Goal: Communication & Community: Answer question/provide support

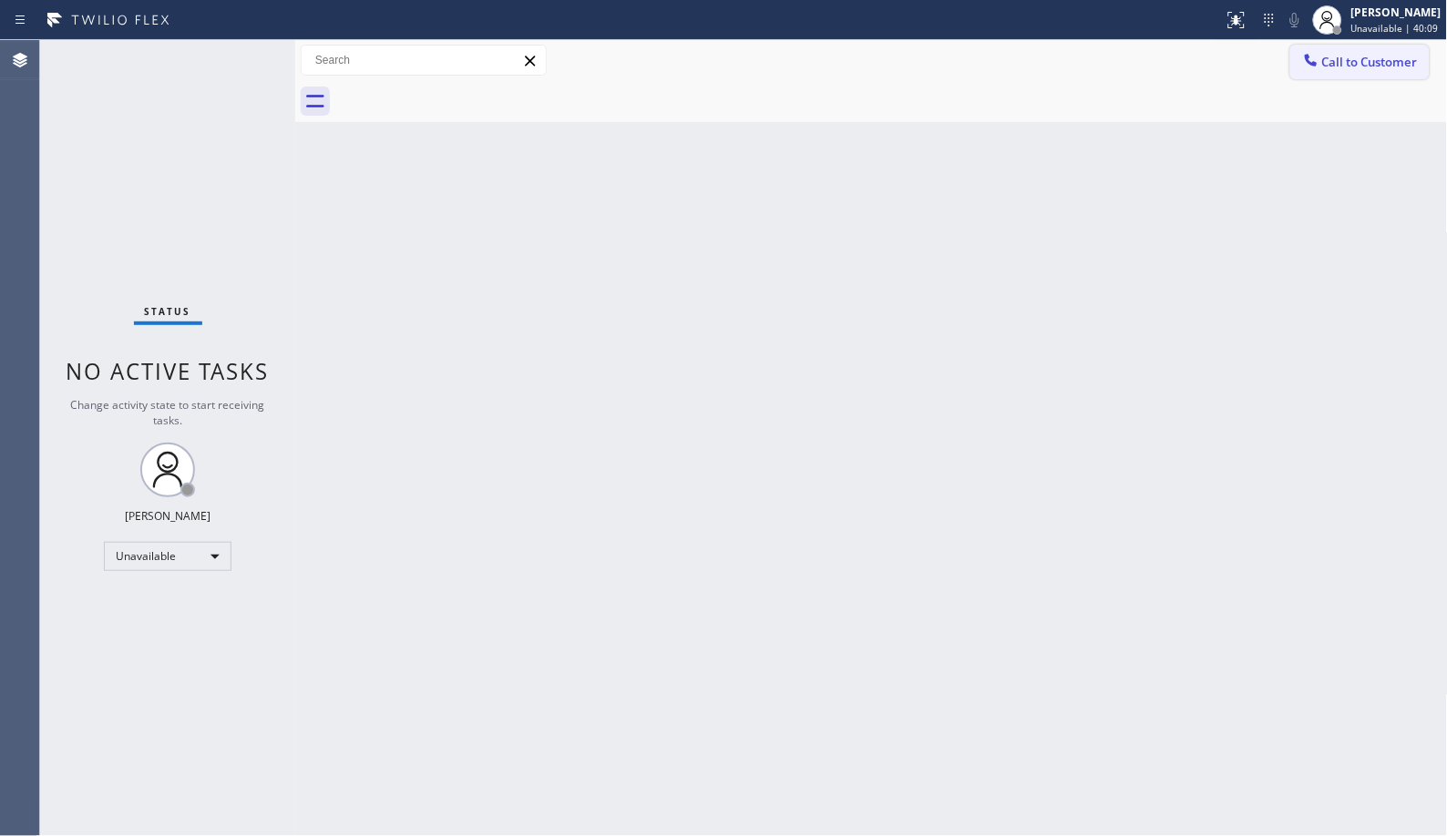
click at [1355, 67] on span "Call to Customer" at bounding box center [1370, 62] width 96 height 16
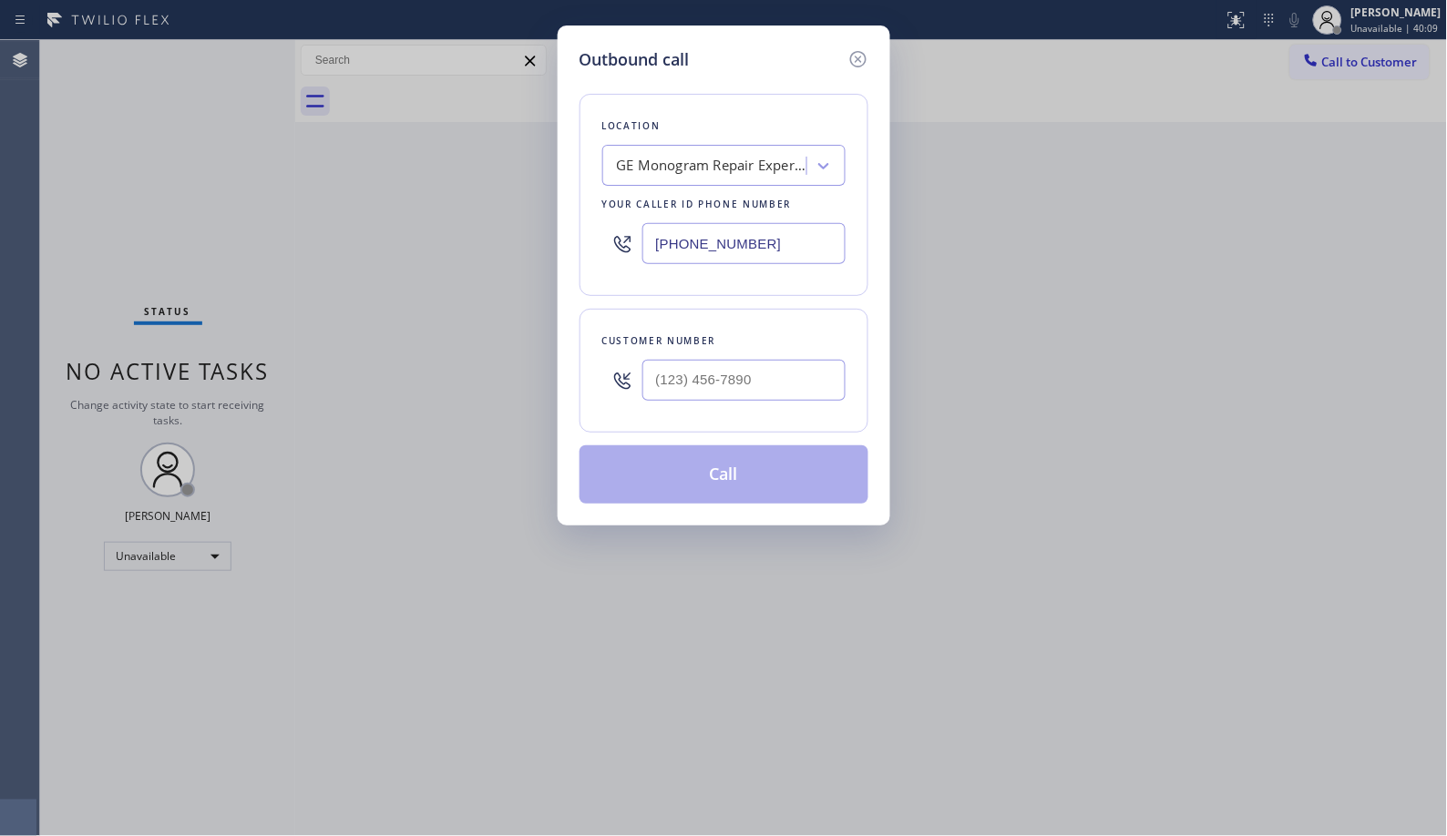
drag, startPoint x: 820, startPoint y: 232, endPoint x: 624, endPoint y: 4, distance: 301.1
click at [586, 120] on div "Location GE Monogram Repair Expert La Habra Your caller id phone number [PHONE_…" at bounding box center [723, 195] width 289 height 202
paste input "855) 731-4952"
type input "[PHONE_NUMBER]"
drag, startPoint x: 733, startPoint y: 398, endPoint x: 711, endPoint y: 353, distance: 50.5
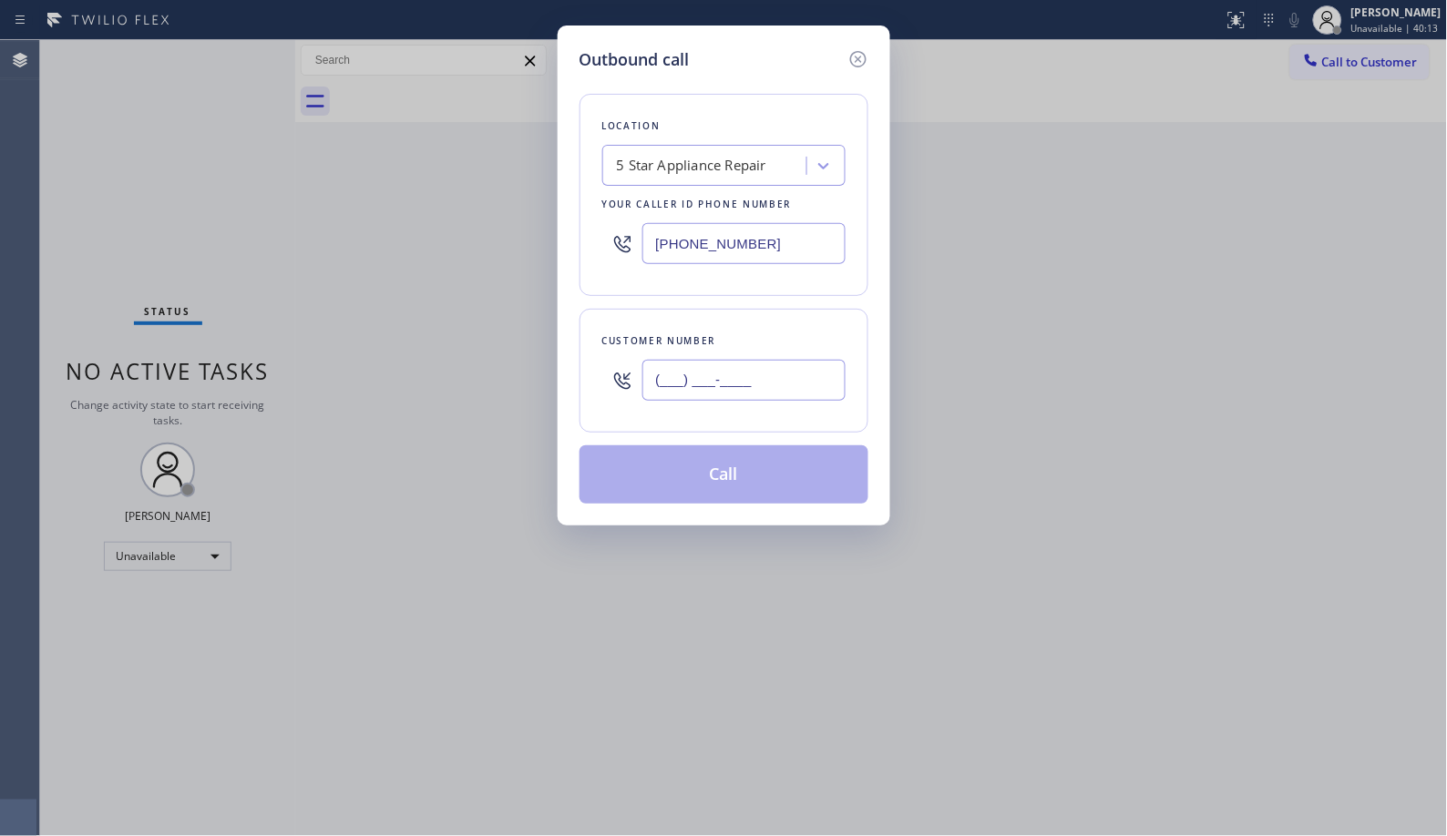
click at [732, 394] on input "(___) ___-____" at bounding box center [743, 380] width 203 height 41
paste input "312) 882-1654"
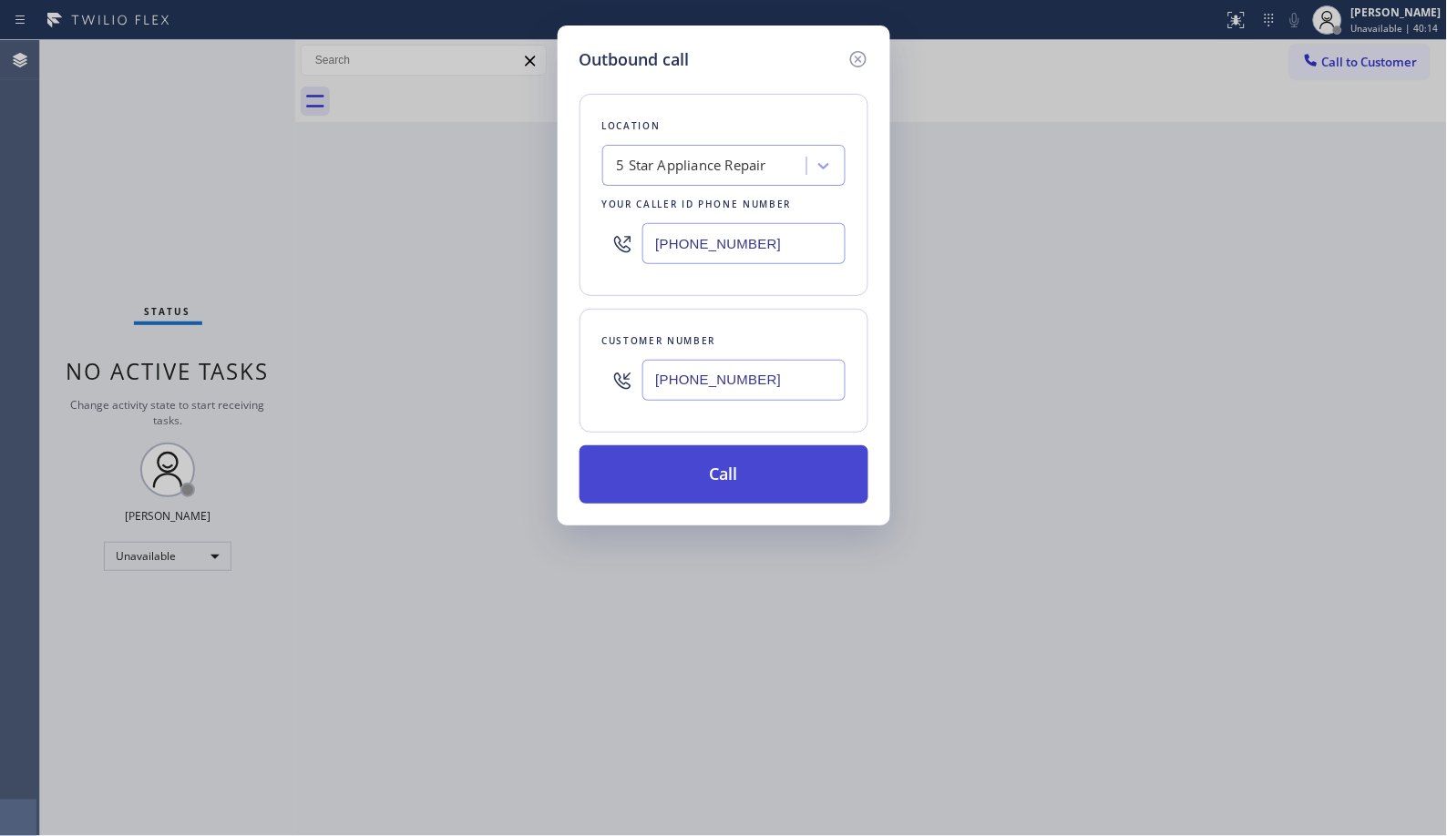
type input "[PHONE_NUMBER]"
click at [732, 466] on button "Call" at bounding box center [723, 474] width 289 height 58
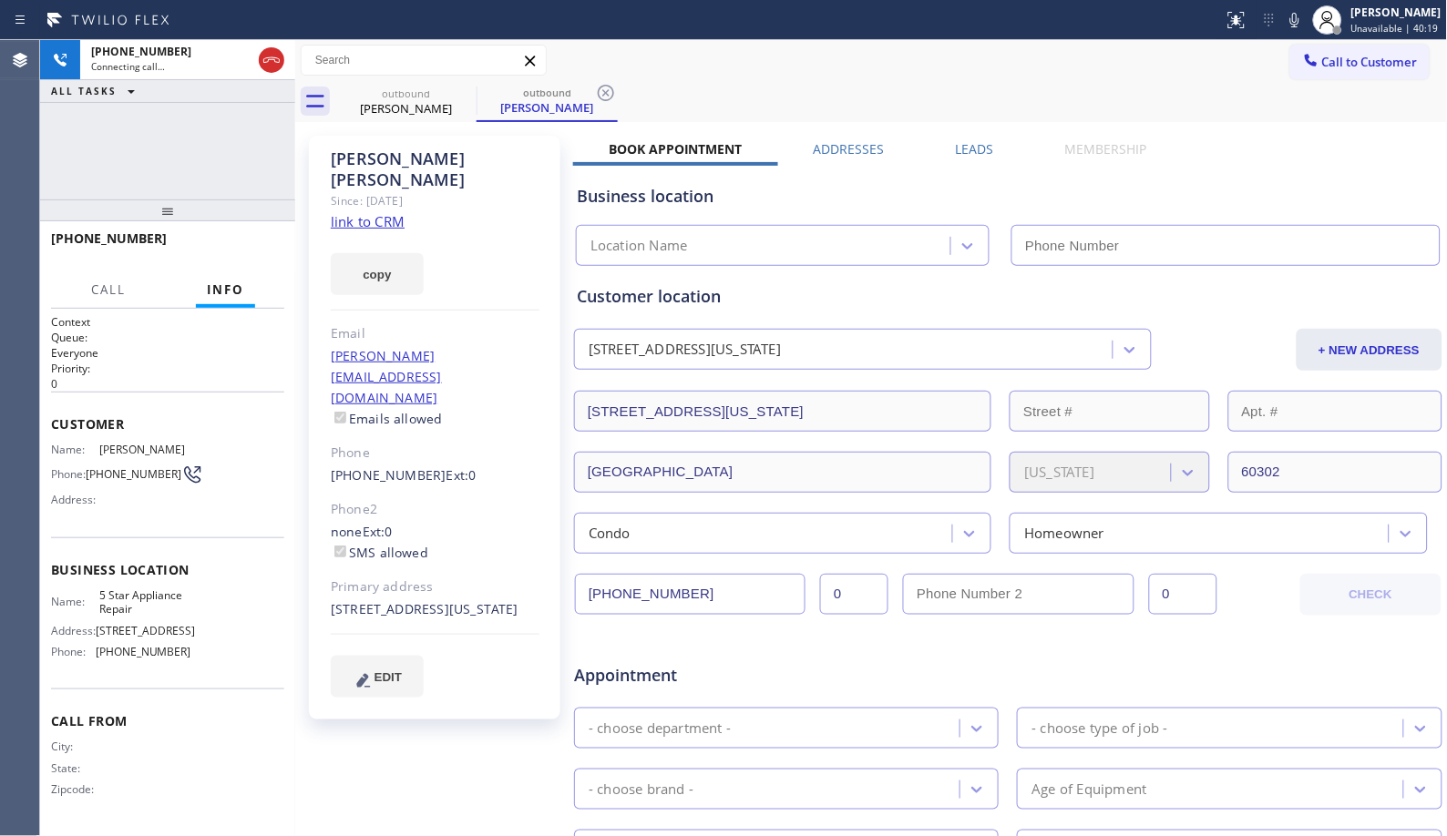
type input "[PHONE_NUMBER]"
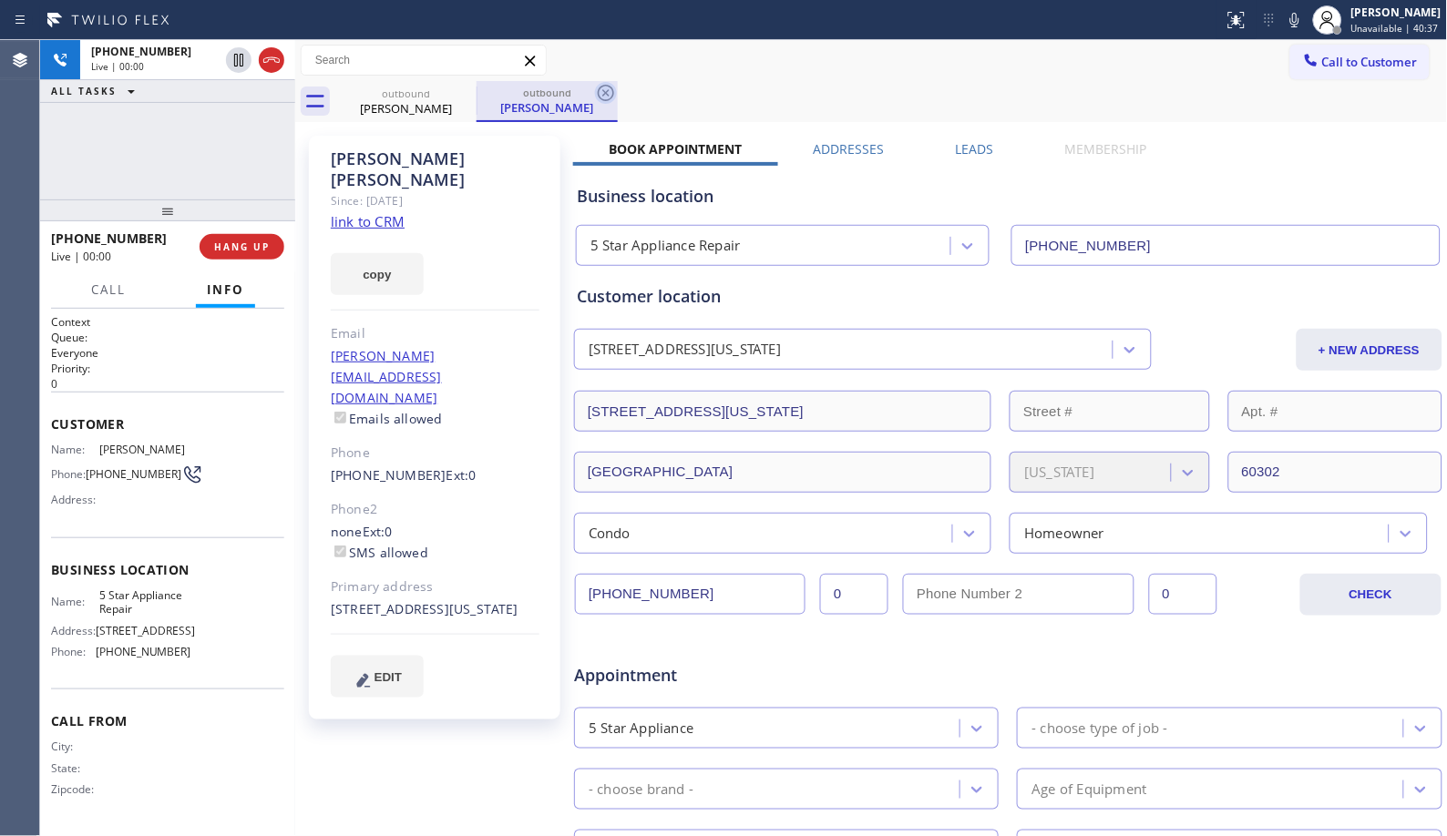
click at [609, 96] on icon at bounding box center [606, 93] width 22 height 22
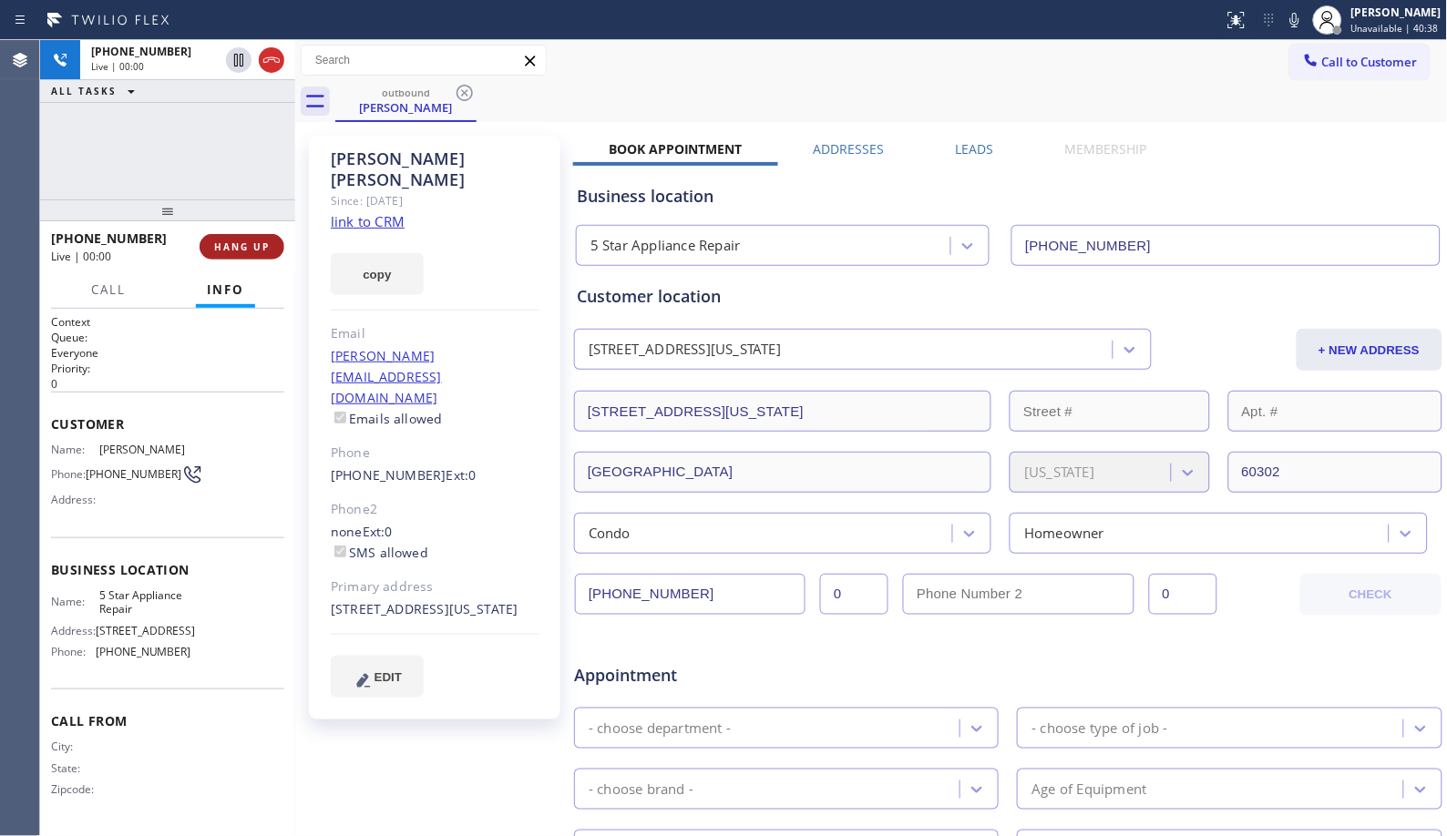
click at [251, 240] on span "HANG UP" at bounding box center [242, 246] width 56 height 13
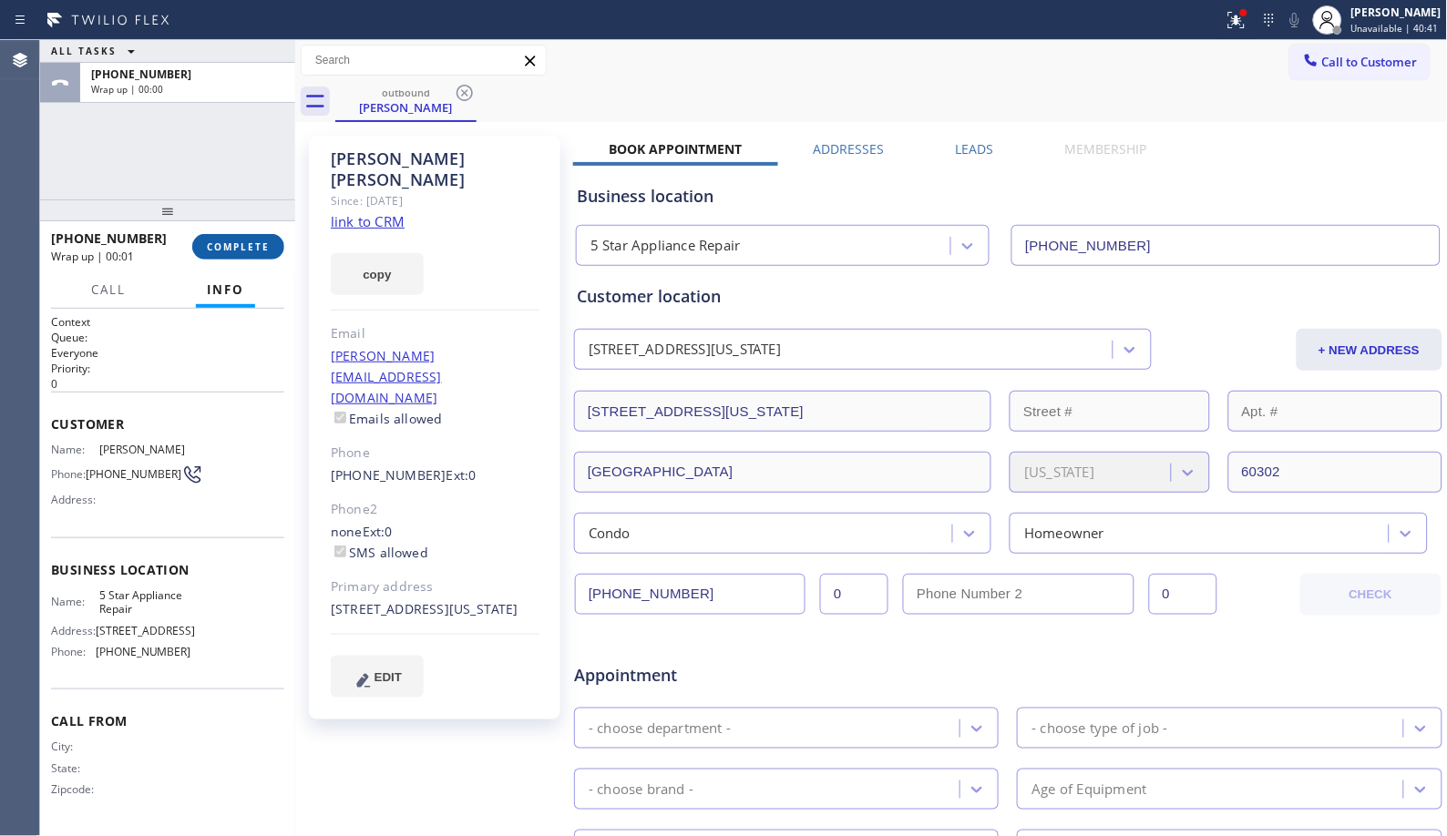
click at [213, 240] on span "COMPLETE" at bounding box center [238, 246] width 63 height 13
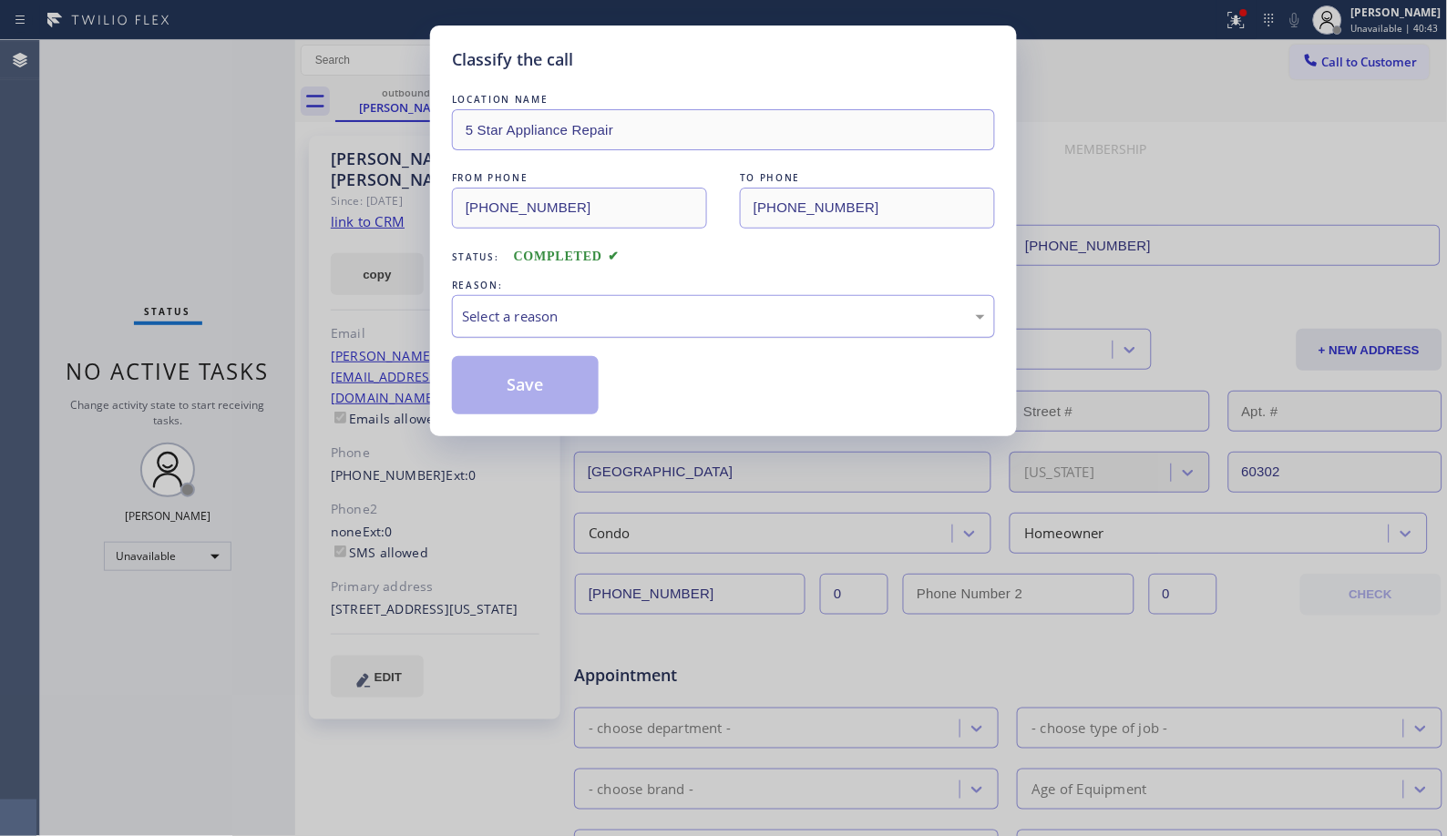
click at [613, 316] on div "Select a reason" at bounding box center [723, 316] width 523 height 21
click at [544, 384] on button "Save" at bounding box center [525, 385] width 147 height 58
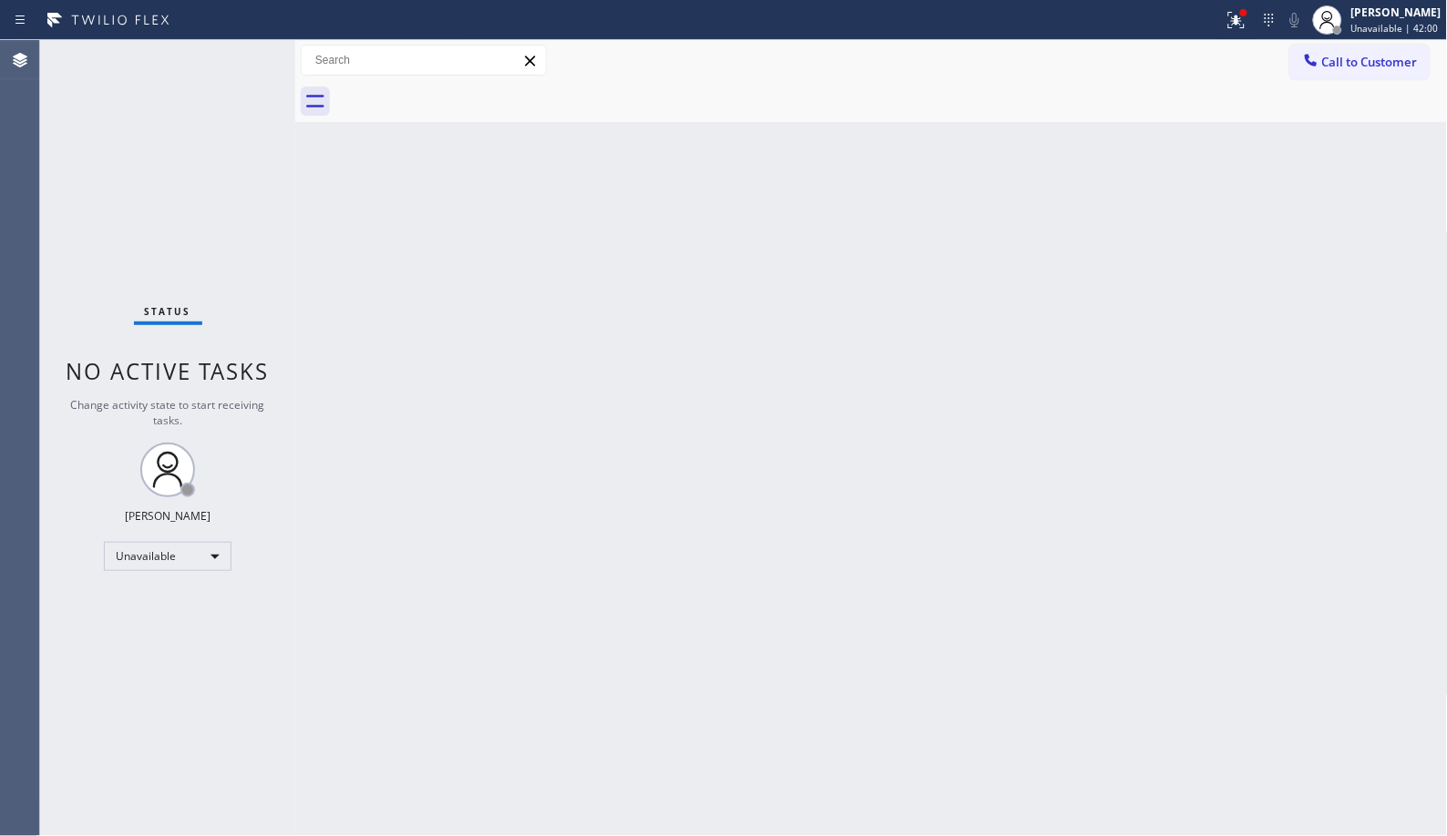
drag, startPoint x: 1397, startPoint y: 58, endPoint x: 967, endPoint y: 179, distance: 446.7
click at [1391, 59] on span "Call to Customer" at bounding box center [1370, 62] width 96 height 16
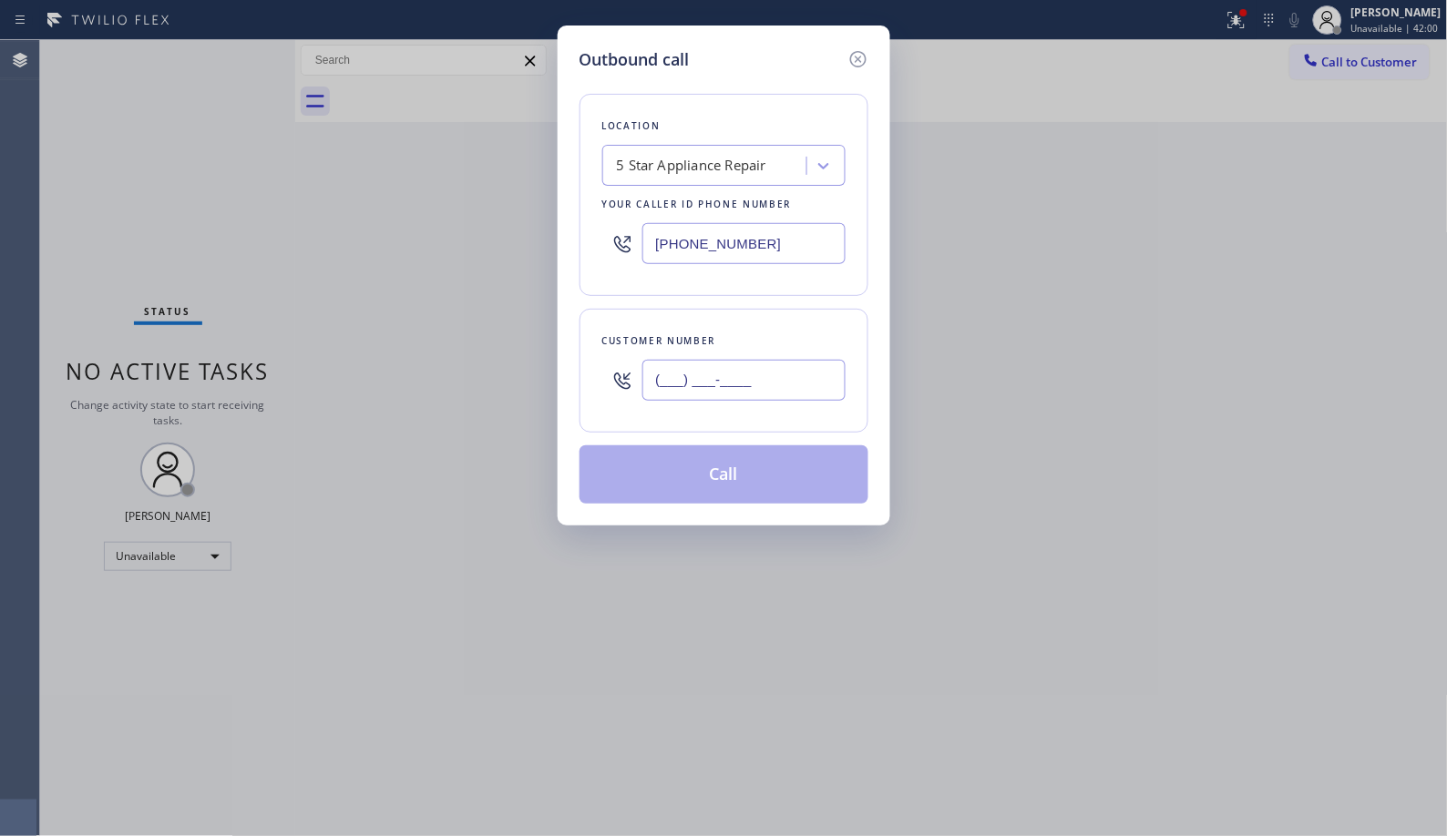
drag, startPoint x: 840, startPoint y: 367, endPoint x: 590, endPoint y: 207, distance: 296.7
click at [605, 276] on div "Location 5 Star Appliance Repair Your caller id phone number [PHONE_NUMBER] Cus…" at bounding box center [723, 288] width 289 height 432
paste input "323) 605-4124"
type input "[PHONE_NUMBER]"
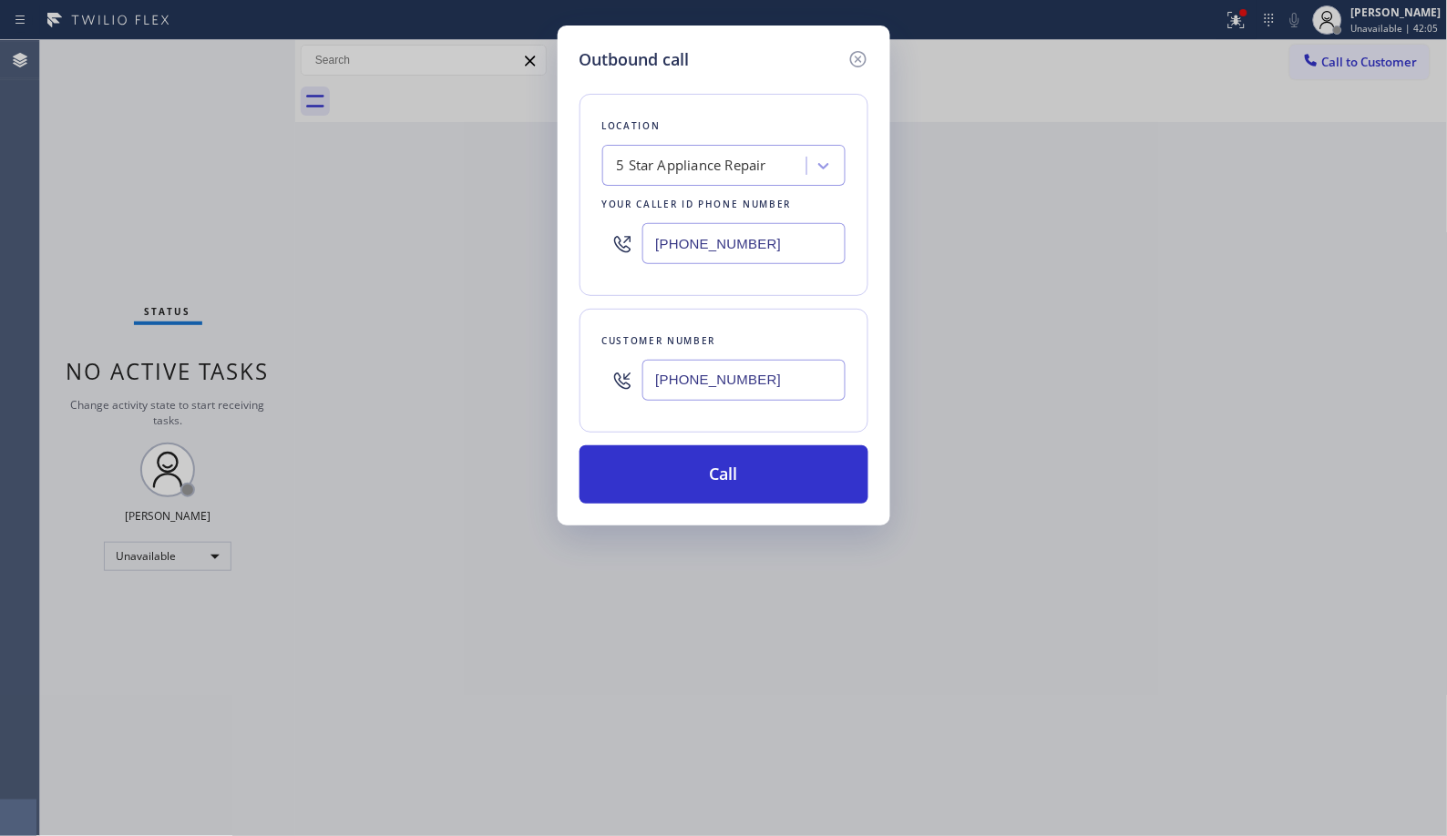
drag, startPoint x: 694, startPoint y: 228, endPoint x: 639, endPoint y: 220, distance: 55.1
click at [657, 226] on input "[PHONE_NUMBER]" at bounding box center [743, 243] width 203 height 41
paste input "424) 352-7537"
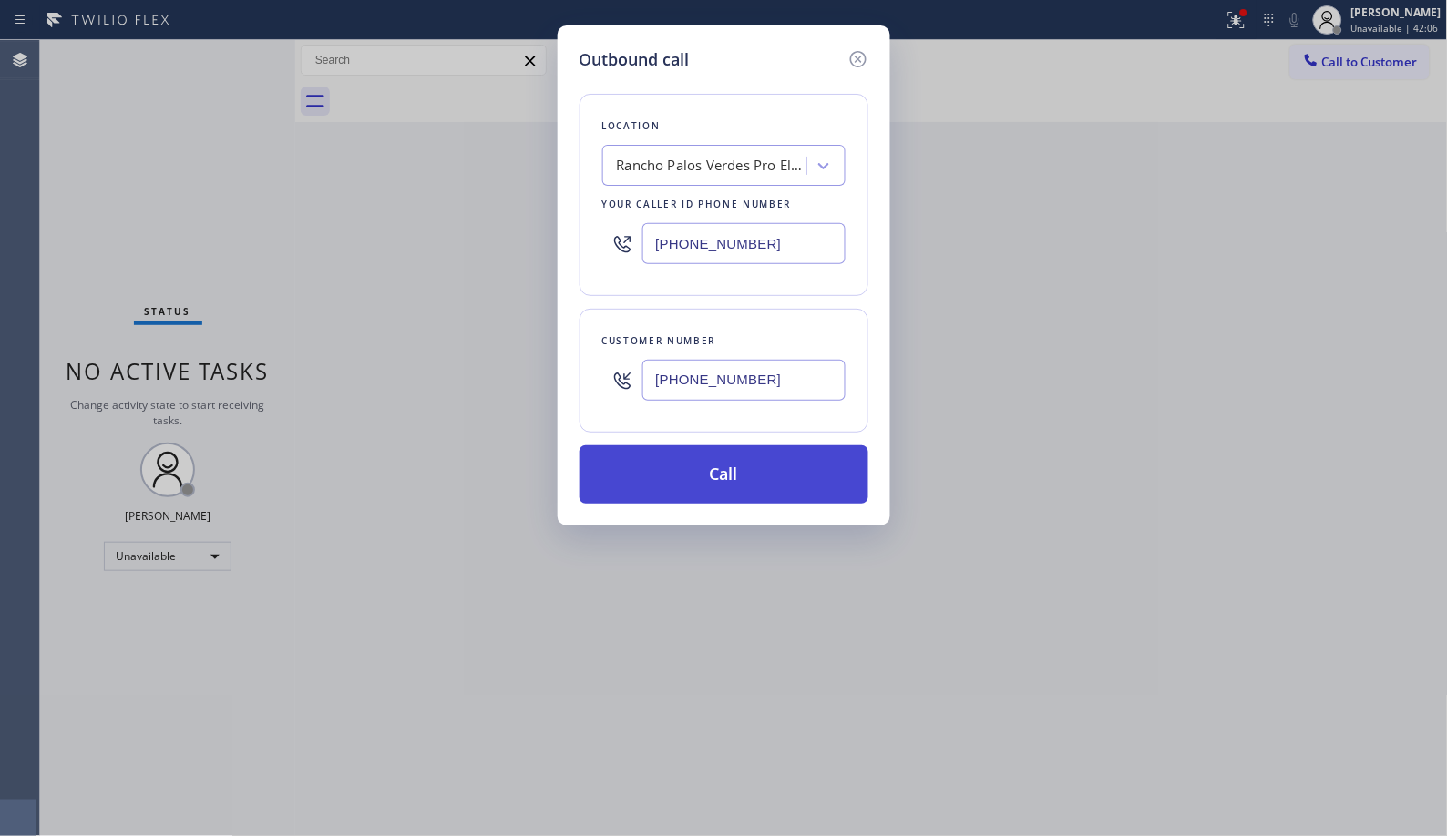
type input "[PHONE_NUMBER]"
click at [743, 496] on button "Call" at bounding box center [723, 474] width 289 height 58
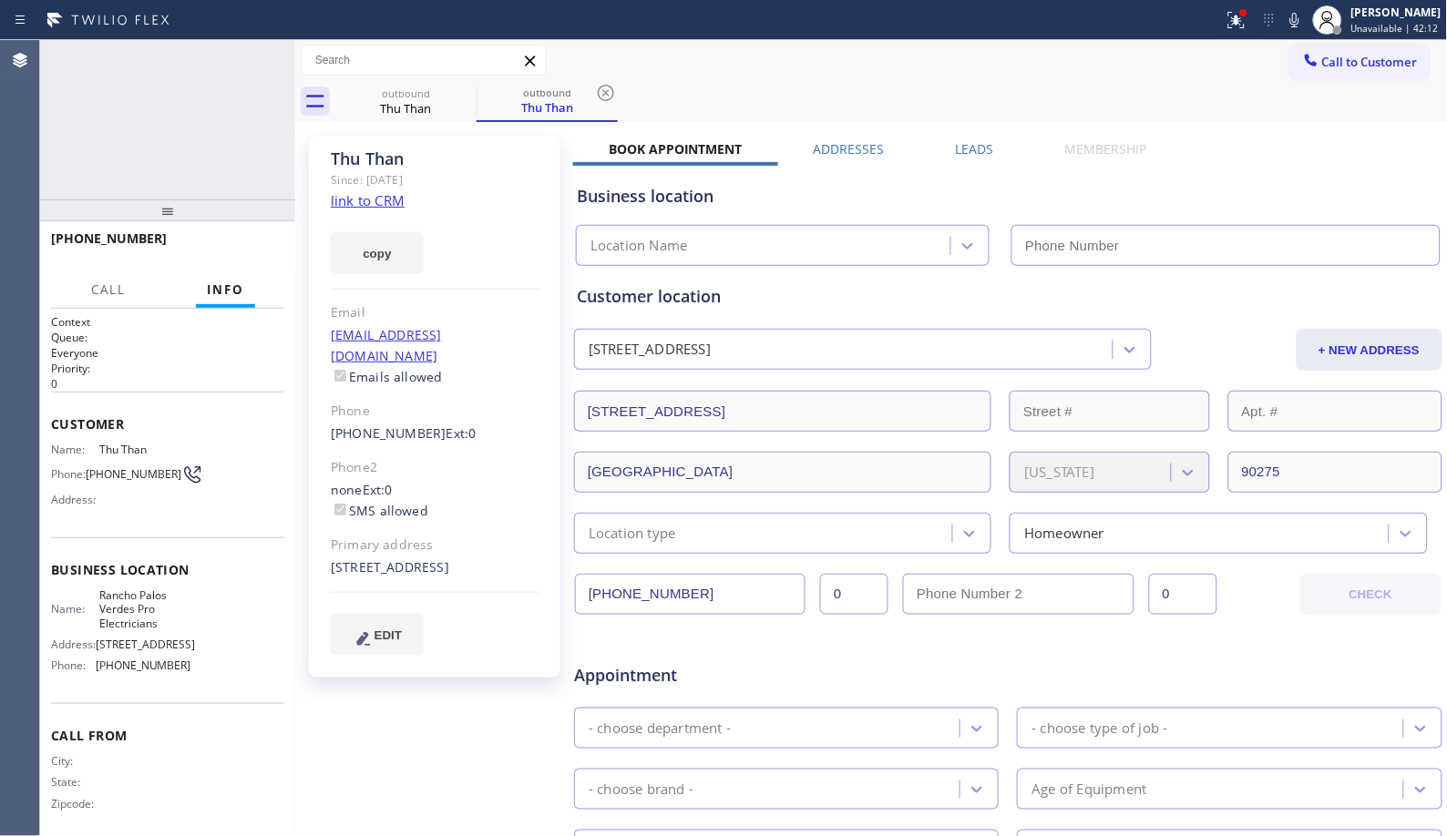
type input "[PHONE_NUMBER]"
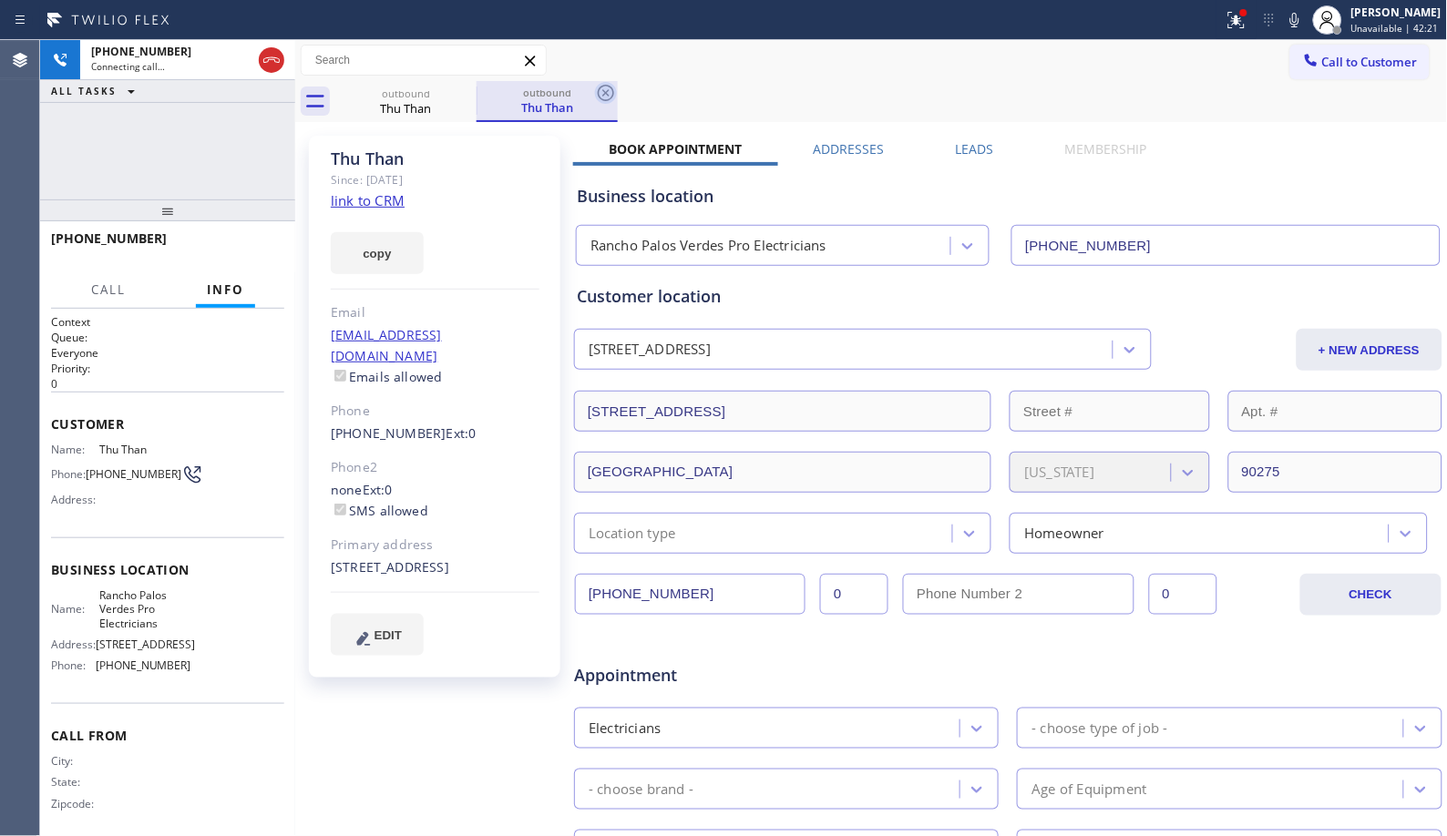
click at [597, 96] on icon at bounding box center [606, 93] width 22 height 22
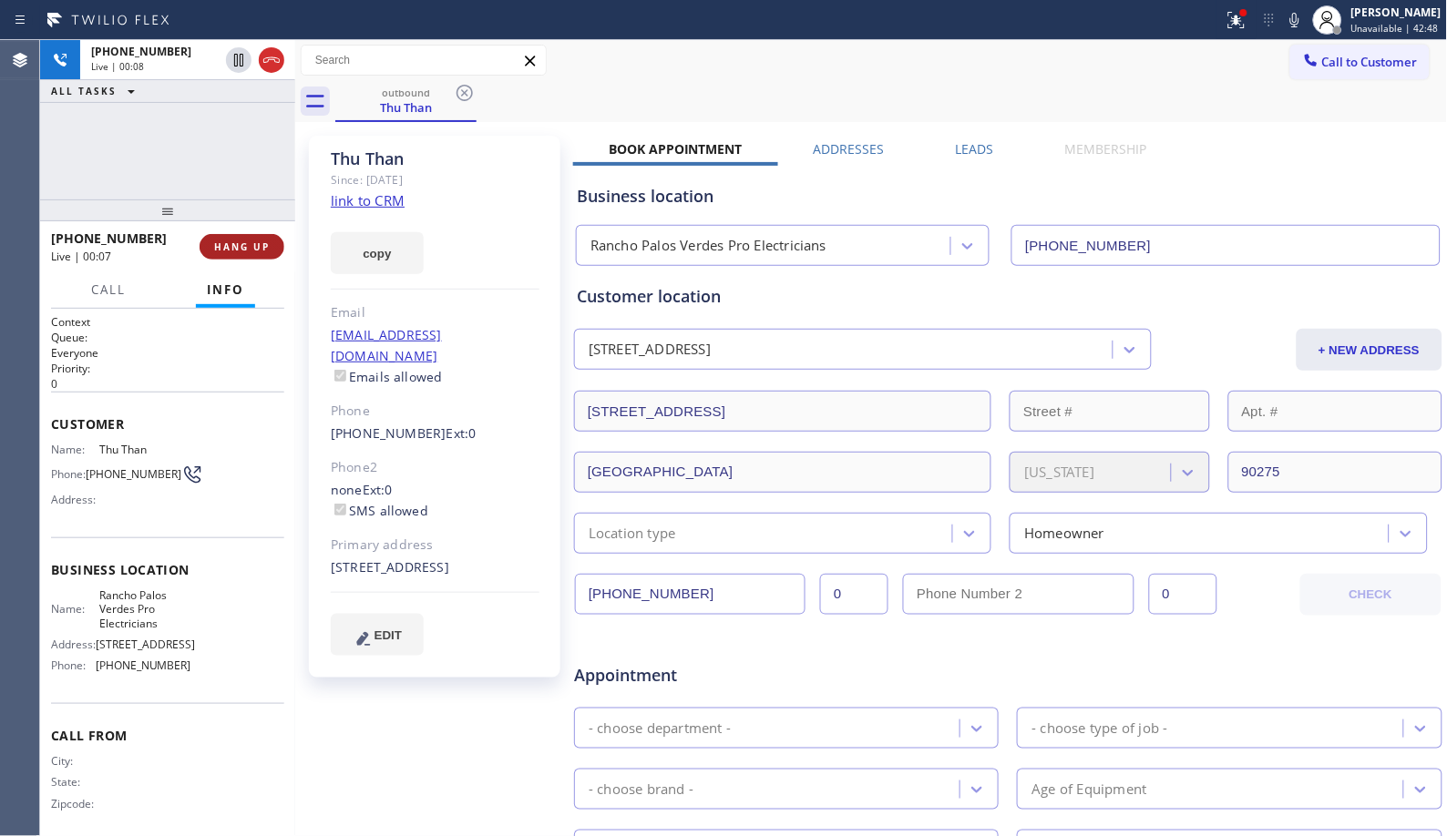
click at [246, 248] on span "HANG UP" at bounding box center [242, 246] width 56 height 13
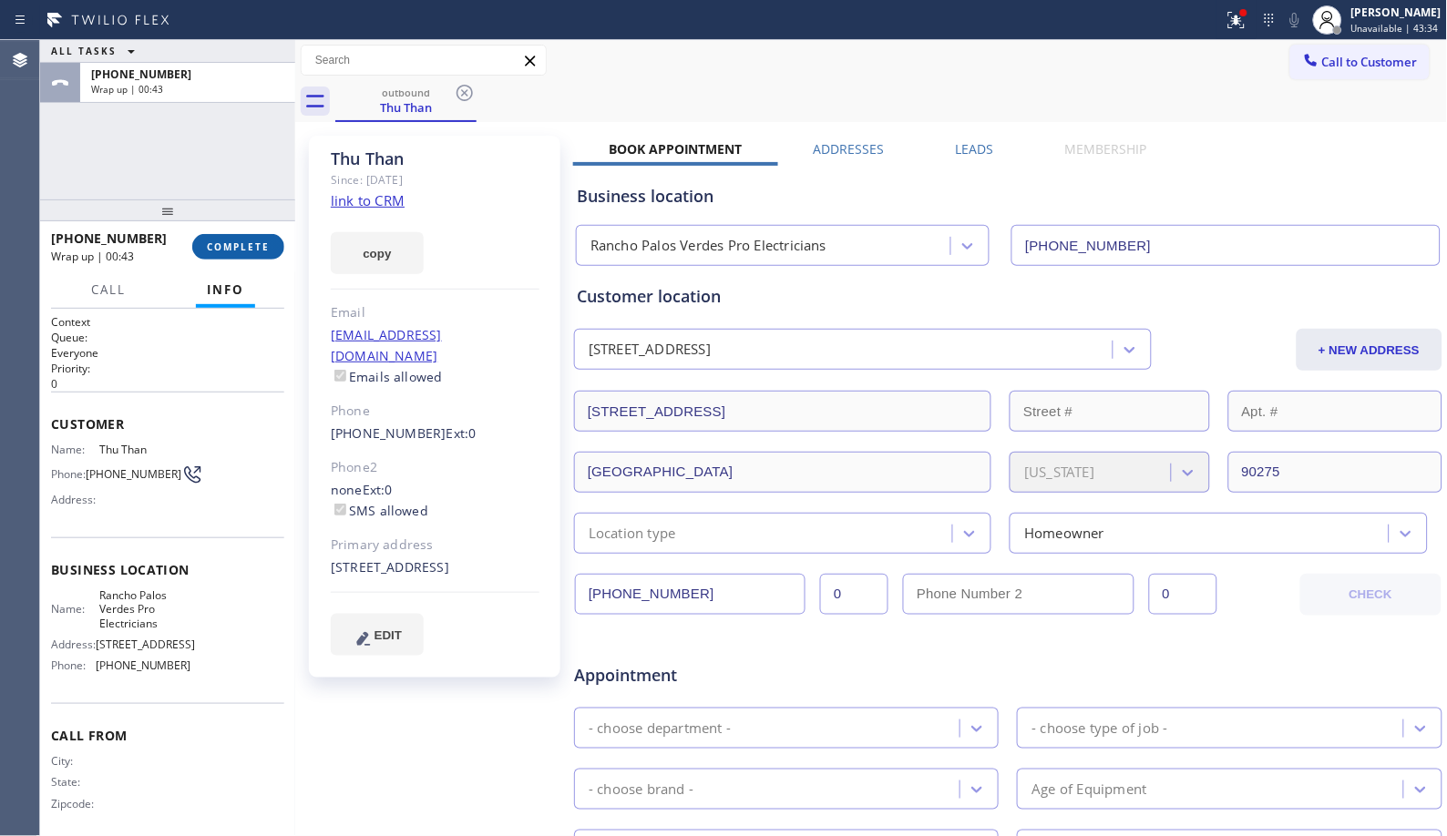
click at [235, 246] on span "COMPLETE" at bounding box center [238, 246] width 63 height 13
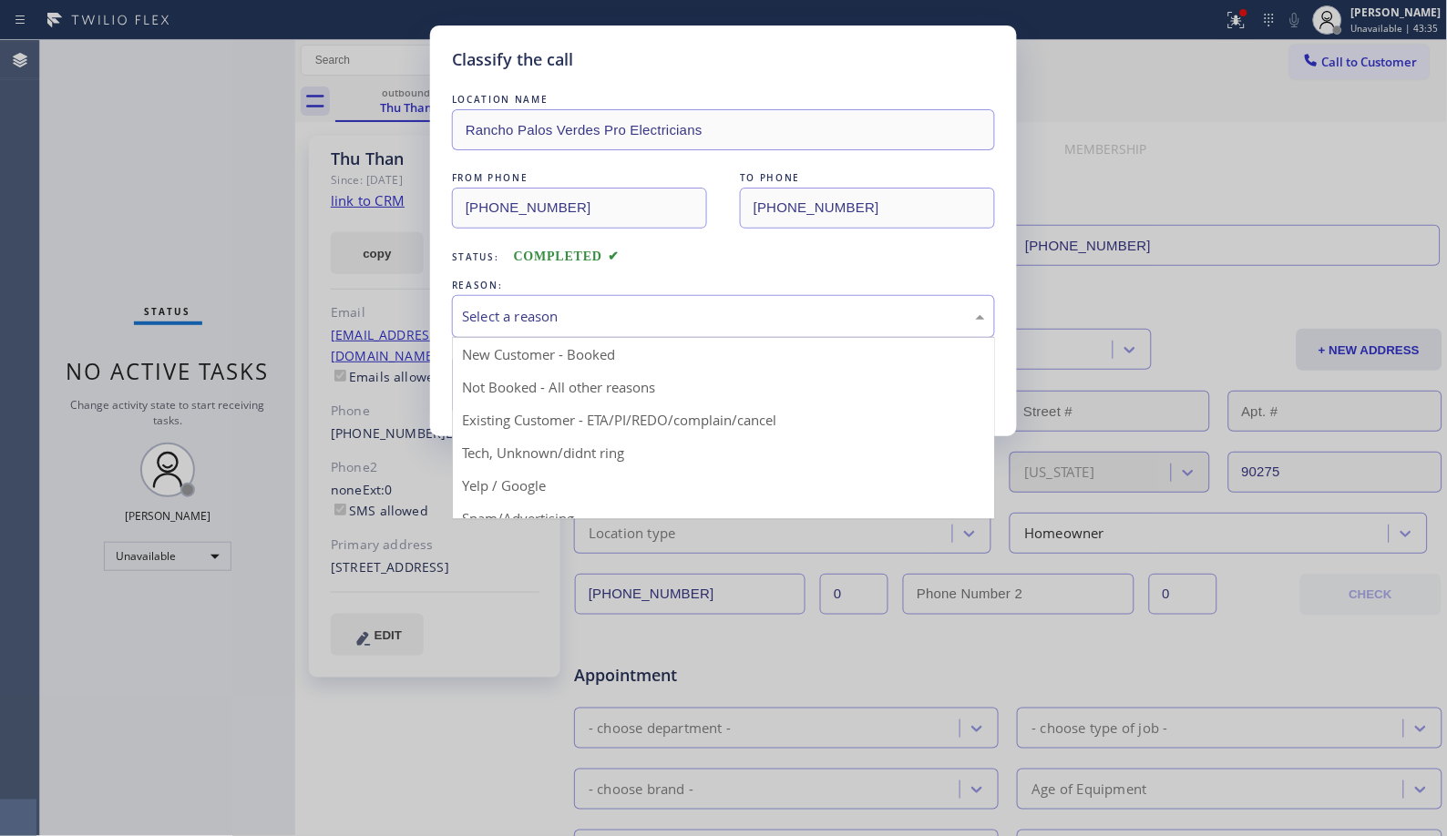
click at [675, 314] on div "Select a reason" at bounding box center [723, 316] width 523 height 21
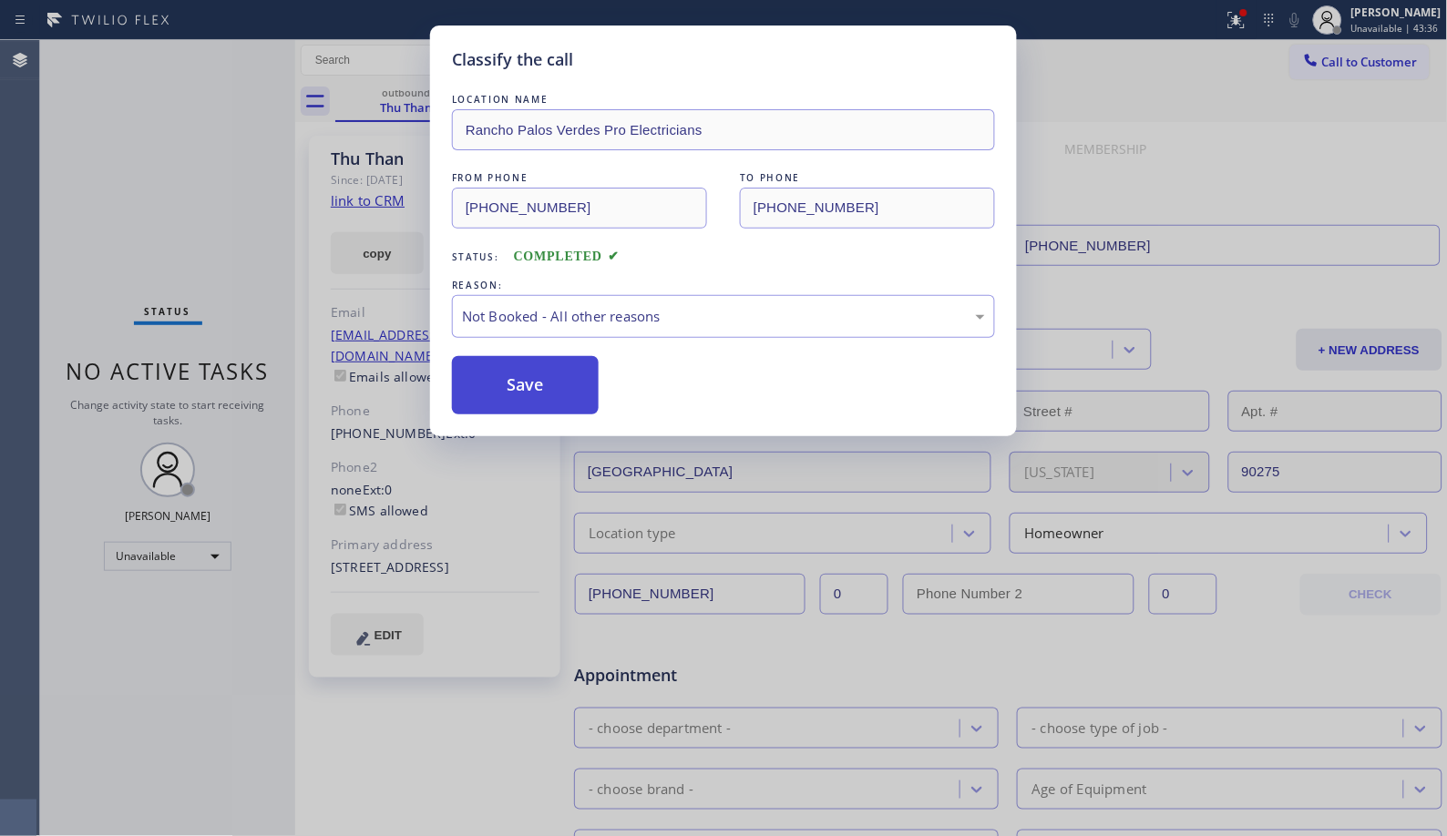
click at [552, 386] on button "Save" at bounding box center [525, 385] width 147 height 58
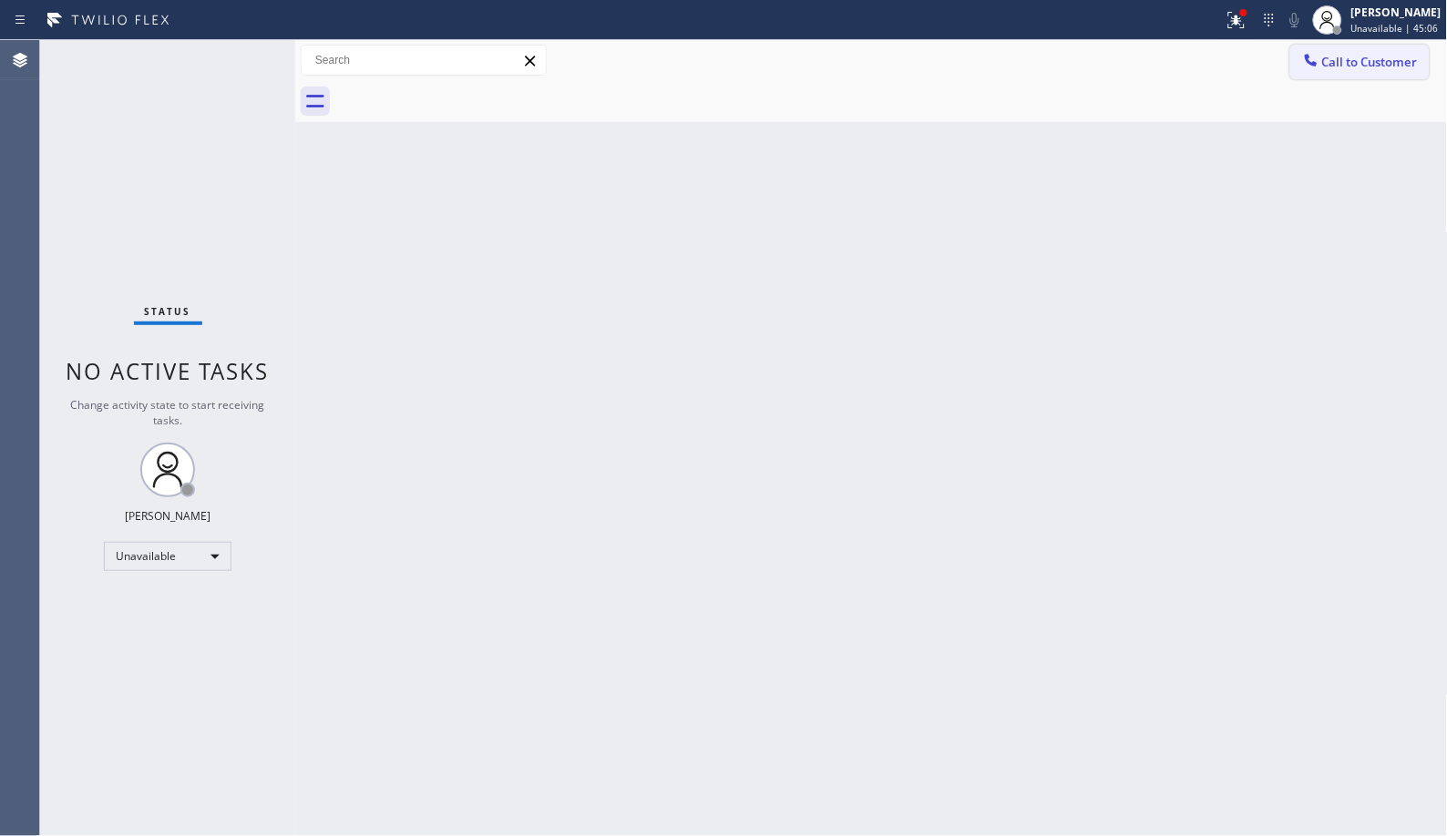
click at [1345, 77] on button "Call to Customer" at bounding box center [1359, 62] width 139 height 35
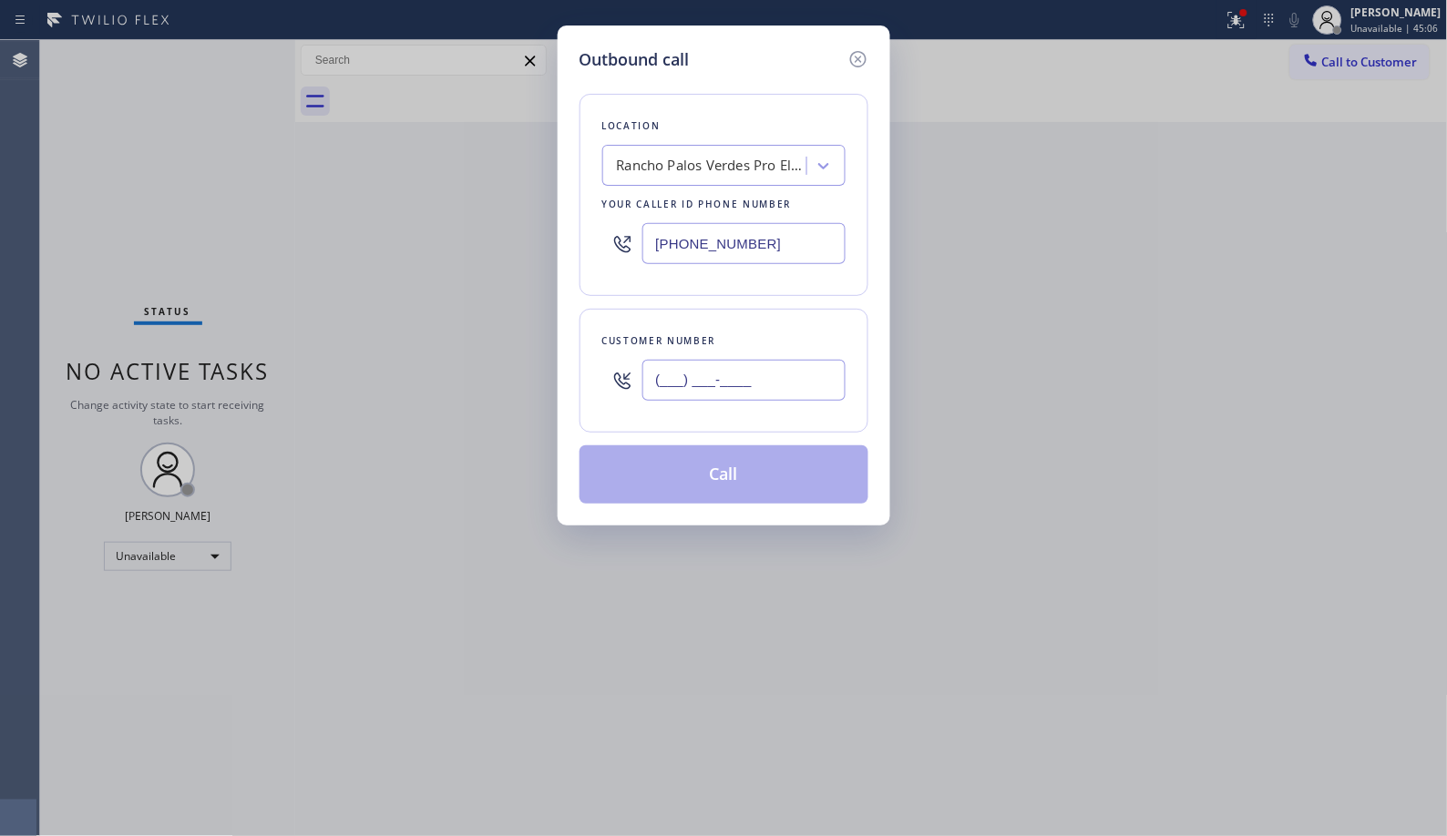
drag, startPoint x: 635, startPoint y: 342, endPoint x: 530, endPoint y: 66, distance: 294.4
click at [534, 294] on div "Outbound call Location [GEOGRAPHIC_DATA] Pro Electricians Your caller id phone …" at bounding box center [723, 418] width 1447 height 836
paste input "949) 239-1524"
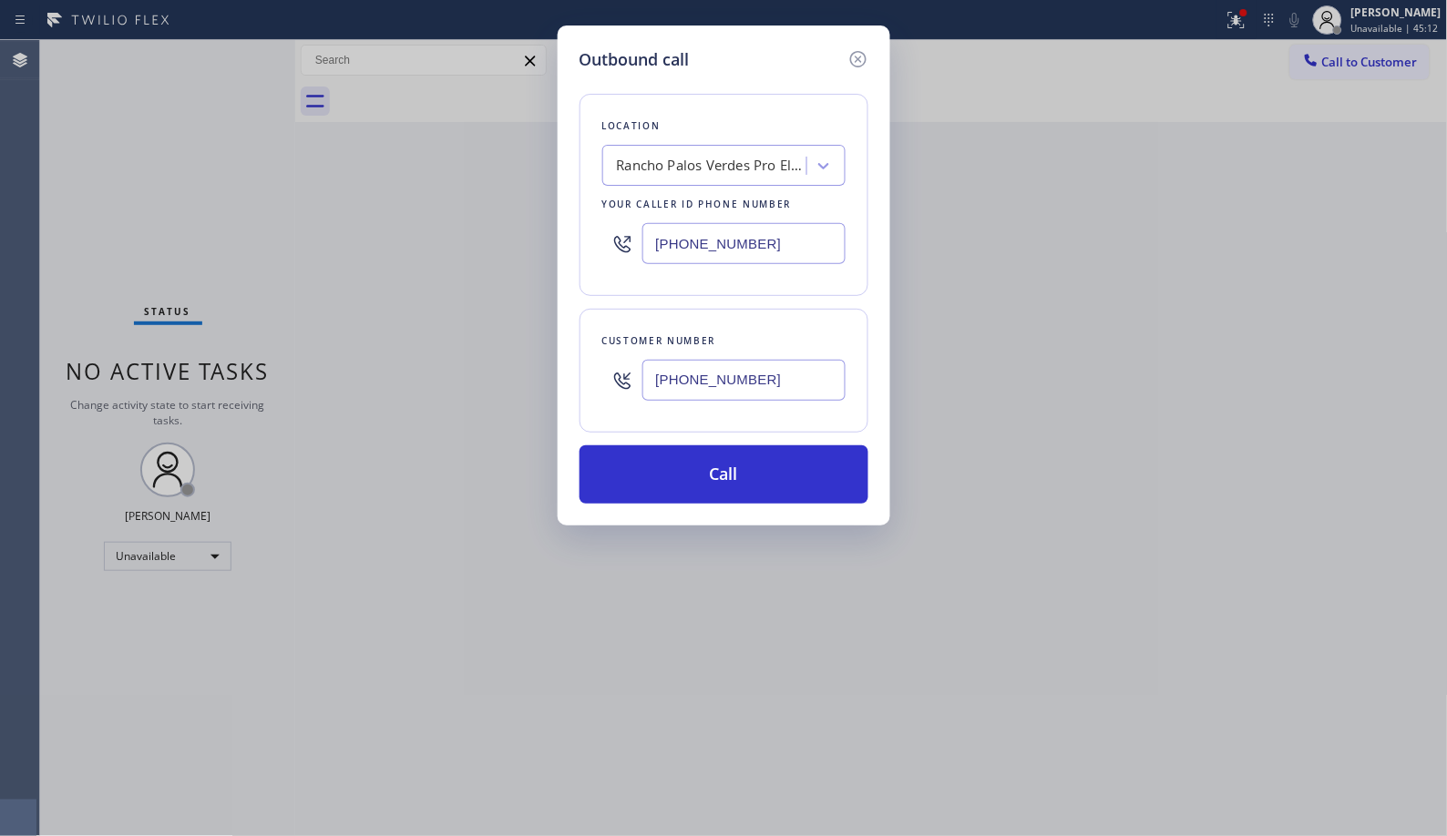
drag, startPoint x: 843, startPoint y: 353, endPoint x: 721, endPoint y: 373, distance: 123.9
click at [721, 373] on div "[PHONE_NUMBER]" at bounding box center [743, 380] width 203 height 59
drag, startPoint x: 813, startPoint y: 369, endPoint x: 598, endPoint y: 378, distance: 215.2
click at [598, 378] on div "Customer number [PHONE_NUMBER]" at bounding box center [723, 371] width 289 height 124
paste input "72) 742-1355"
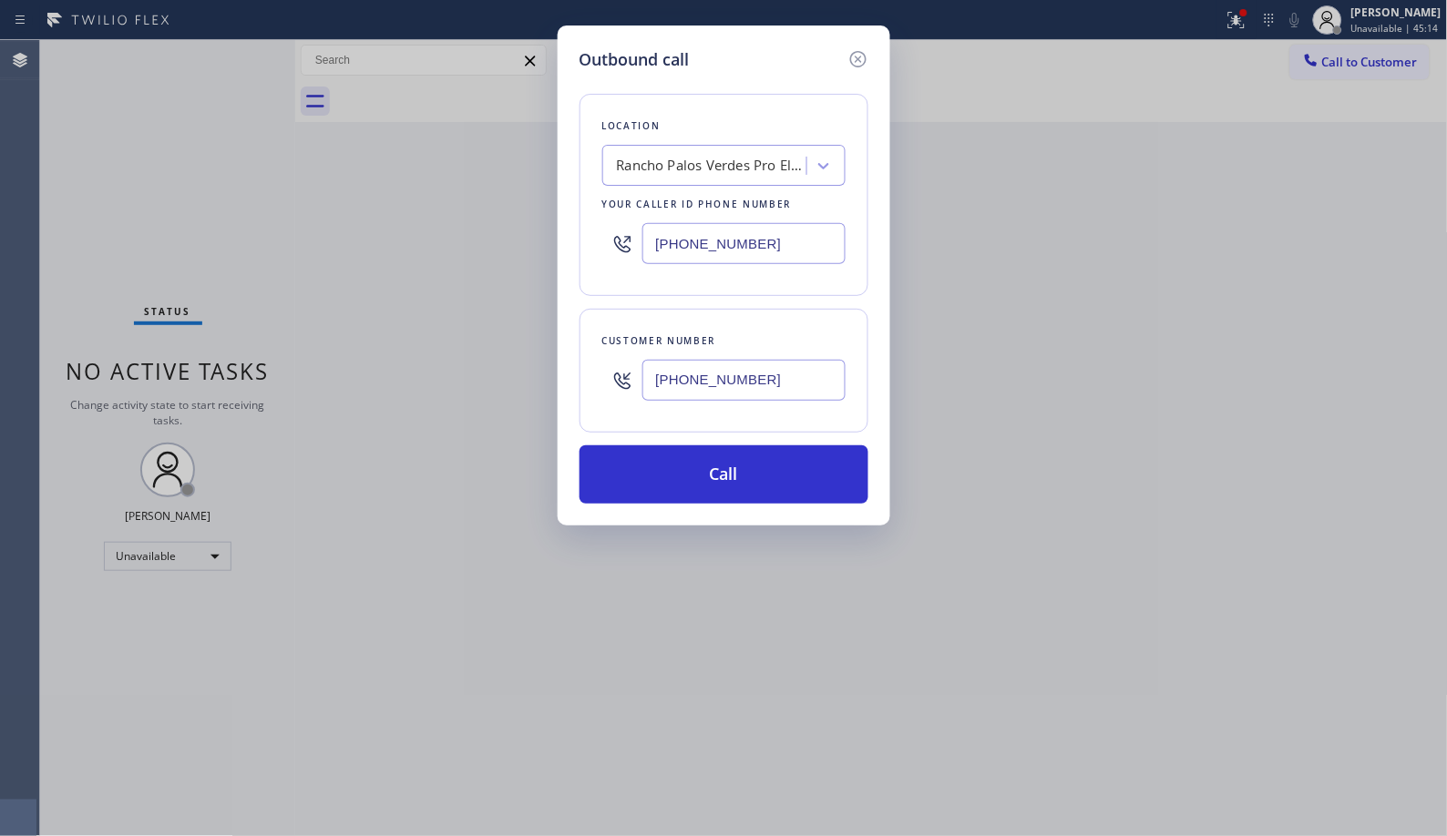
type input "[PHONE_NUMBER]"
drag, startPoint x: 790, startPoint y: 253, endPoint x: 481, endPoint y: 211, distance: 311.6
click at [504, 229] on div "Outbound call Location [GEOGRAPHIC_DATA] Pro Electricians Your caller id phone …" at bounding box center [723, 418] width 1447 height 836
paste input "949) 239-1524"
type input "[PHONE_NUMBER]"
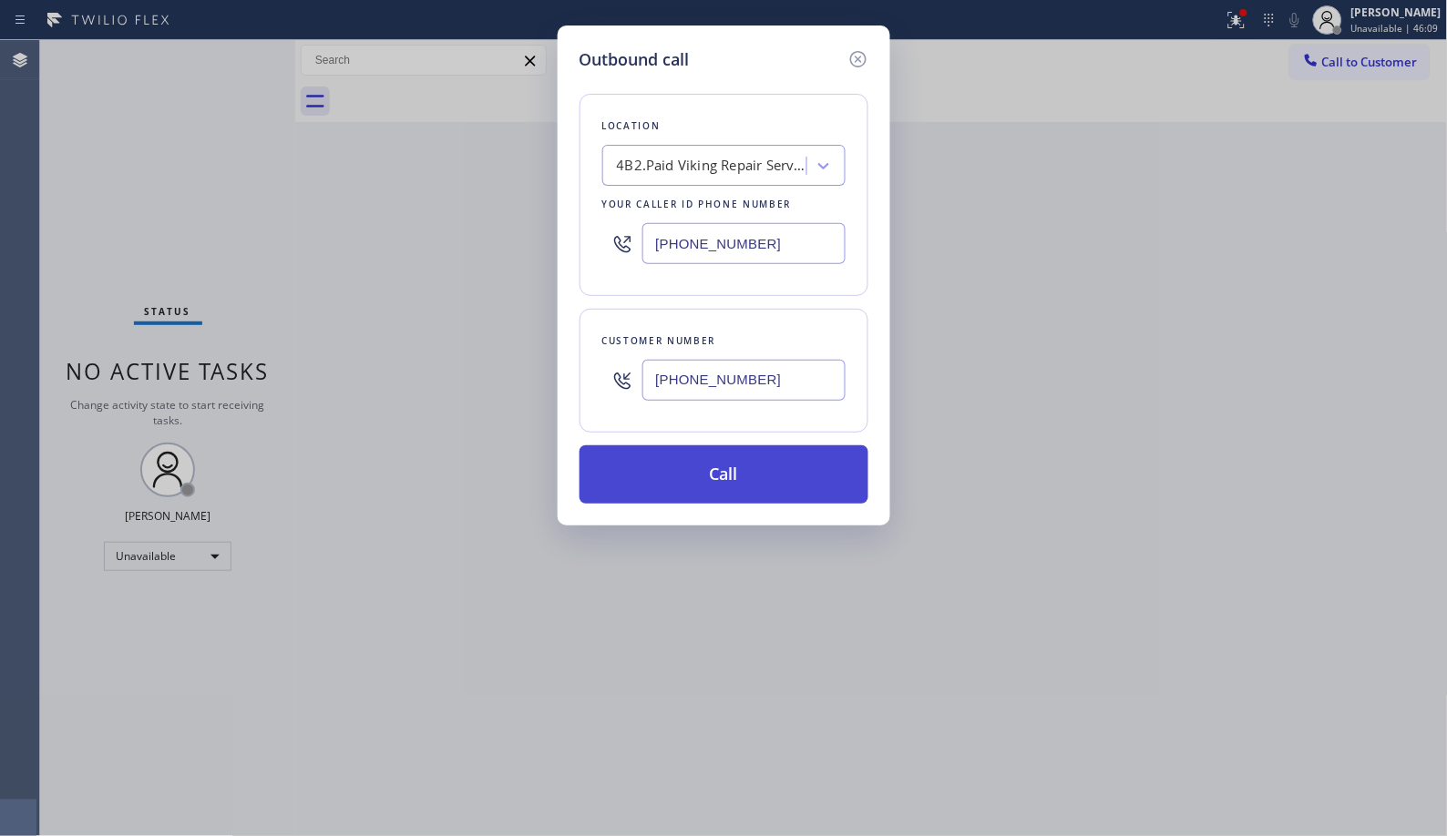
click at [707, 483] on button "Call" at bounding box center [723, 474] width 289 height 58
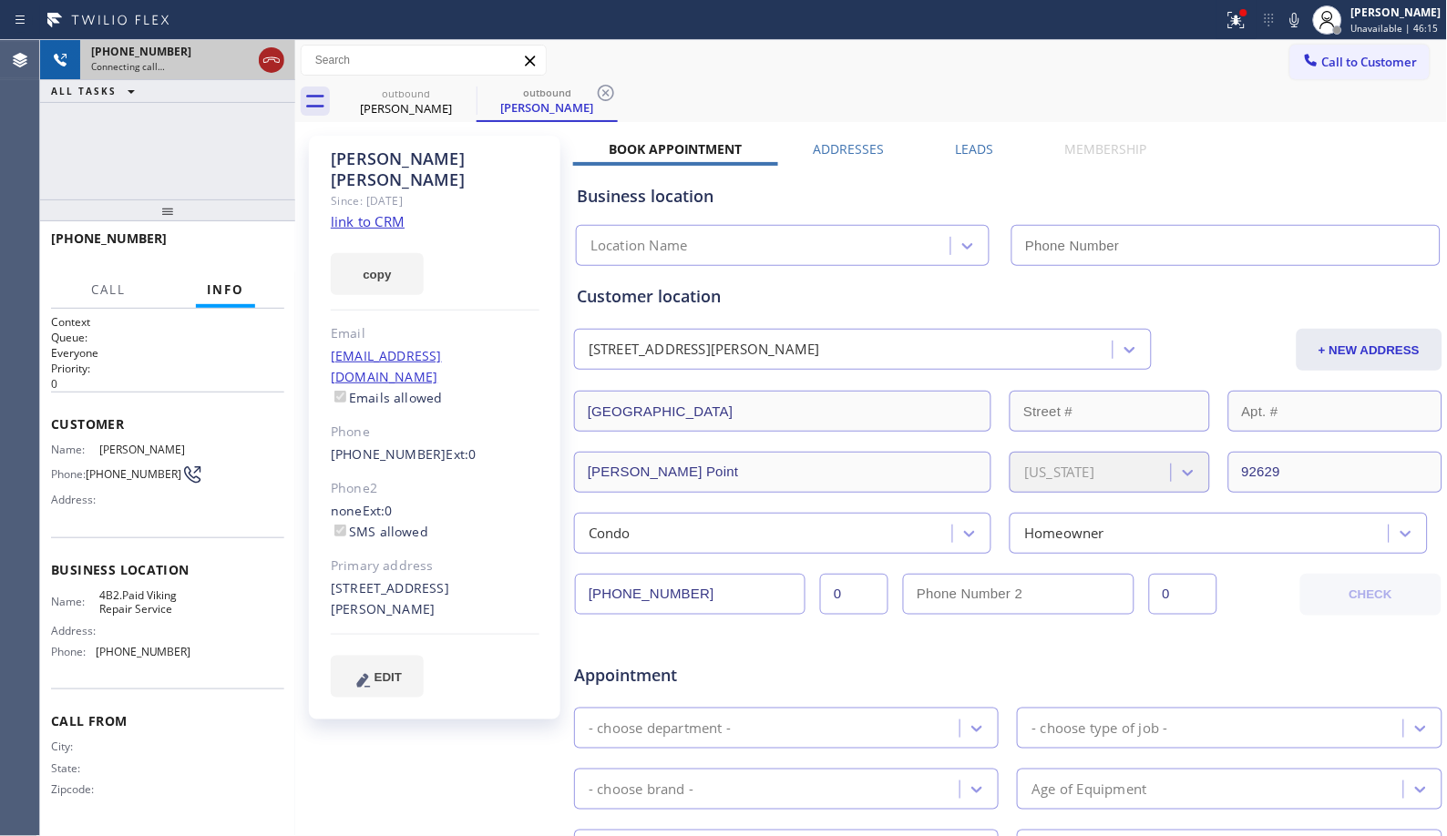
type input "[PHONE_NUMBER]"
click at [271, 66] on icon at bounding box center [272, 60] width 22 height 22
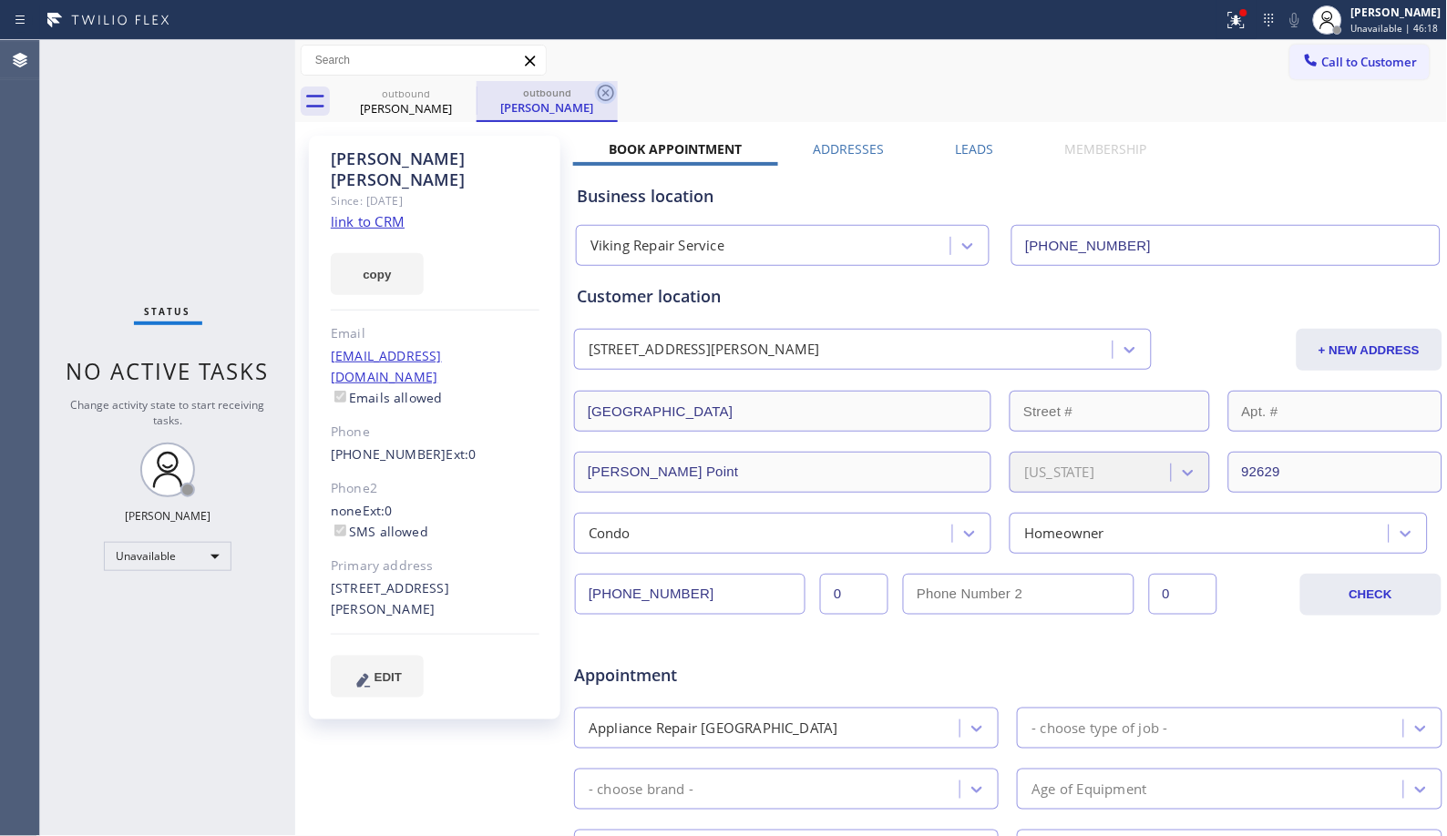
click at [607, 87] on icon at bounding box center [606, 93] width 22 height 22
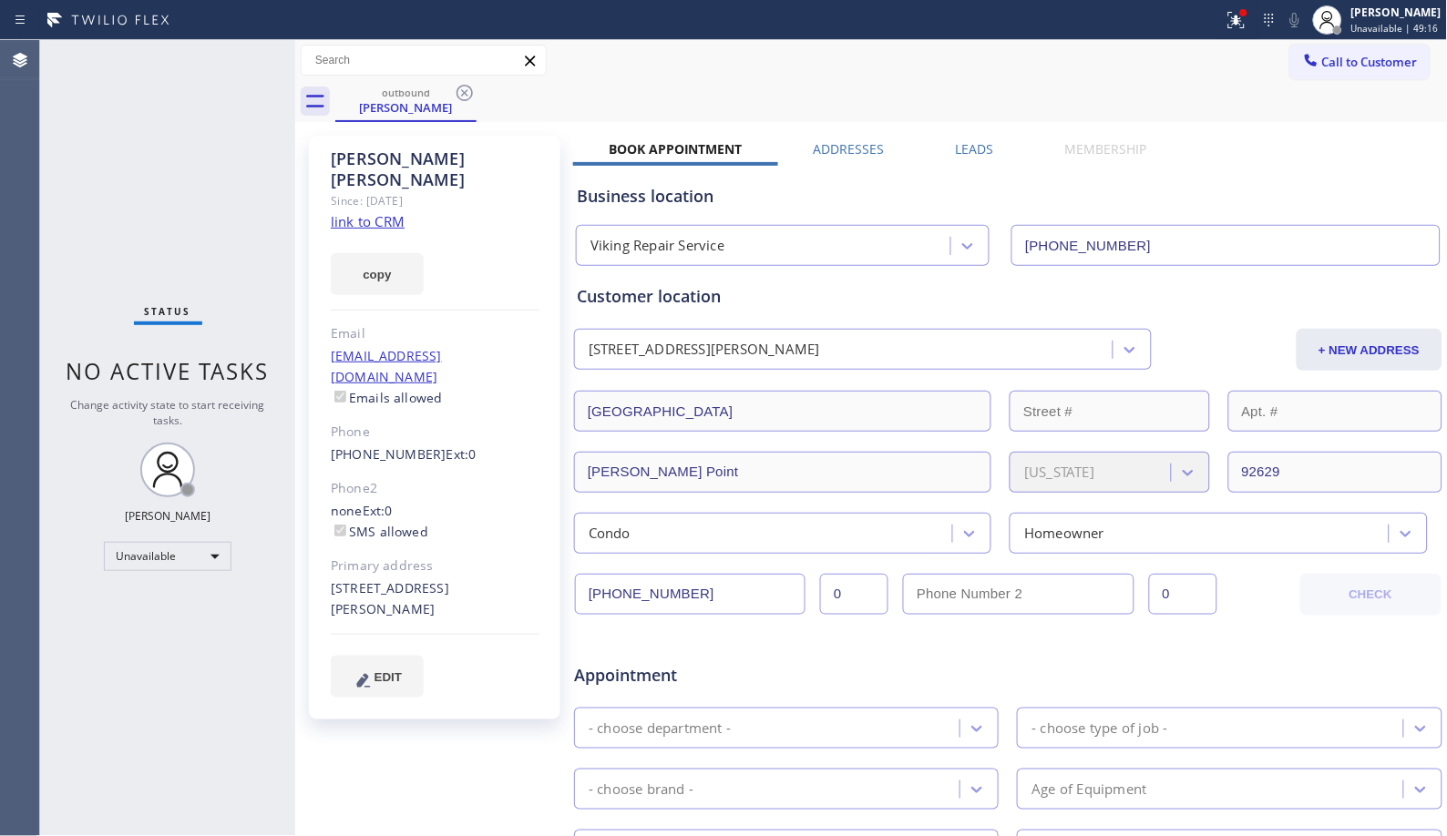
drag, startPoint x: 467, startPoint y: 93, endPoint x: 476, endPoint y: 84, distance: 12.3
click at [468, 93] on icon at bounding box center [465, 93] width 22 height 22
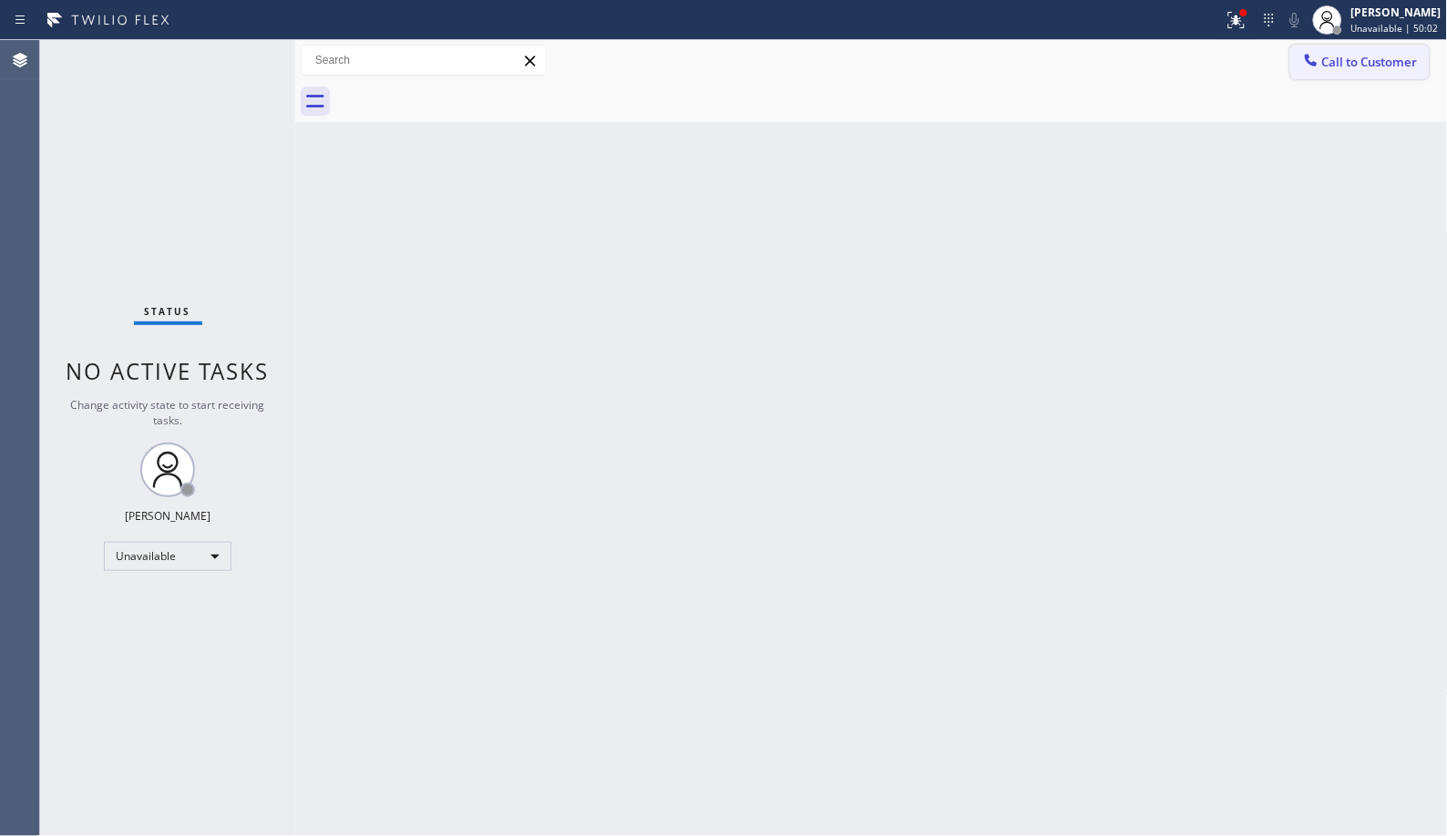
click at [1376, 64] on span "Call to Customer" at bounding box center [1370, 62] width 96 height 16
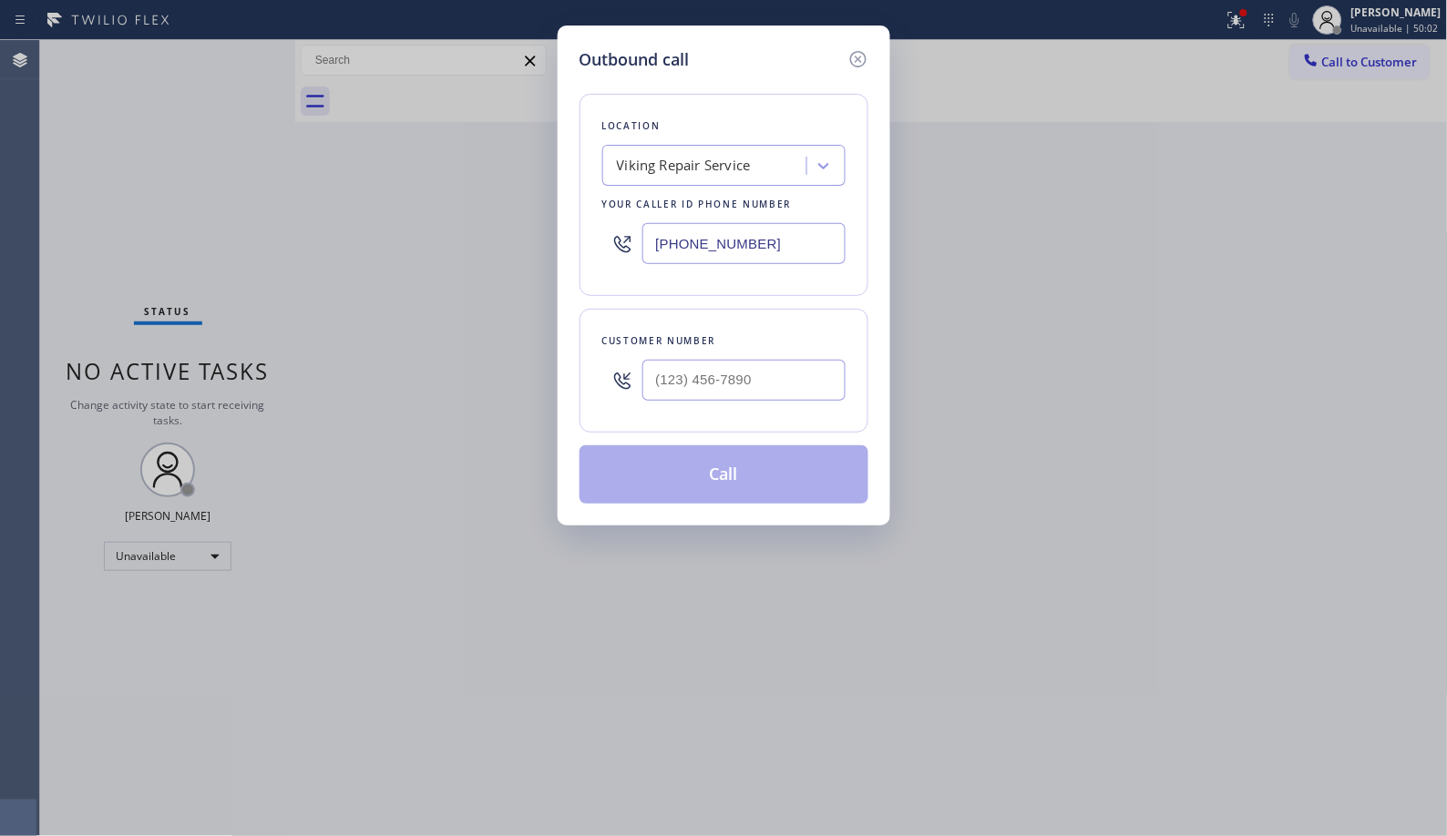
drag, startPoint x: 771, startPoint y: 231, endPoint x: 557, endPoint y: 146, distance: 229.7
click at [598, 167] on div "Location Viking Repair Service Your caller id phone number [PHONE_NUMBER]" at bounding box center [723, 195] width 289 height 202
paste input "747) 236-6810"
type input "[PHONE_NUMBER]"
click at [709, 375] on input "(___) ___-____" at bounding box center [743, 380] width 203 height 41
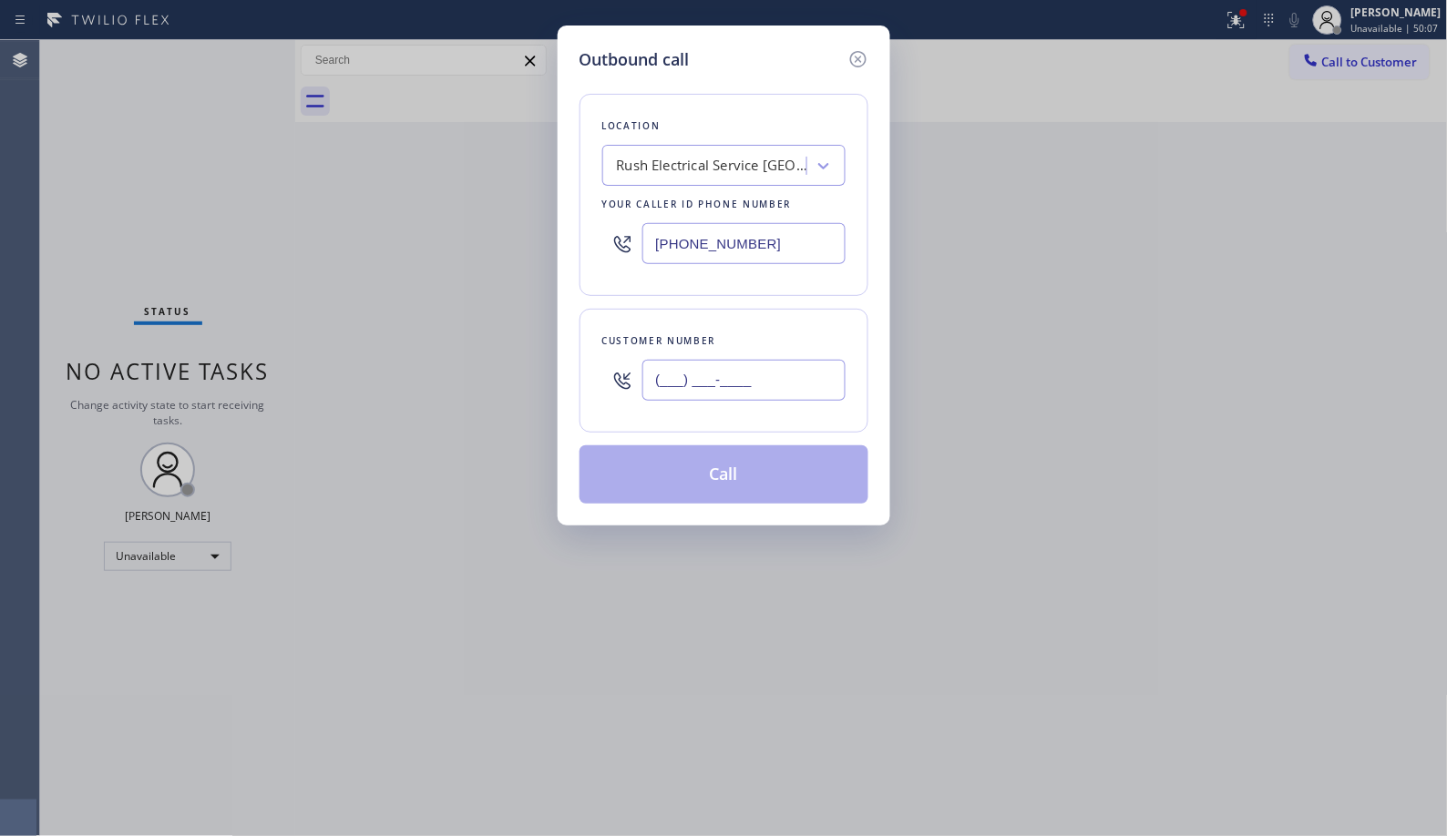
paste input "818) 653-3665"
type input "[PHONE_NUMBER]"
click at [730, 466] on button "Call" at bounding box center [723, 474] width 289 height 58
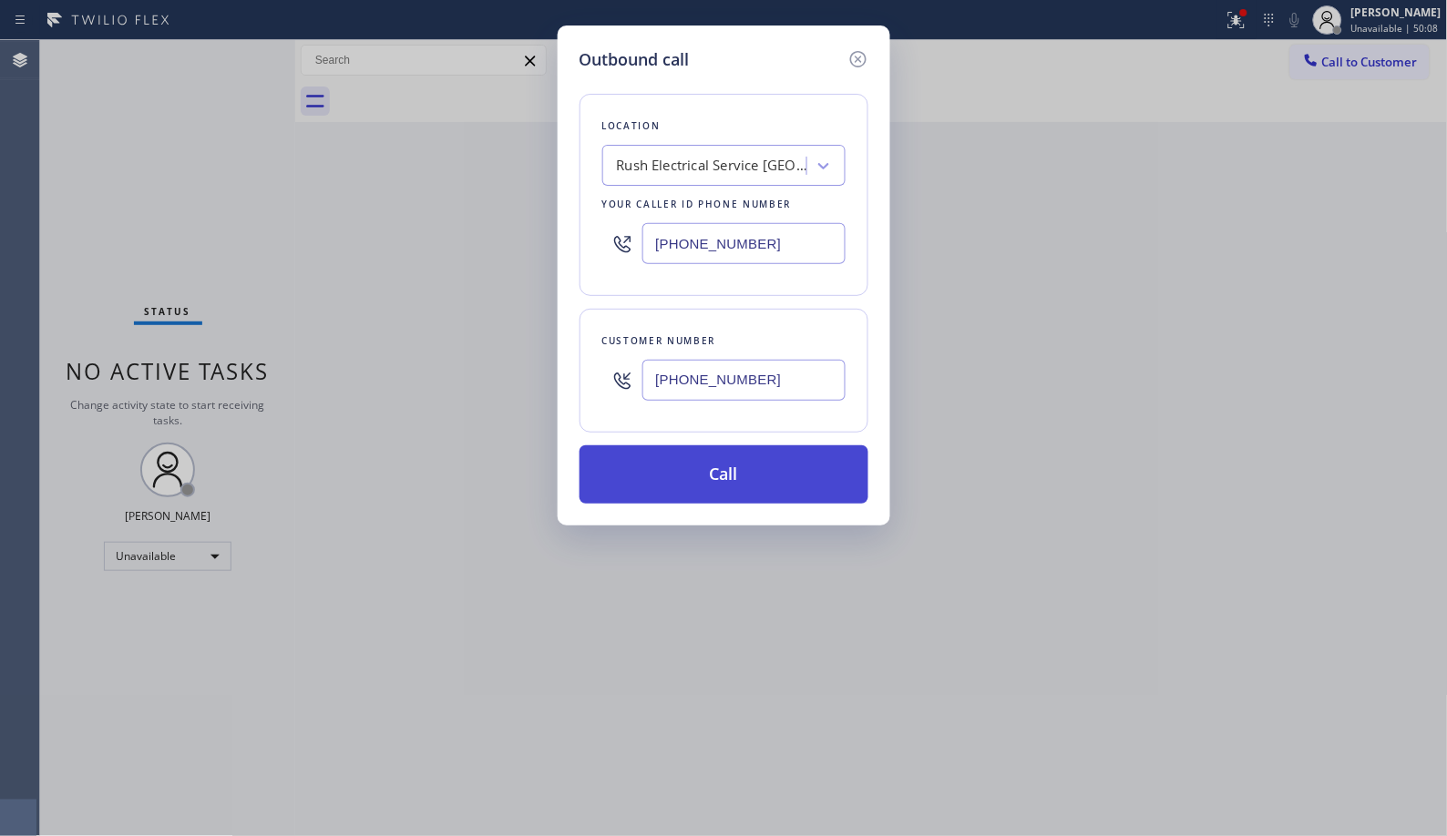
click at [730, 475] on button "Call" at bounding box center [723, 474] width 289 height 58
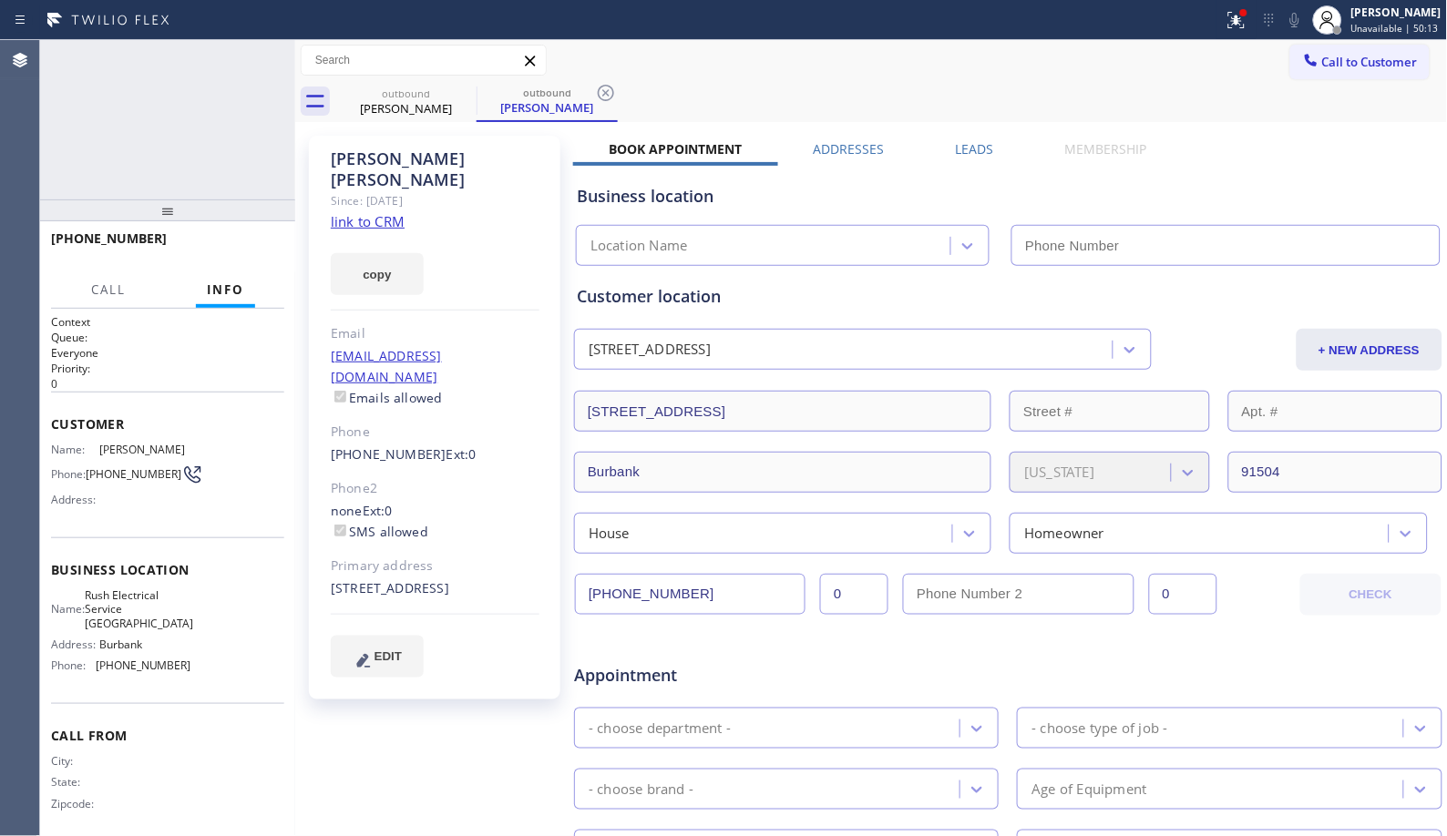
type input "[PHONE_NUMBER]"
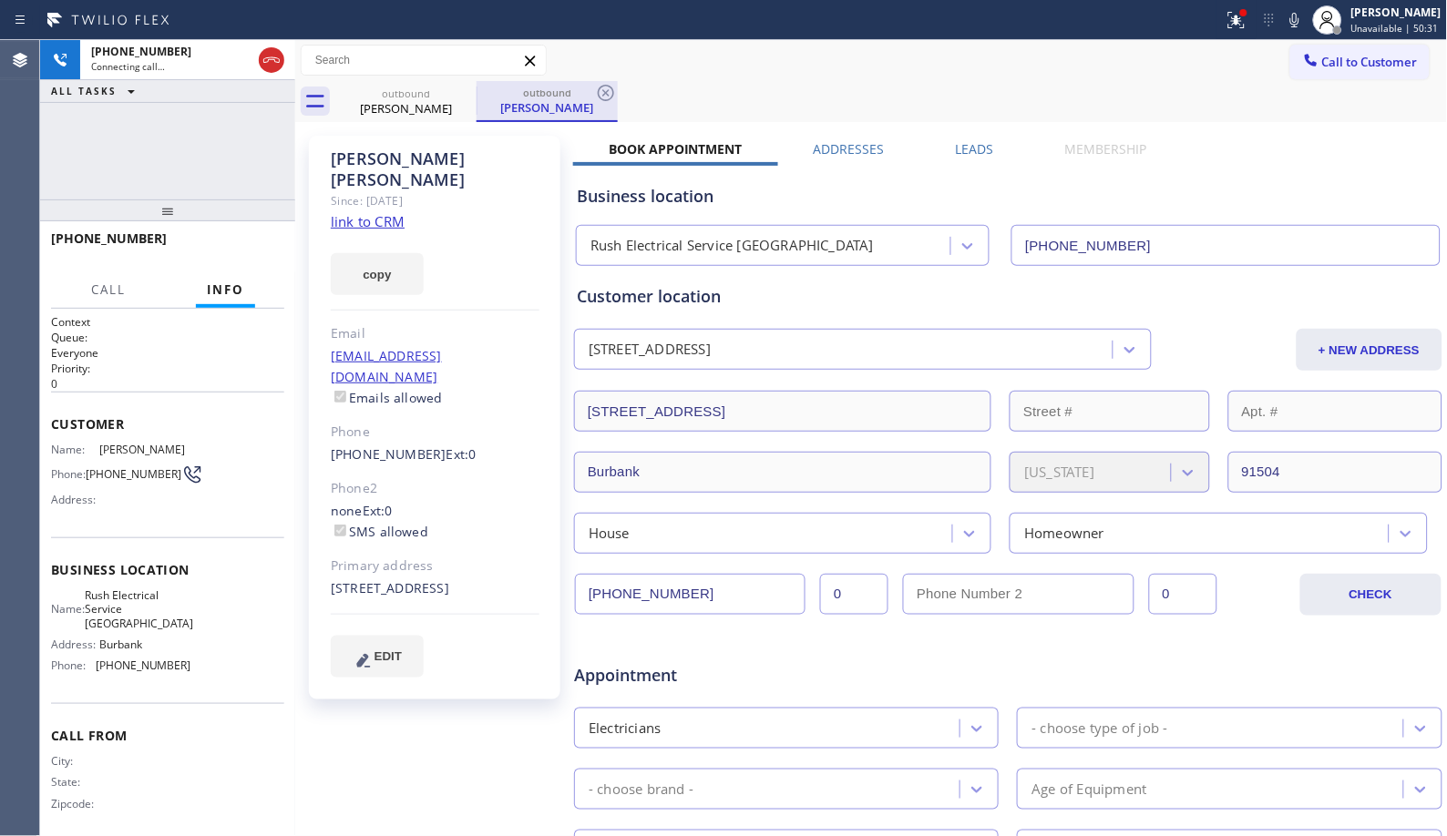
click at [617, 87] on div "outbound [PERSON_NAME]" at bounding box center [546, 101] width 141 height 41
drag, startPoint x: 186, startPoint y: 217, endPoint x: 429, endPoint y: 319, distance: 263.8
click at [219, 149] on div "[PHONE_NUMBER] Connecting call… ALL TASKS ALL TASKS ACTIVE TASKS TASKS IN WRAP …" at bounding box center [167, 438] width 255 height 796
click at [230, 246] on span "HANG UP" at bounding box center [242, 246] width 56 height 13
click at [230, 246] on span "COMPLETE" at bounding box center [238, 246] width 63 height 13
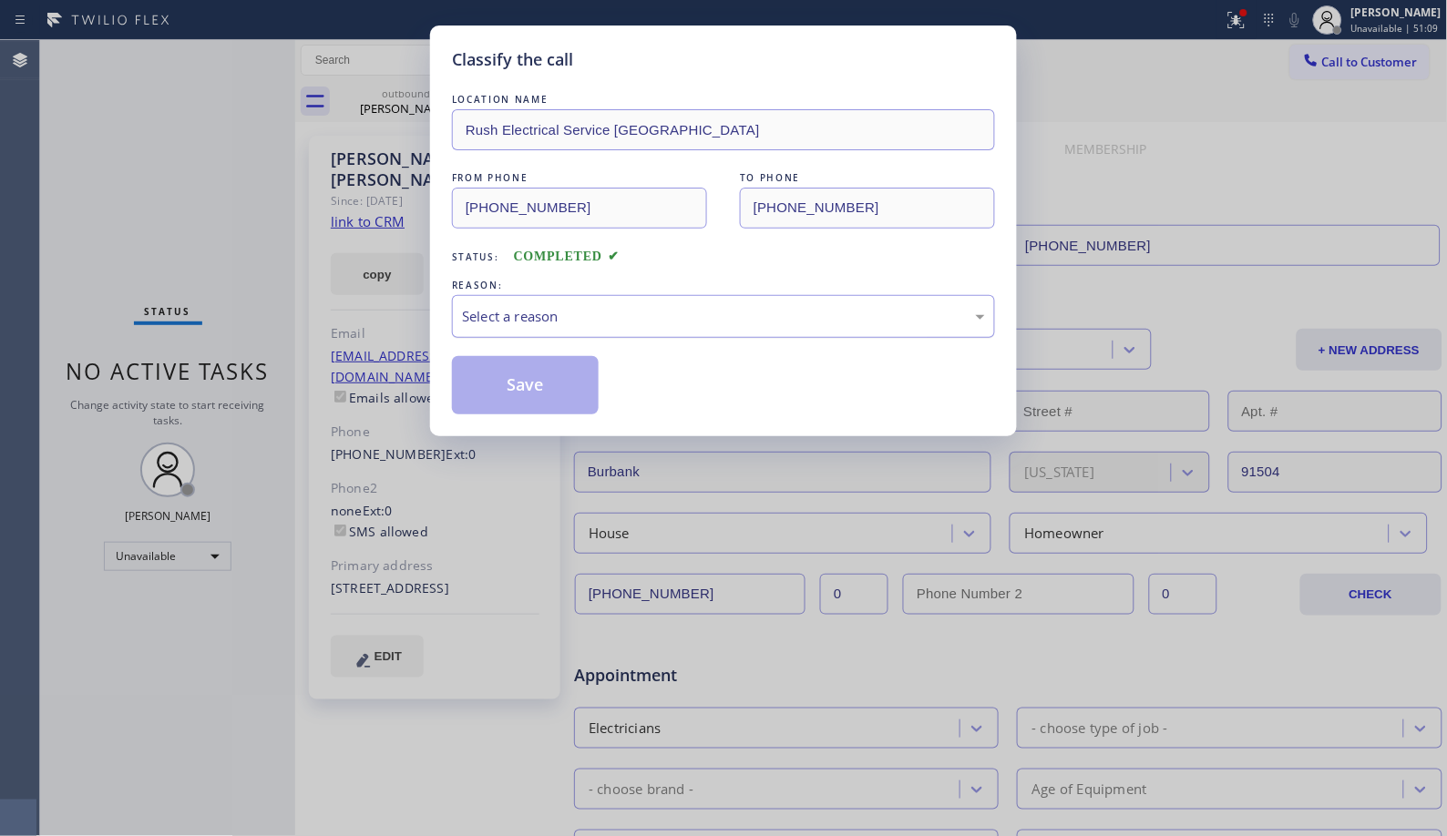
click at [701, 329] on div "Select a reason" at bounding box center [723, 316] width 543 height 43
click at [525, 394] on button "Save" at bounding box center [525, 385] width 147 height 58
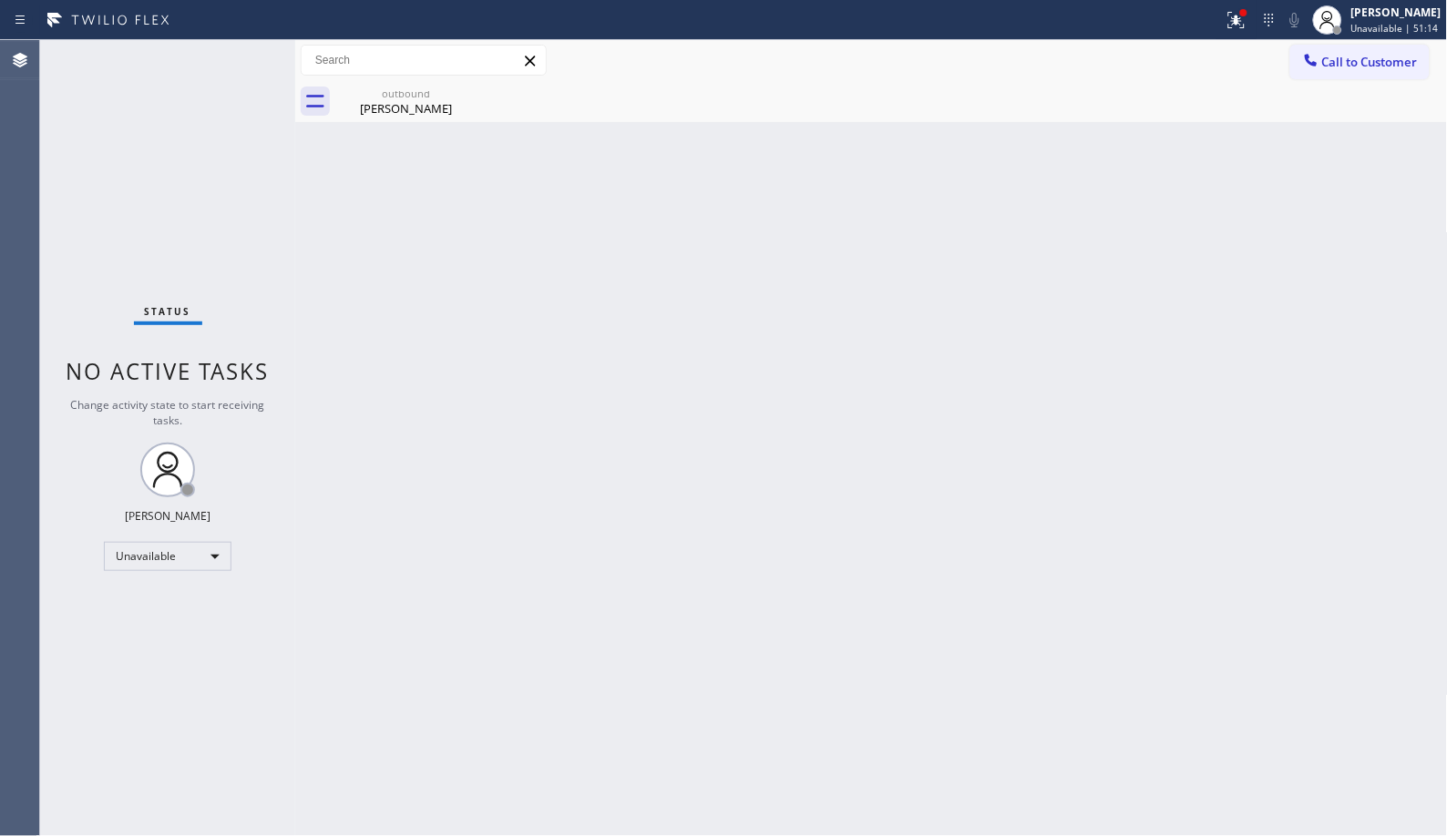
click at [675, 485] on div "Back to Dashboard Change Sender ID Customers Technicians Select a contact Outbo…" at bounding box center [871, 438] width 1152 height 796
click at [364, 103] on div "[PERSON_NAME]" at bounding box center [406, 108] width 138 height 16
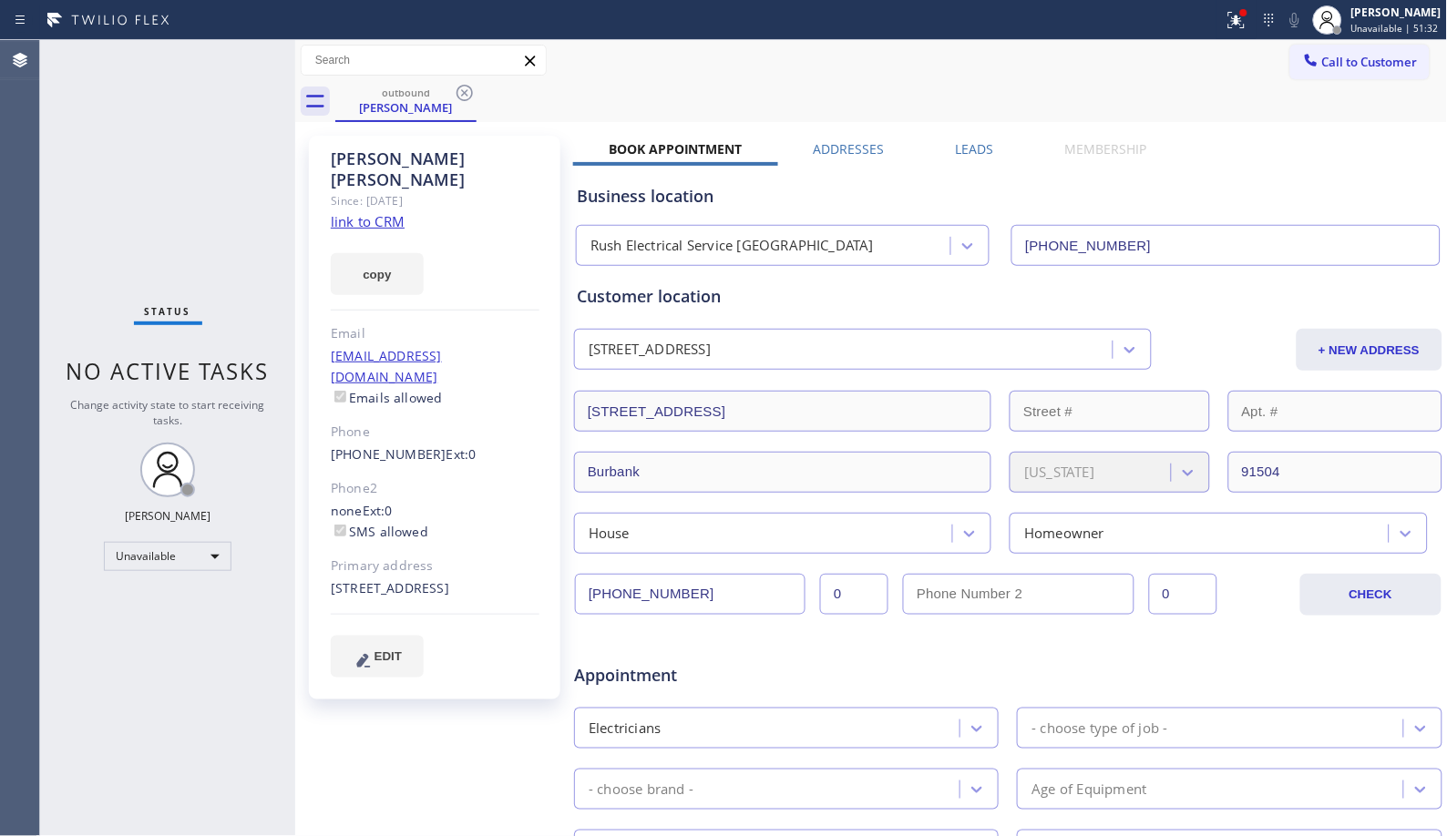
click at [479, 89] on div "outbound [PERSON_NAME]" at bounding box center [891, 101] width 1112 height 41
click at [472, 91] on icon at bounding box center [465, 93] width 22 height 22
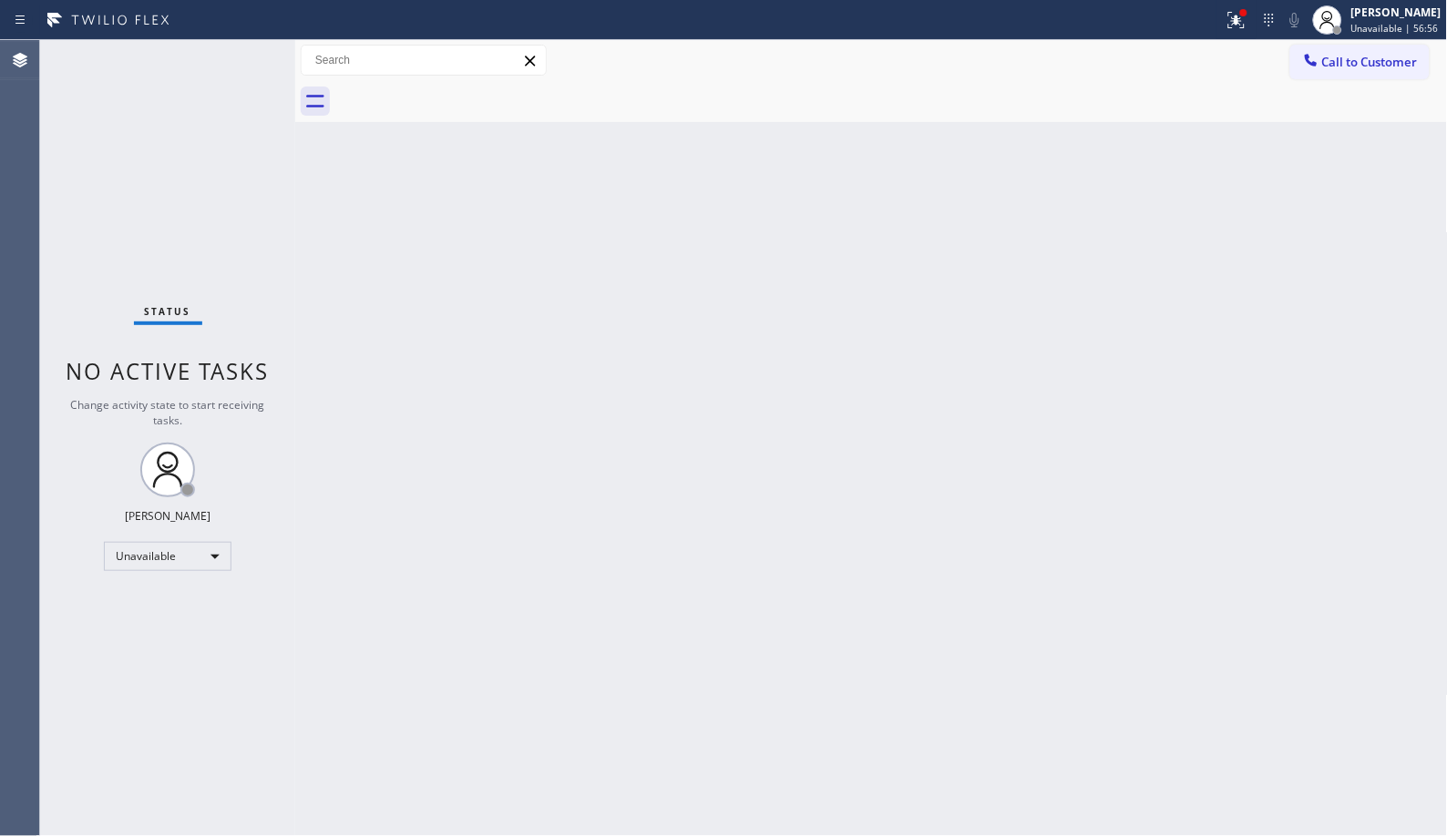
click at [1345, 64] on span "Call to Customer" at bounding box center [1370, 62] width 96 height 16
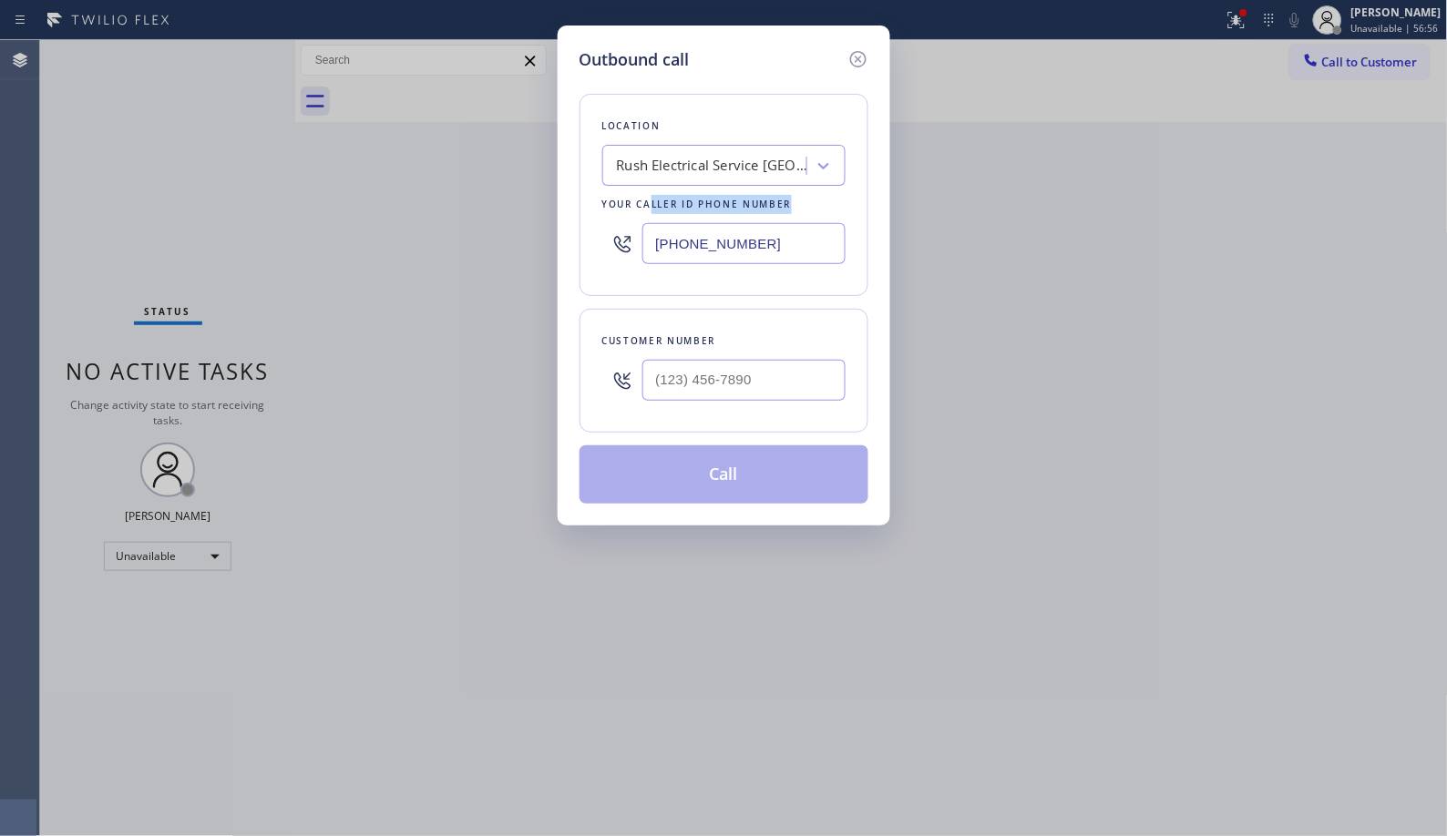
drag, startPoint x: 804, startPoint y: 221, endPoint x: 678, endPoint y: 195, distance: 129.3
click at [650, 187] on div "Location Rush Electrical Service [GEOGRAPHIC_DATA] Your caller id phone number …" at bounding box center [723, 195] width 289 height 202
drag, startPoint x: 816, startPoint y: 249, endPoint x: 599, endPoint y: 228, distance: 217.8
click at [599, 228] on div "Location Rush Electrical Service [GEOGRAPHIC_DATA] Your caller id phone number …" at bounding box center [723, 195] width 289 height 202
paste input "949) 647-5193"
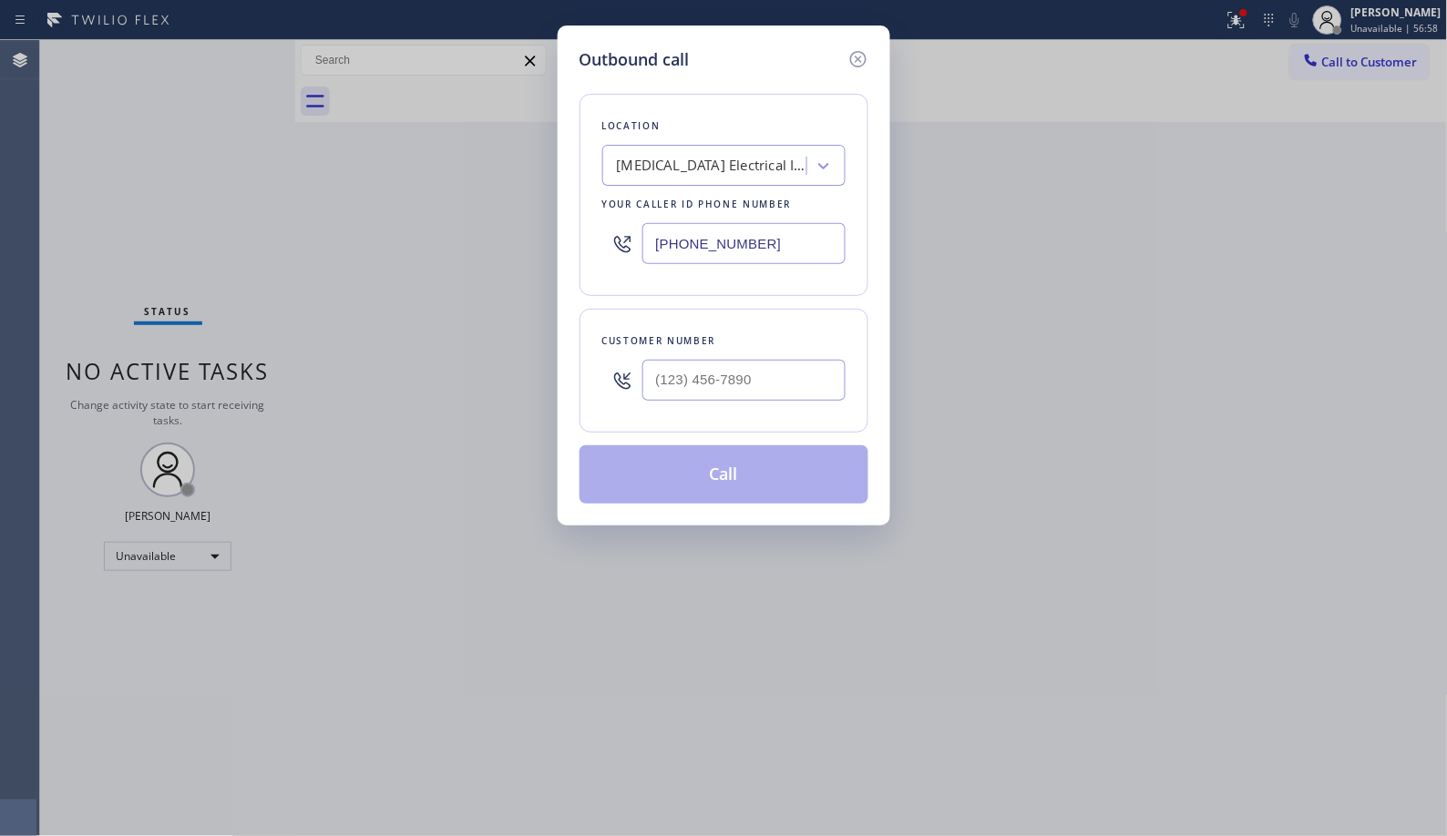
type input "[PHONE_NUMBER]"
drag, startPoint x: 779, startPoint y: 383, endPoint x: 596, endPoint y: 347, distance: 186.5
click at [608, 350] on div "Customer number (___) ___-____" at bounding box center [723, 371] width 289 height 124
paste input "310) 866-3379"
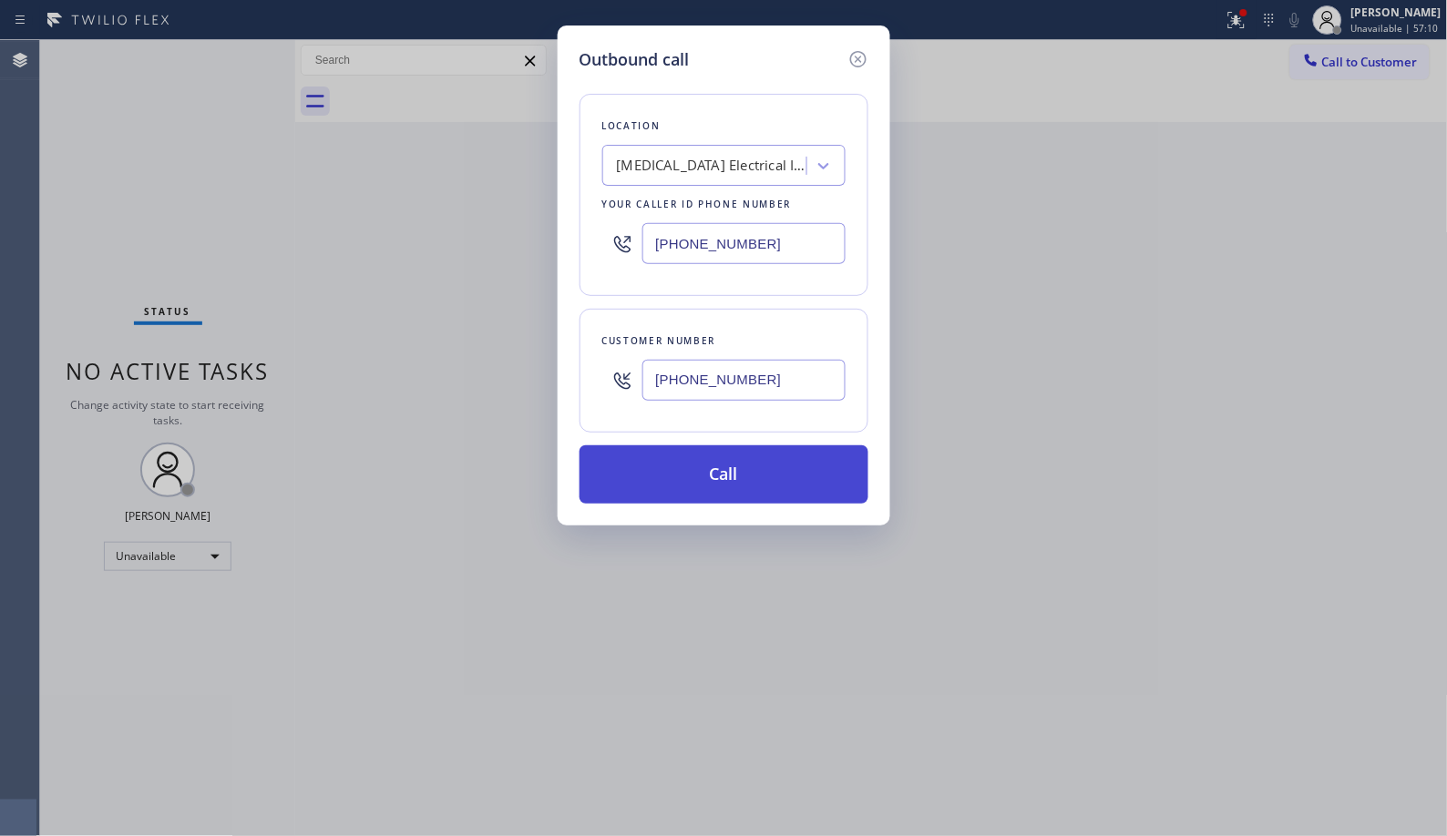
type input "[PHONE_NUMBER]"
drag, startPoint x: 749, startPoint y: 486, endPoint x: 750, endPoint y: 454, distance: 31.9
click at [744, 481] on button "Call" at bounding box center [723, 474] width 289 height 58
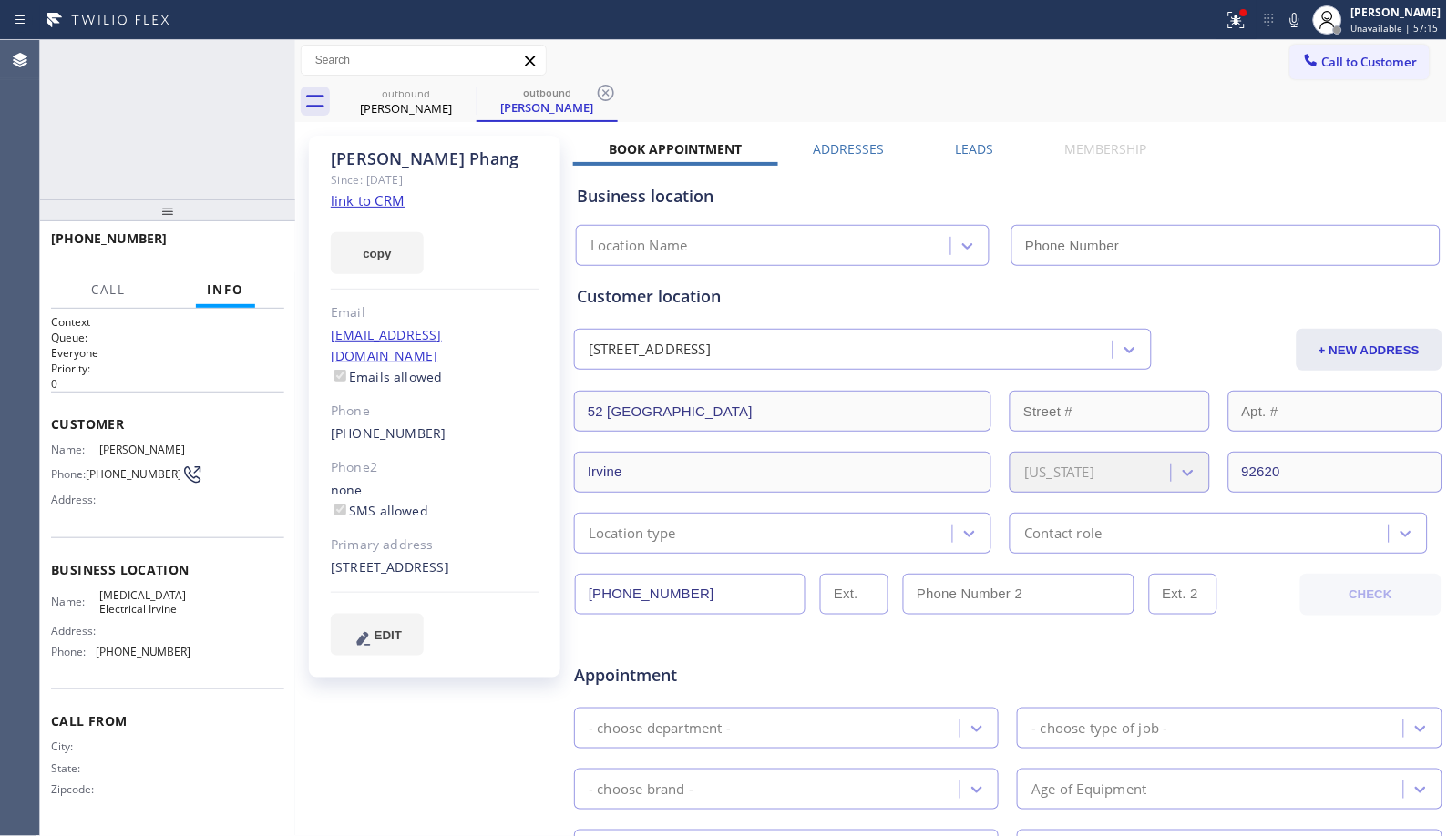
type input "[PHONE_NUMBER]"
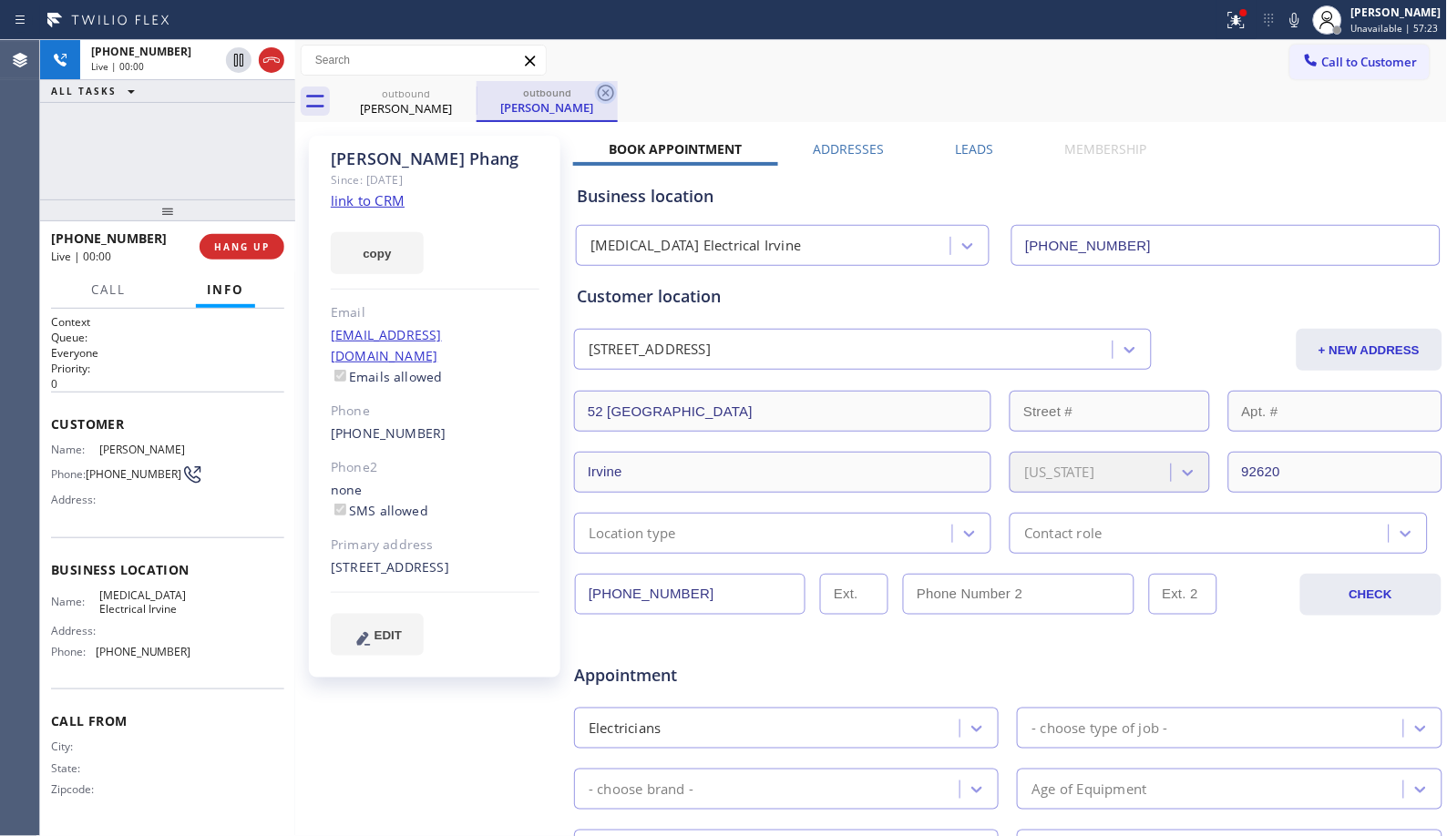
click at [613, 92] on icon at bounding box center [606, 93] width 16 height 16
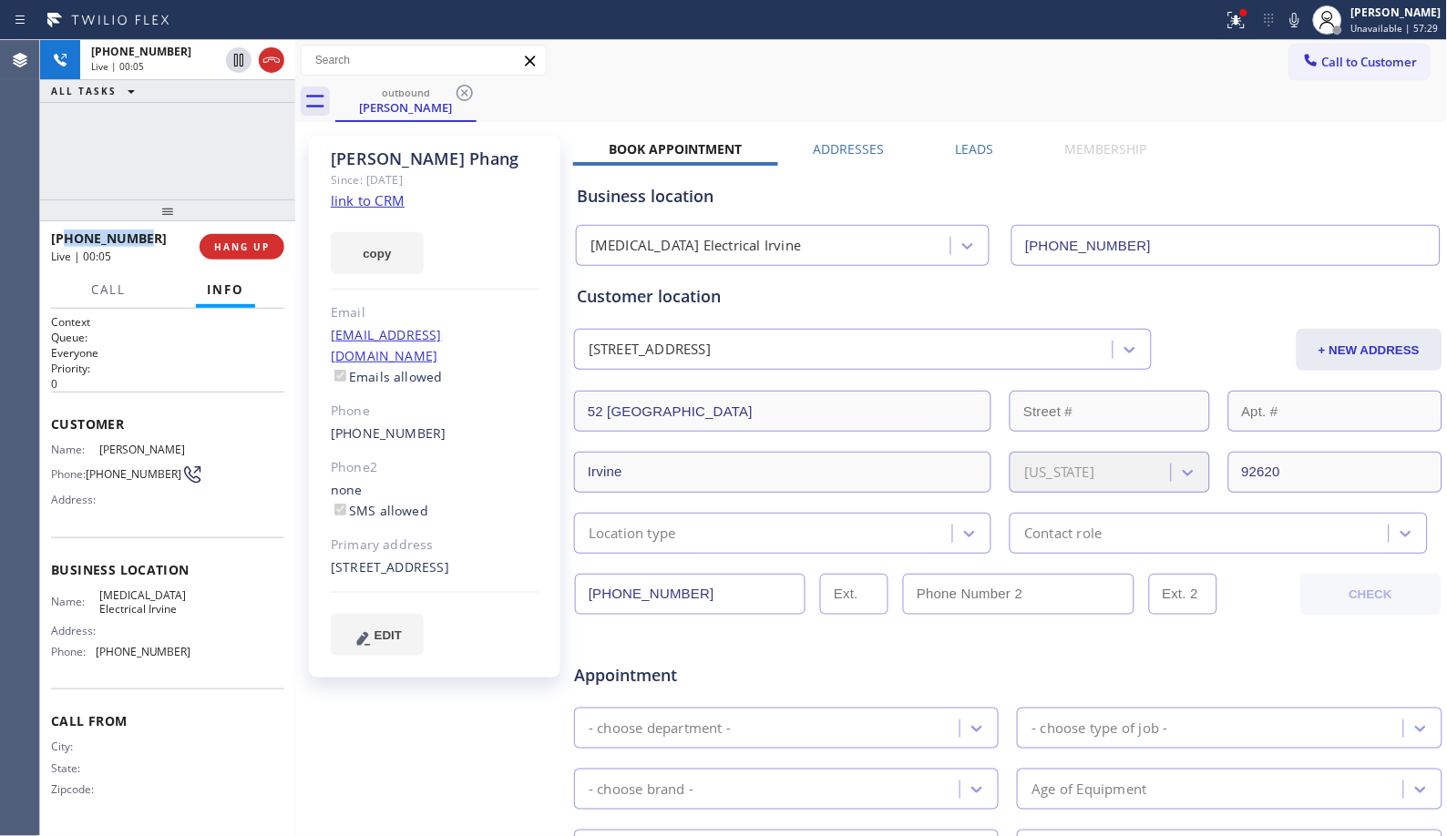
drag, startPoint x: 152, startPoint y: 242, endPoint x: 64, endPoint y: 240, distance: 88.4
click at [64, 240] on div "[PHONE_NUMBER]" at bounding box center [119, 238] width 136 height 17
copy span "3108663379"
click at [220, 234] on button "HANG UP" at bounding box center [241, 247] width 85 height 26
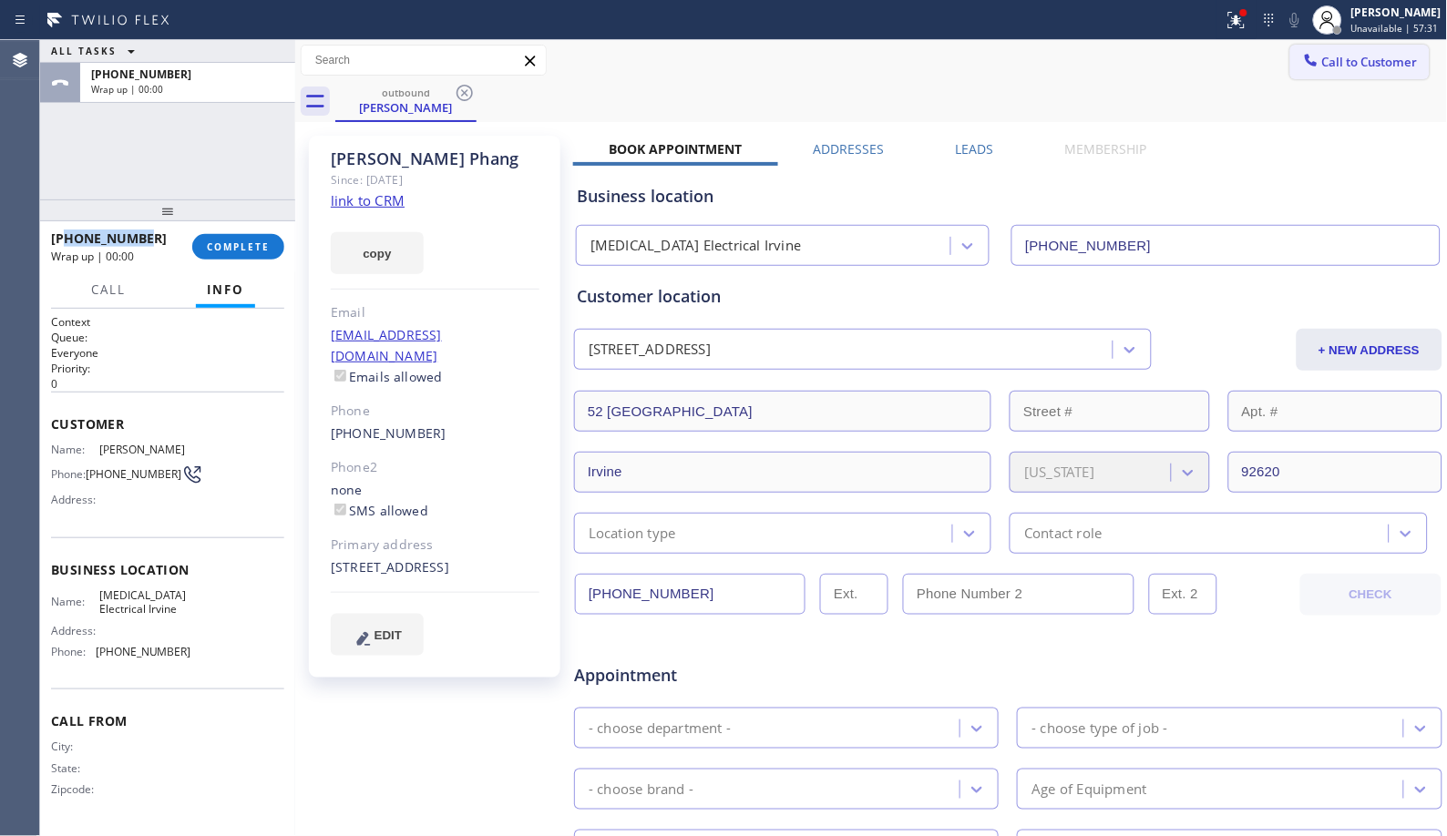
click at [1322, 70] on button "Call to Customer" at bounding box center [1359, 62] width 139 height 35
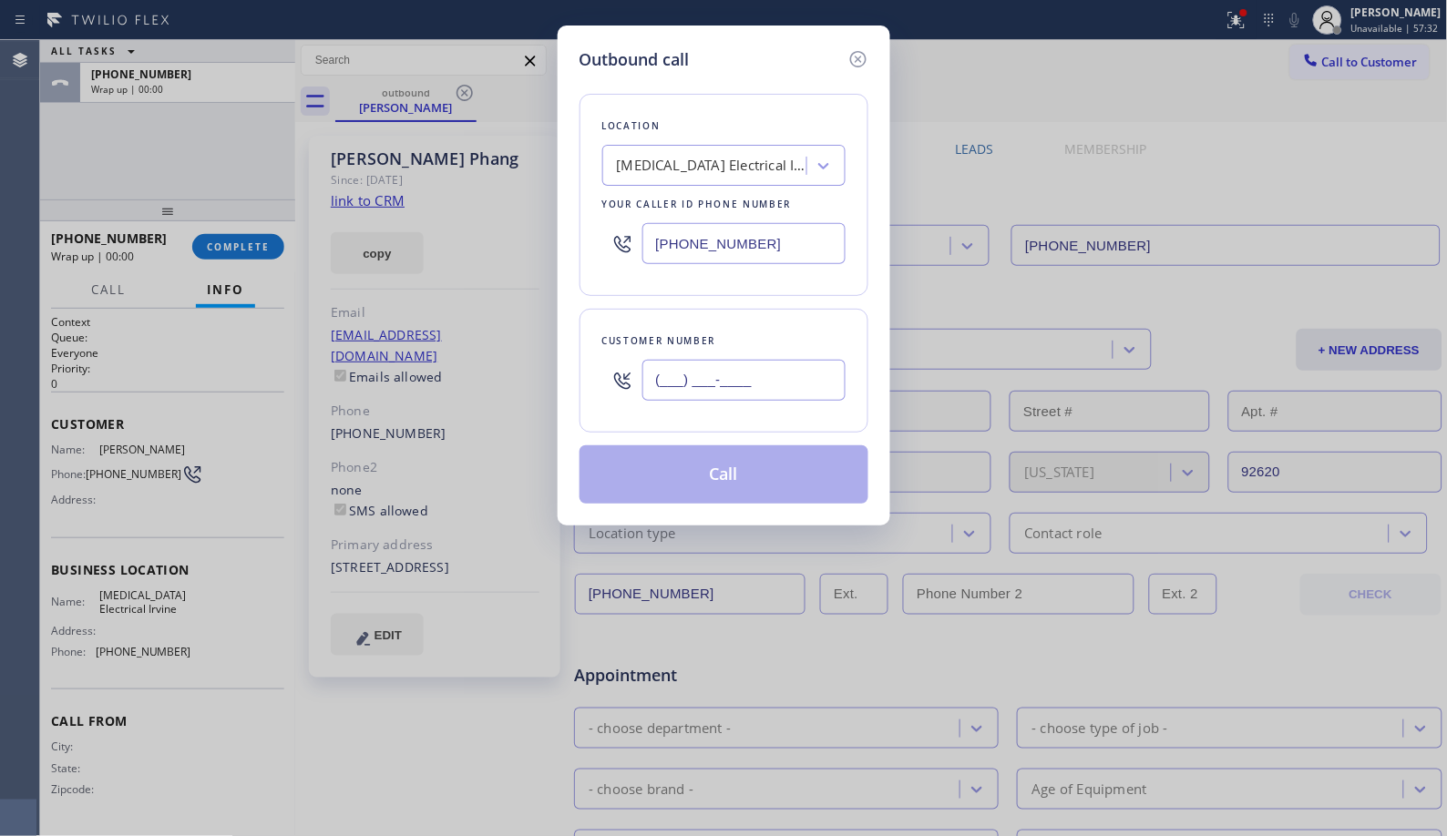
drag, startPoint x: 806, startPoint y: 372, endPoint x: 552, endPoint y: 307, distance: 262.3
click at [602, 361] on div "(___) ___-____" at bounding box center [723, 380] width 243 height 59
paste input "310) 866-3379"
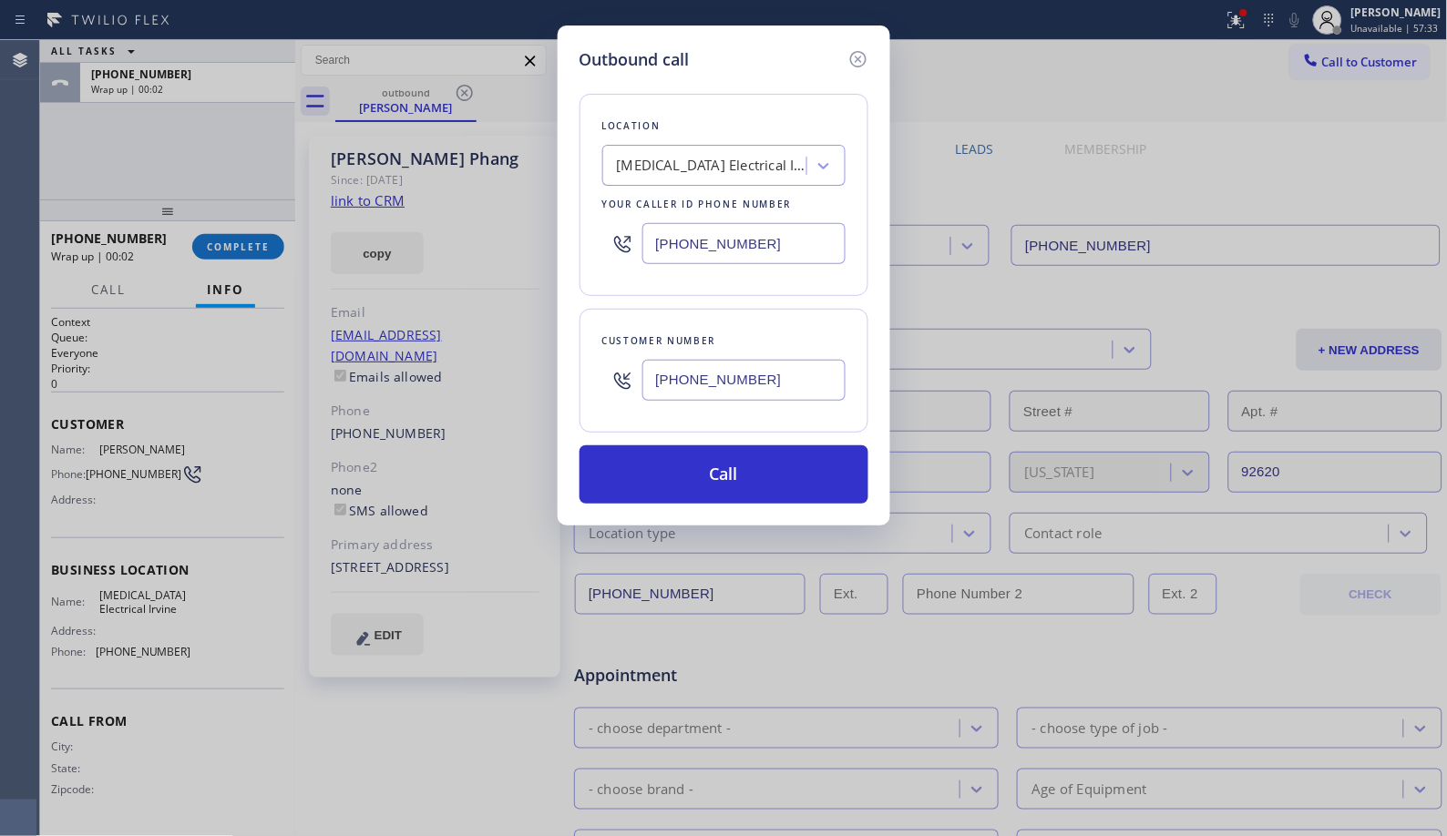
type input "[PHONE_NUMBER]"
click at [752, 488] on button "Call" at bounding box center [723, 474] width 289 height 58
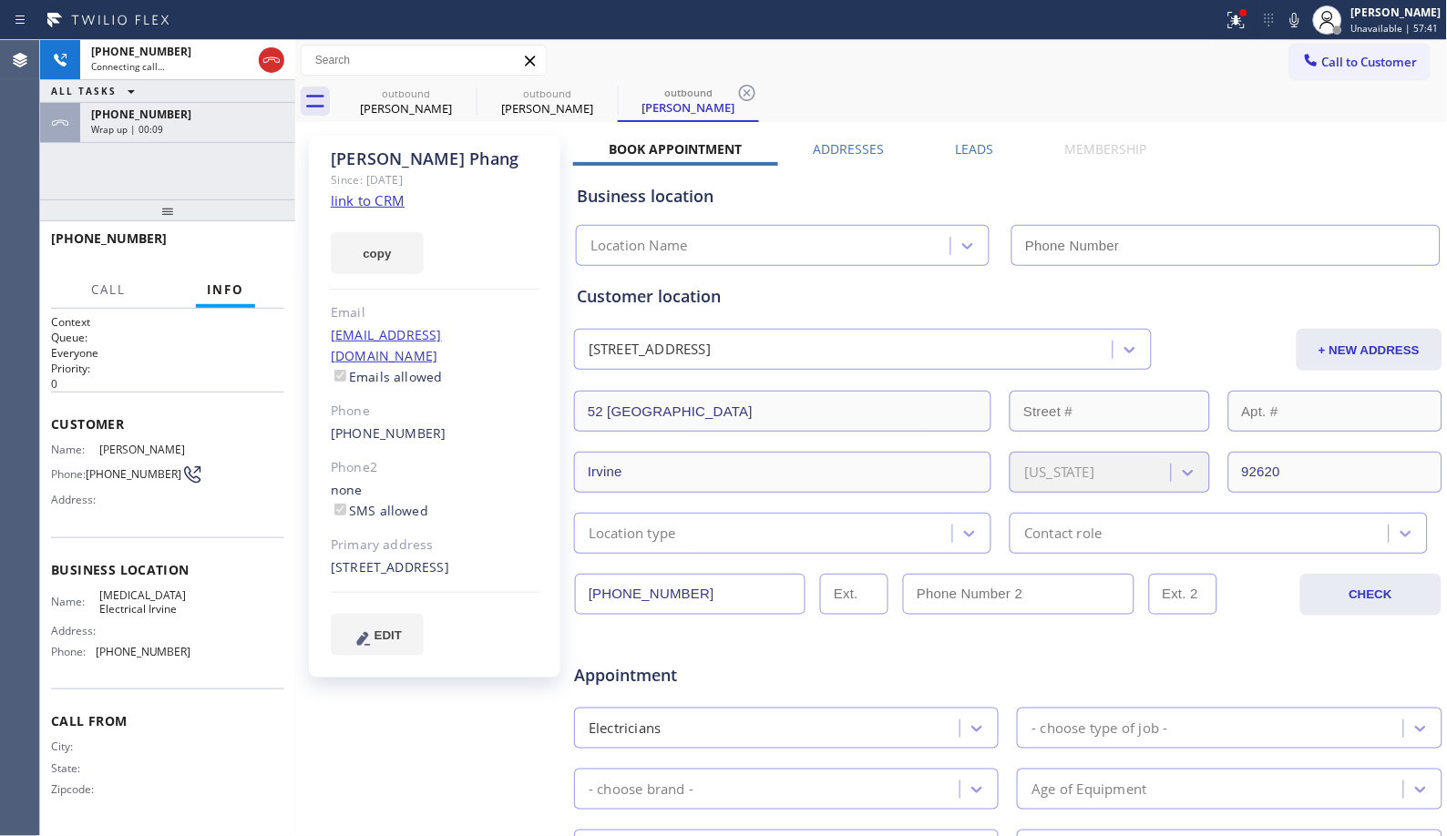
type input "[PHONE_NUMBER]"
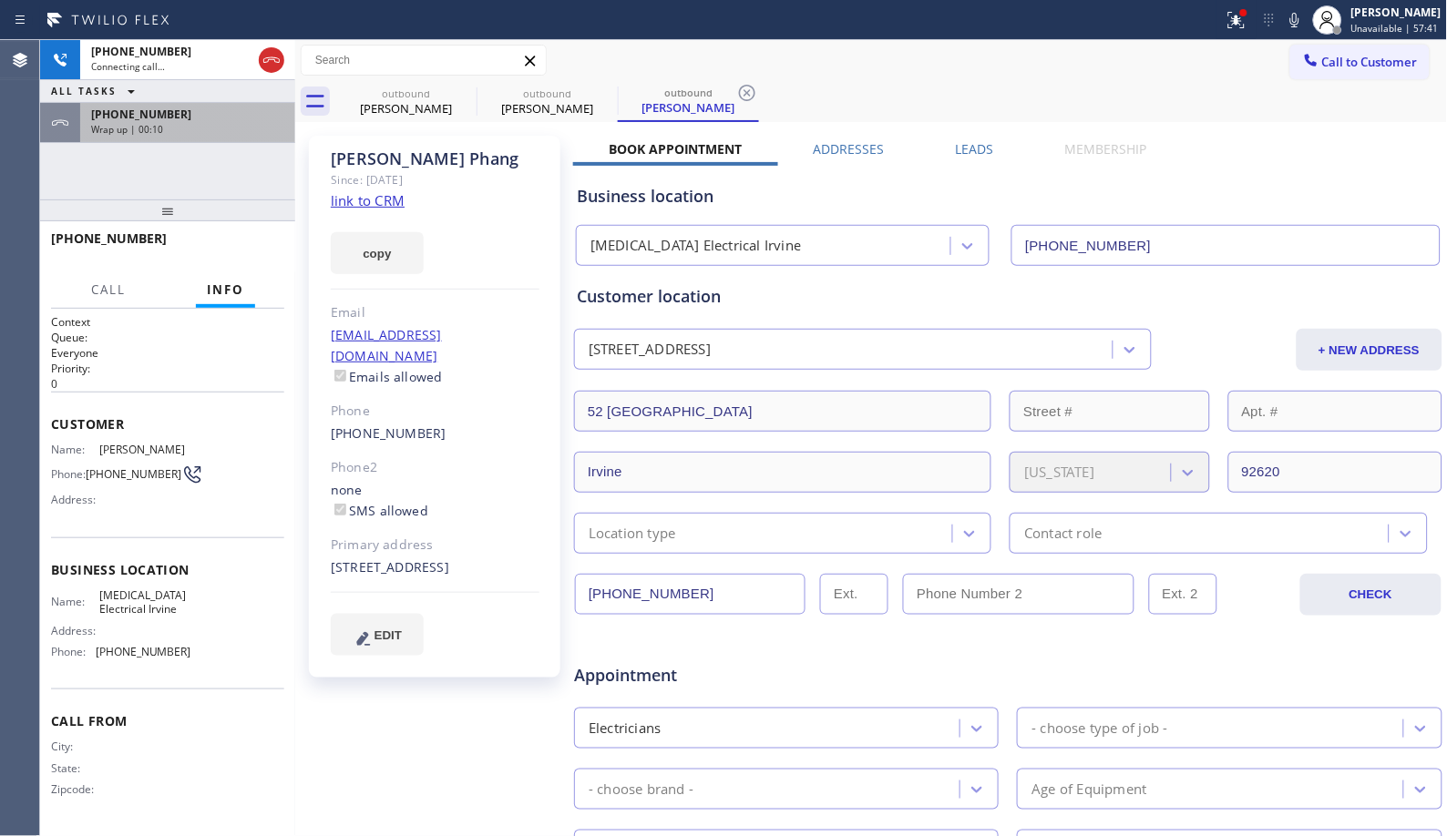
drag, startPoint x: 265, startPoint y: 110, endPoint x: 289, endPoint y: 139, distance: 37.6
click at [265, 110] on div "[PHONE_NUMBER]" at bounding box center [187, 114] width 193 height 15
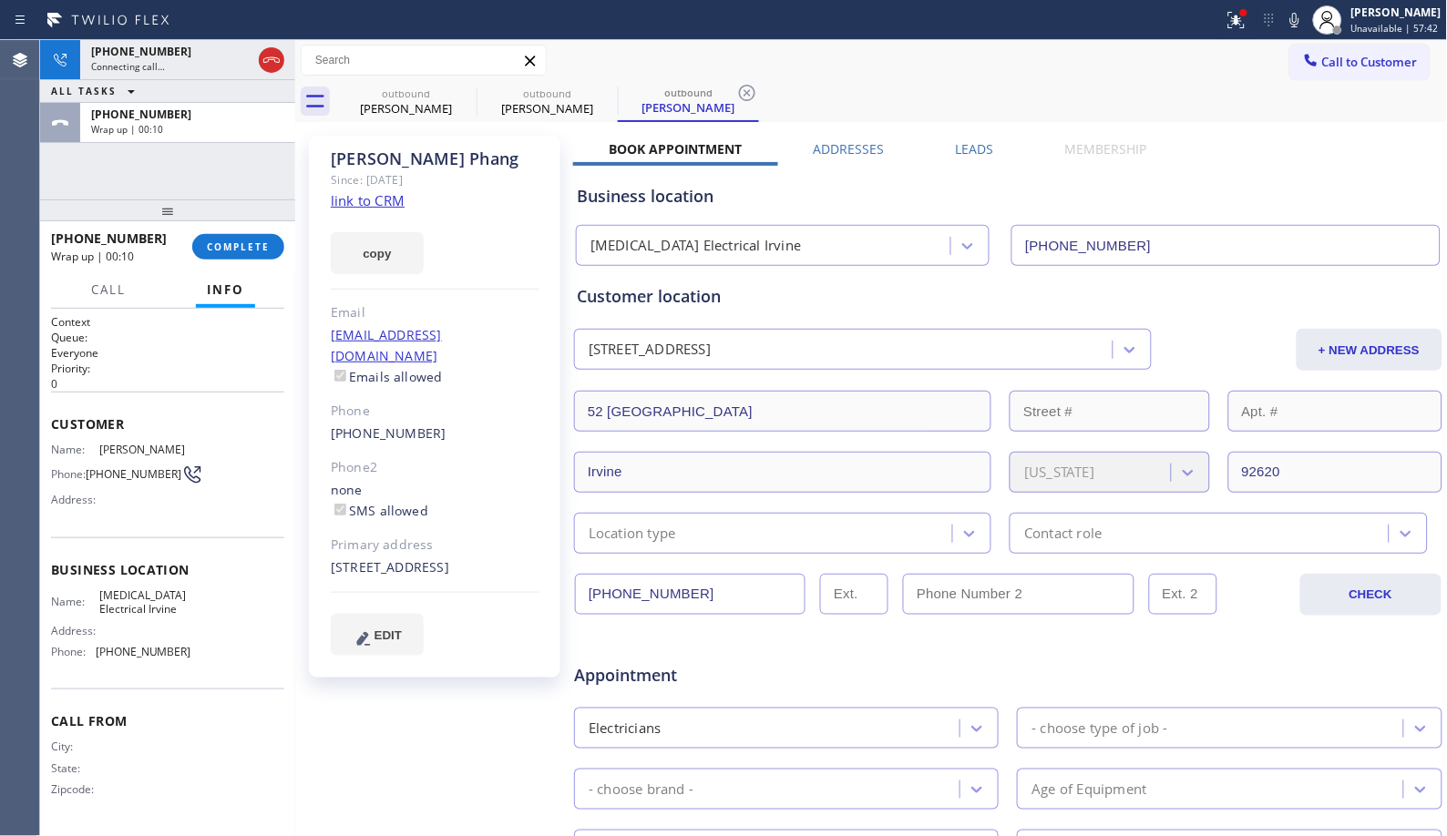
click at [251, 231] on div "[PHONE_NUMBER] Wrap up | 00:10 COMPLETE" at bounding box center [167, 246] width 233 height 47
click at [251, 257] on button "COMPLETE" at bounding box center [238, 247] width 92 height 26
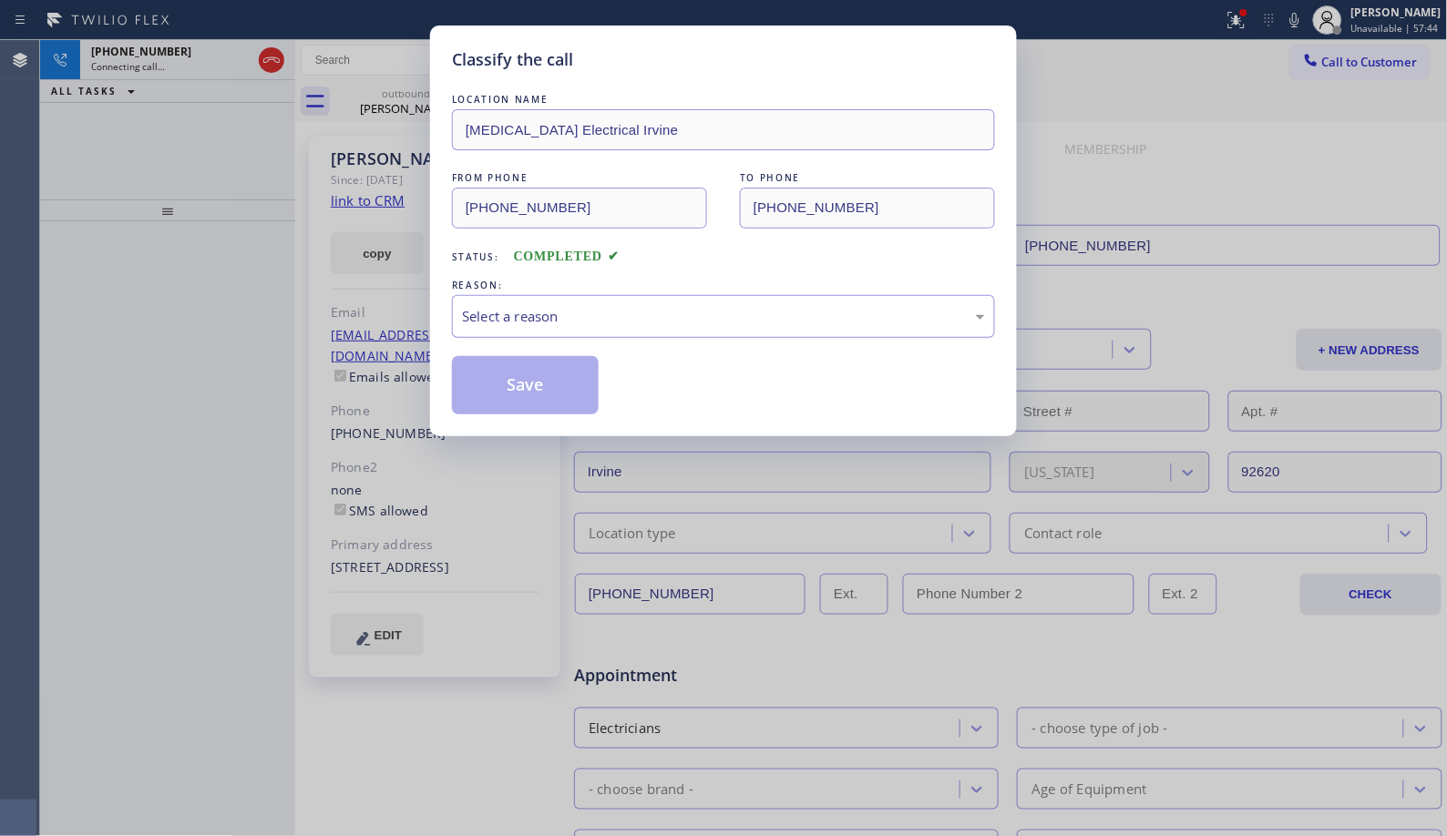
click at [669, 322] on div "Select a reason" at bounding box center [723, 316] width 523 height 21
click at [571, 405] on button "Save" at bounding box center [525, 385] width 147 height 58
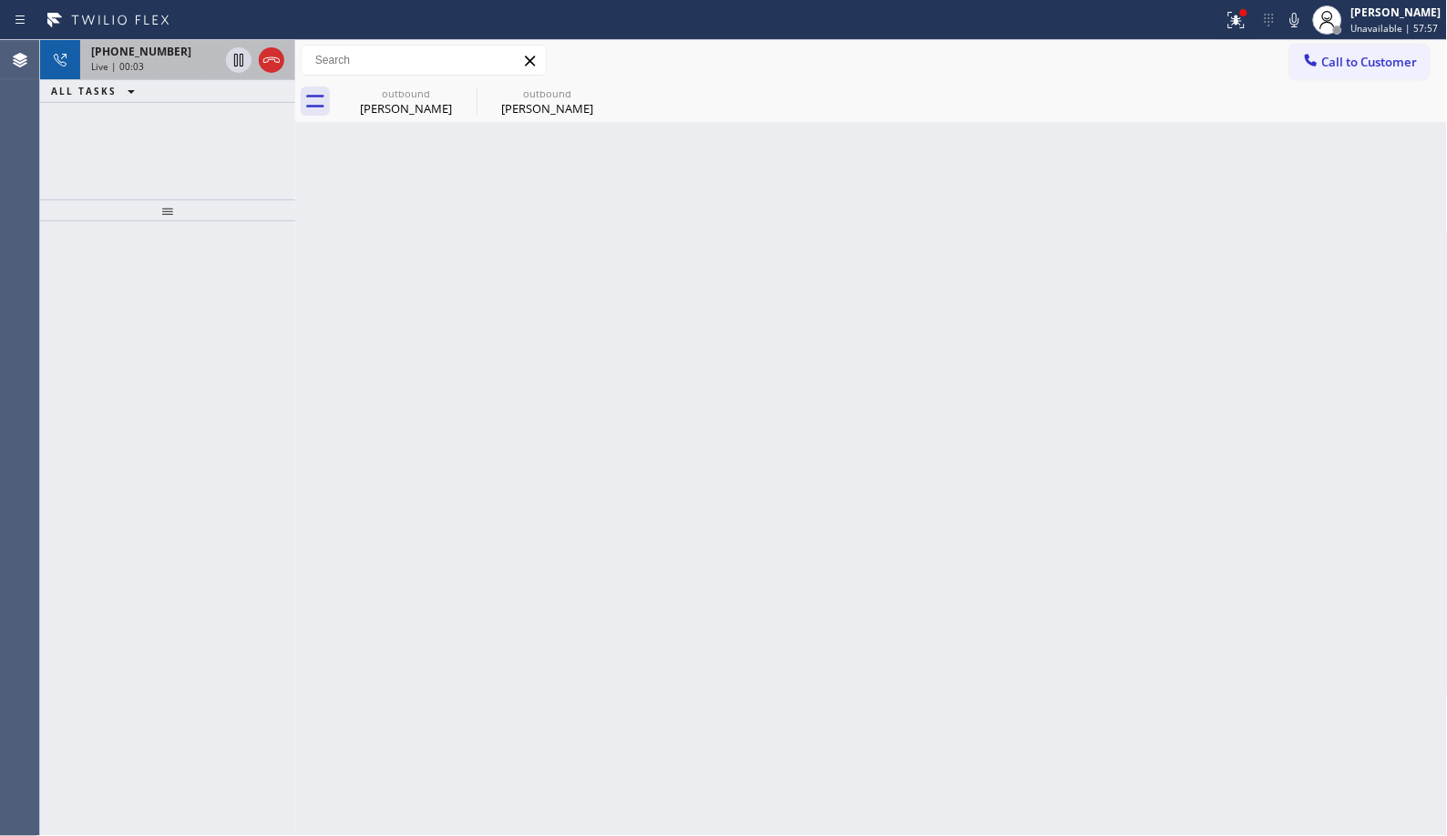
click at [153, 70] on div "Live | 00:03" at bounding box center [155, 66] width 128 height 13
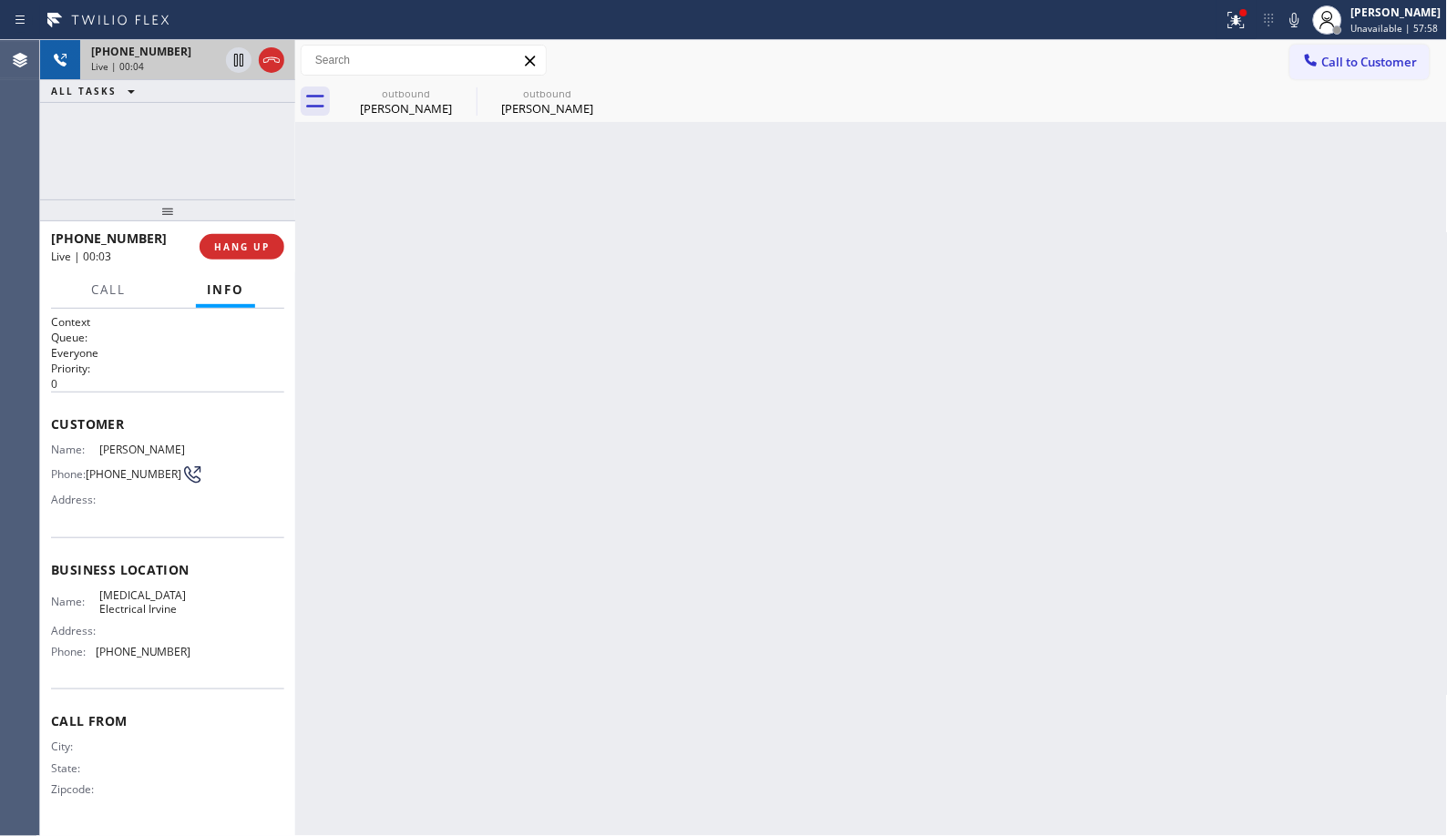
click at [271, 76] on div at bounding box center [255, 60] width 66 height 40
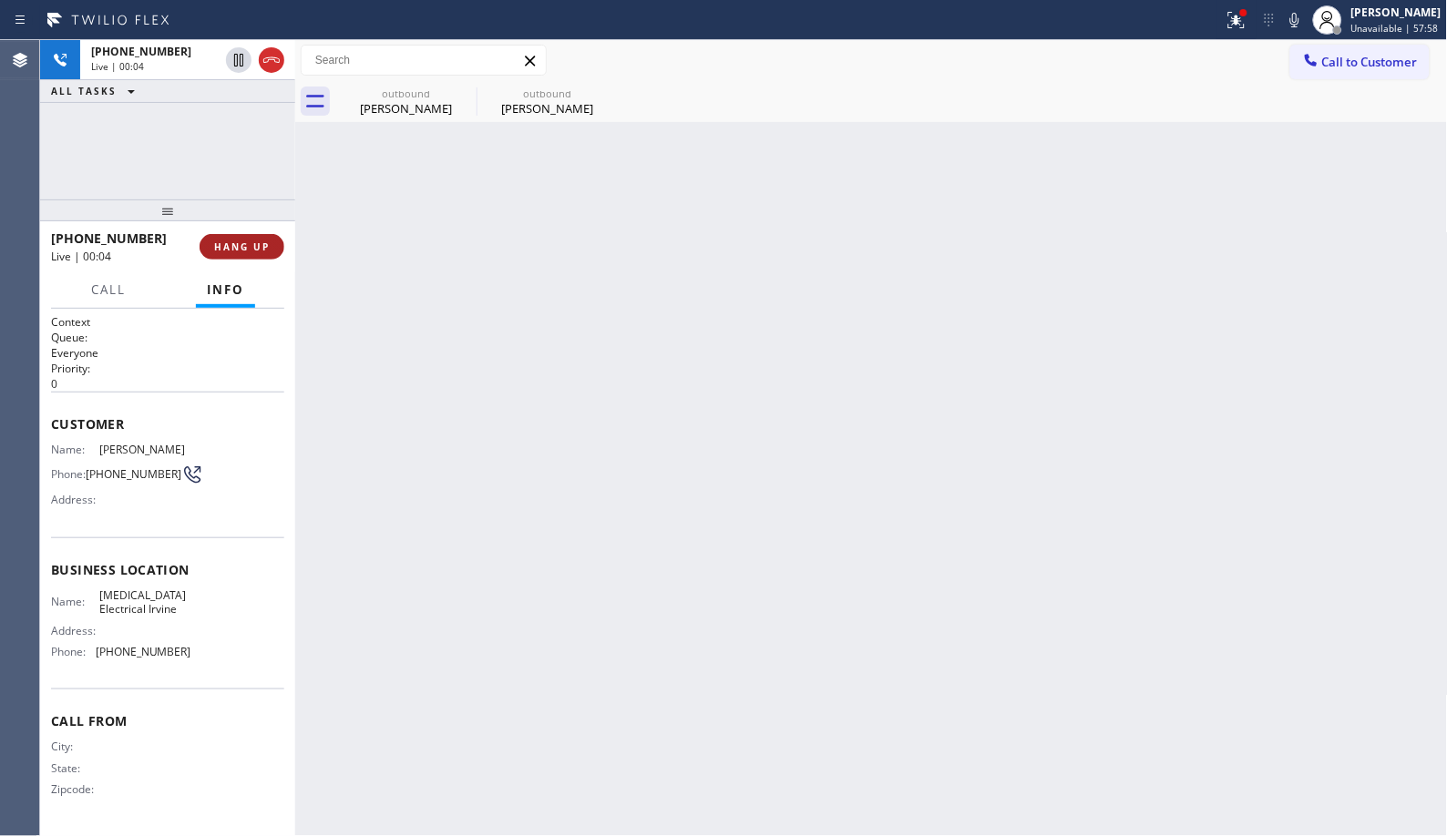
click at [258, 242] on span "HANG UP" at bounding box center [242, 246] width 56 height 13
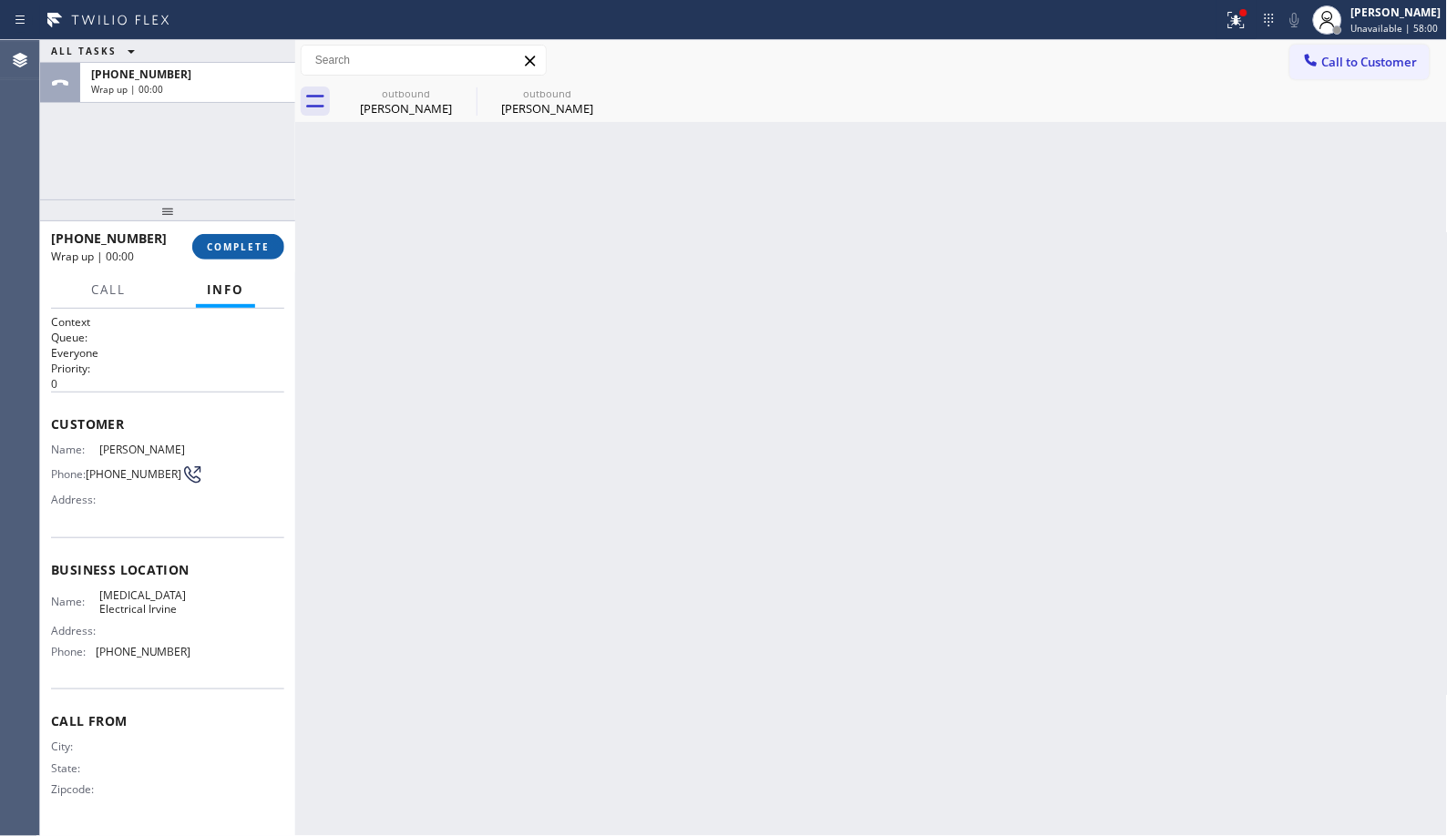
click at [242, 246] on span "COMPLETE" at bounding box center [238, 246] width 63 height 13
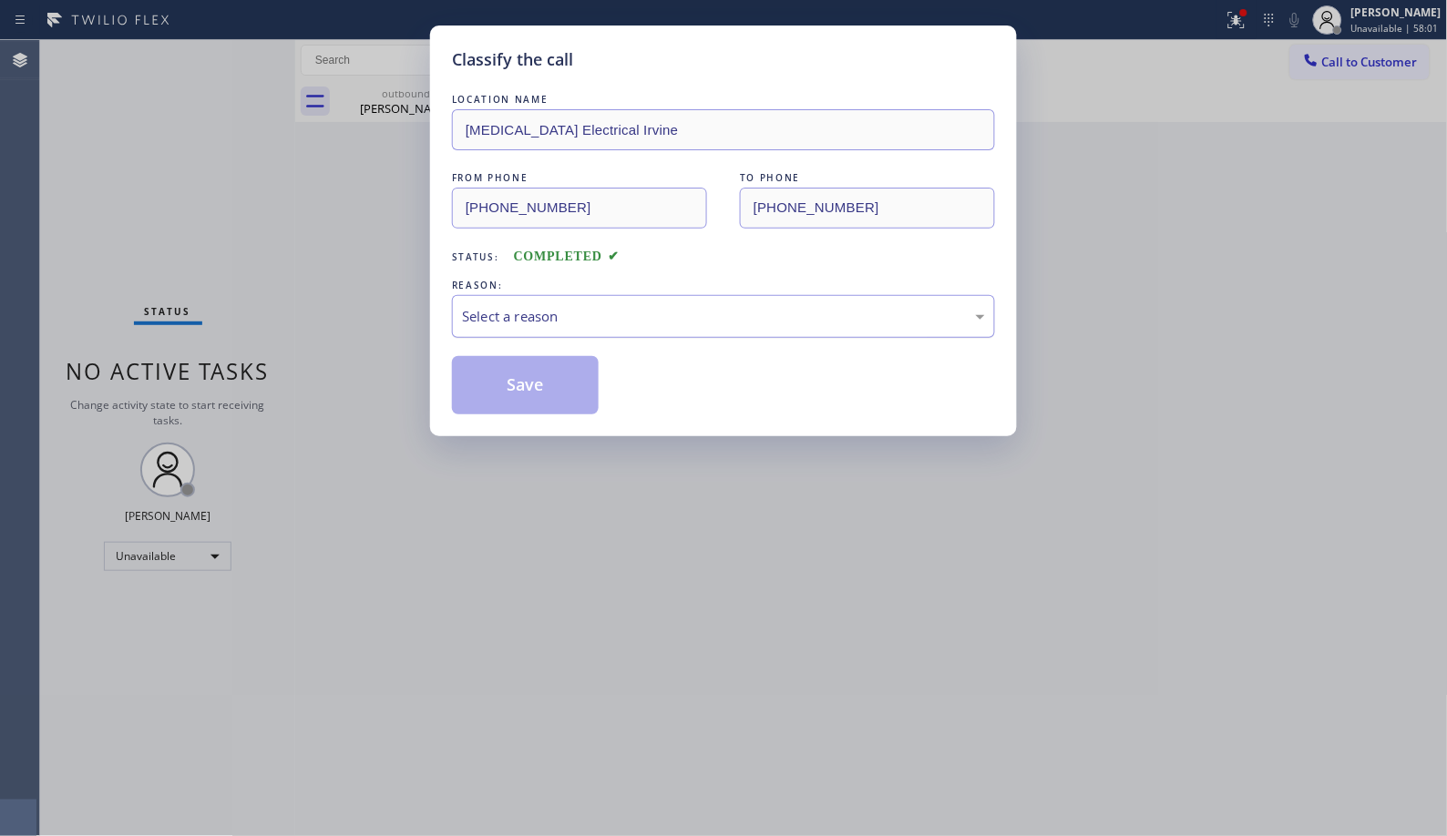
click at [622, 306] on div "Select a reason" at bounding box center [723, 316] width 523 height 21
click at [557, 379] on button "Save" at bounding box center [525, 385] width 147 height 58
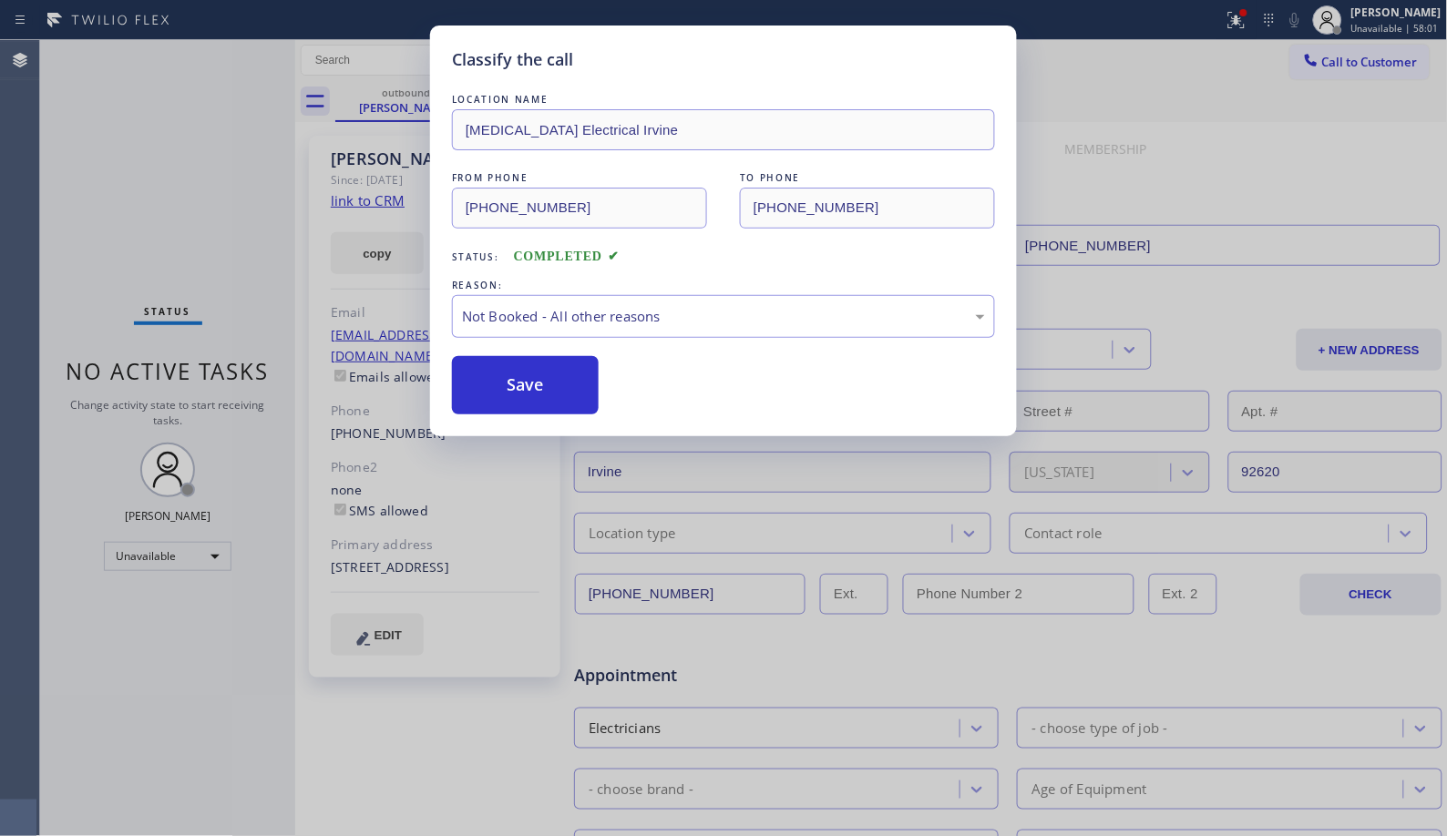
click at [366, 169] on div "Classify the call LOCATION NAME [MEDICAL_DATA] Electrical Irvine FROM PHONE [PH…" at bounding box center [723, 418] width 1447 height 836
click at [393, 98] on div "Classify the call LOCATION NAME [MEDICAL_DATA] Electrical Irvine FROM PHONE [PH…" at bounding box center [723, 418] width 1447 height 836
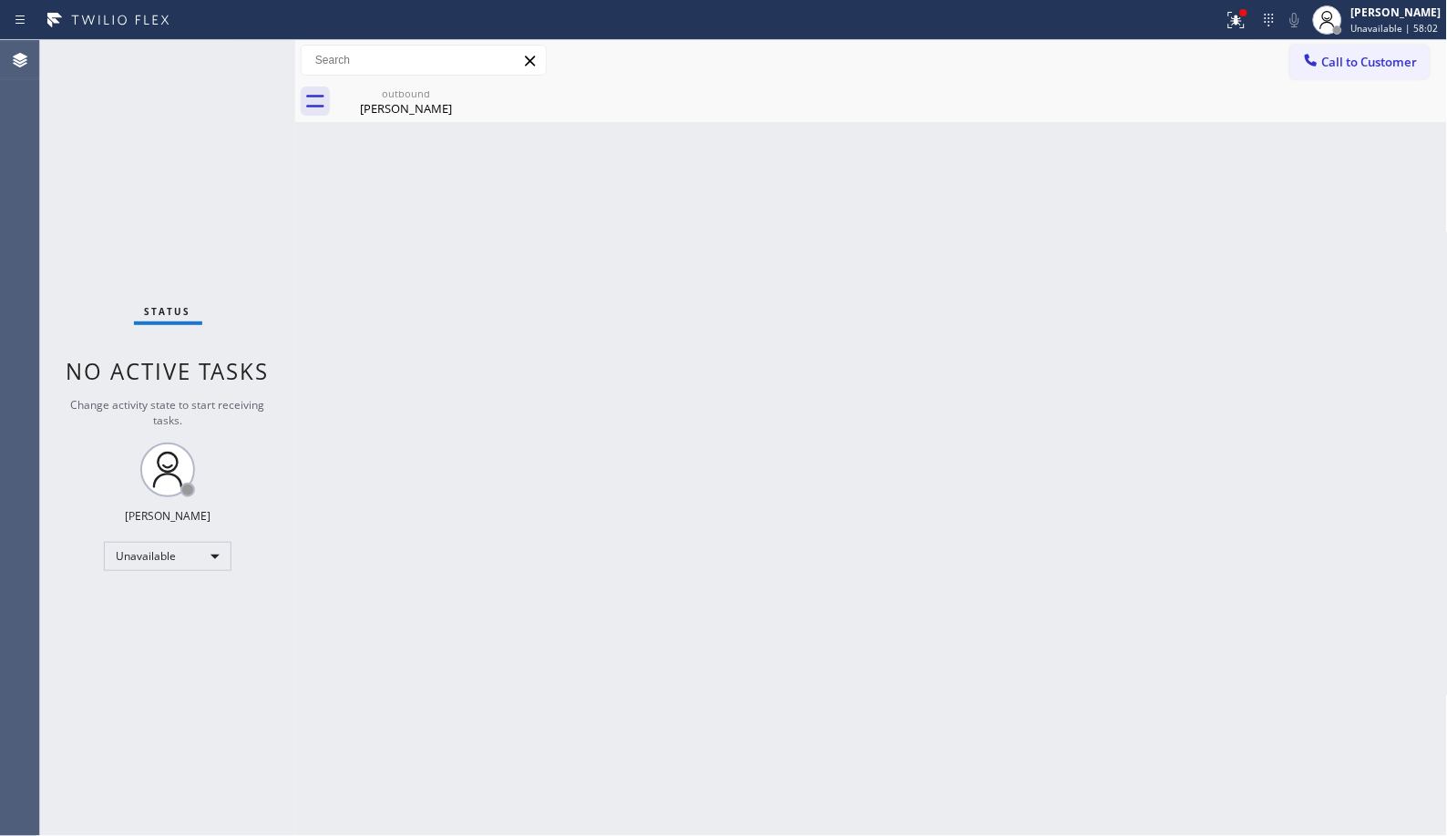
drag, startPoint x: 465, startPoint y: 94, endPoint x: 511, endPoint y: 2, distance: 103.1
click at [0, 0] on icon at bounding box center [0, 0] width 0 height 0
click at [372, 96] on div "outbound" at bounding box center [406, 94] width 138 height 14
click at [1353, 66] on span "Call to Customer" at bounding box center [1370, 62] width 96 height 16
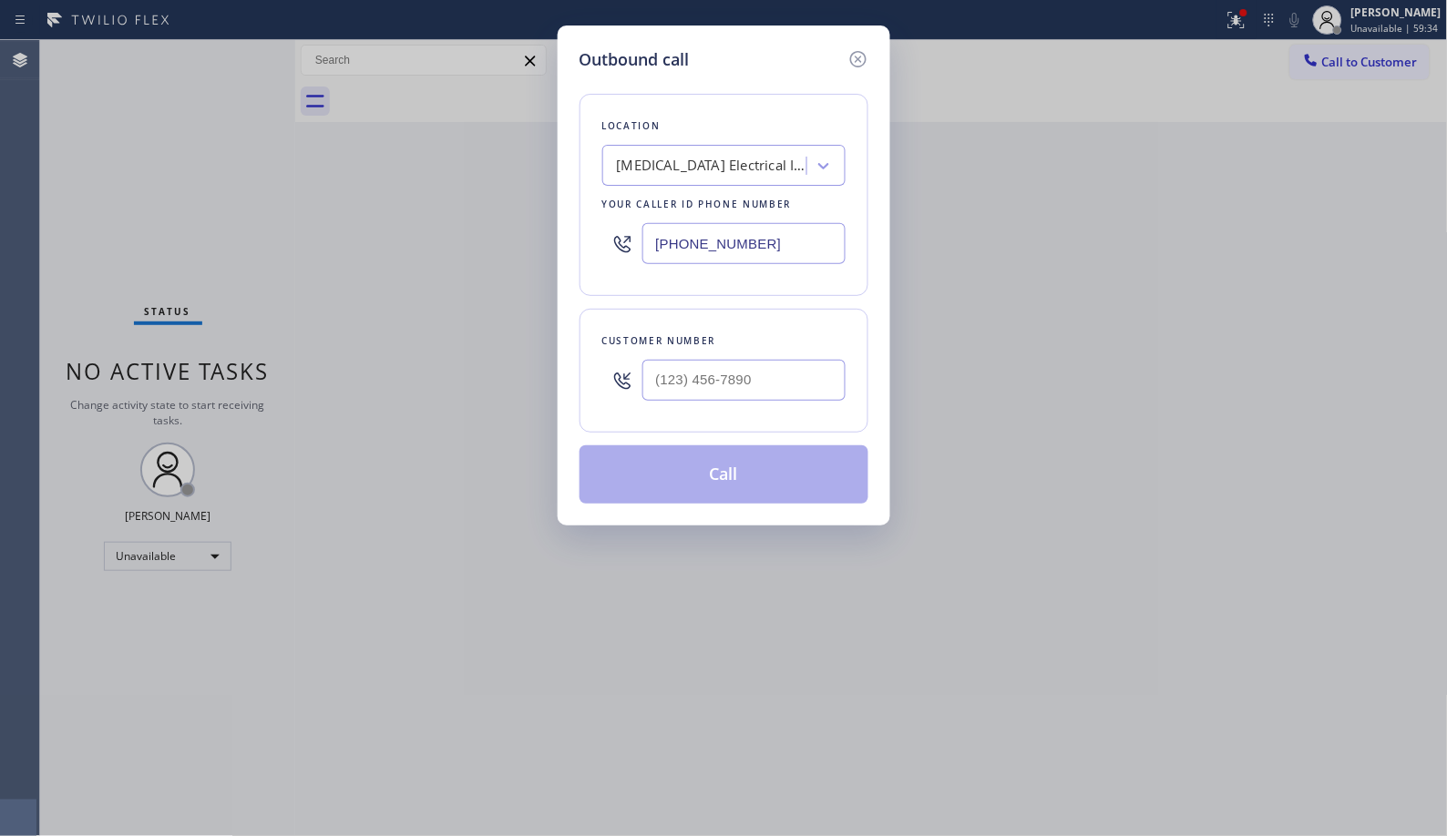
drag, startPoint x: 697, startPoint y: 231, endPoint x: 516, endPoint y: 5, distance: 290.4
click at [530, 183] on div "Outbound call Location [MEDICAL_DATA] Electrical Irvine Your caller id phone nu…" at bounding box center [723, 418] width 1447 height 836
paste input "323) 991-9198"
type input "[PHONE_NUMBER]"
drag, startPoint x: 757, startPoint y: 361, endPoint x: 548, endPoint y: 351, distance: 208.8
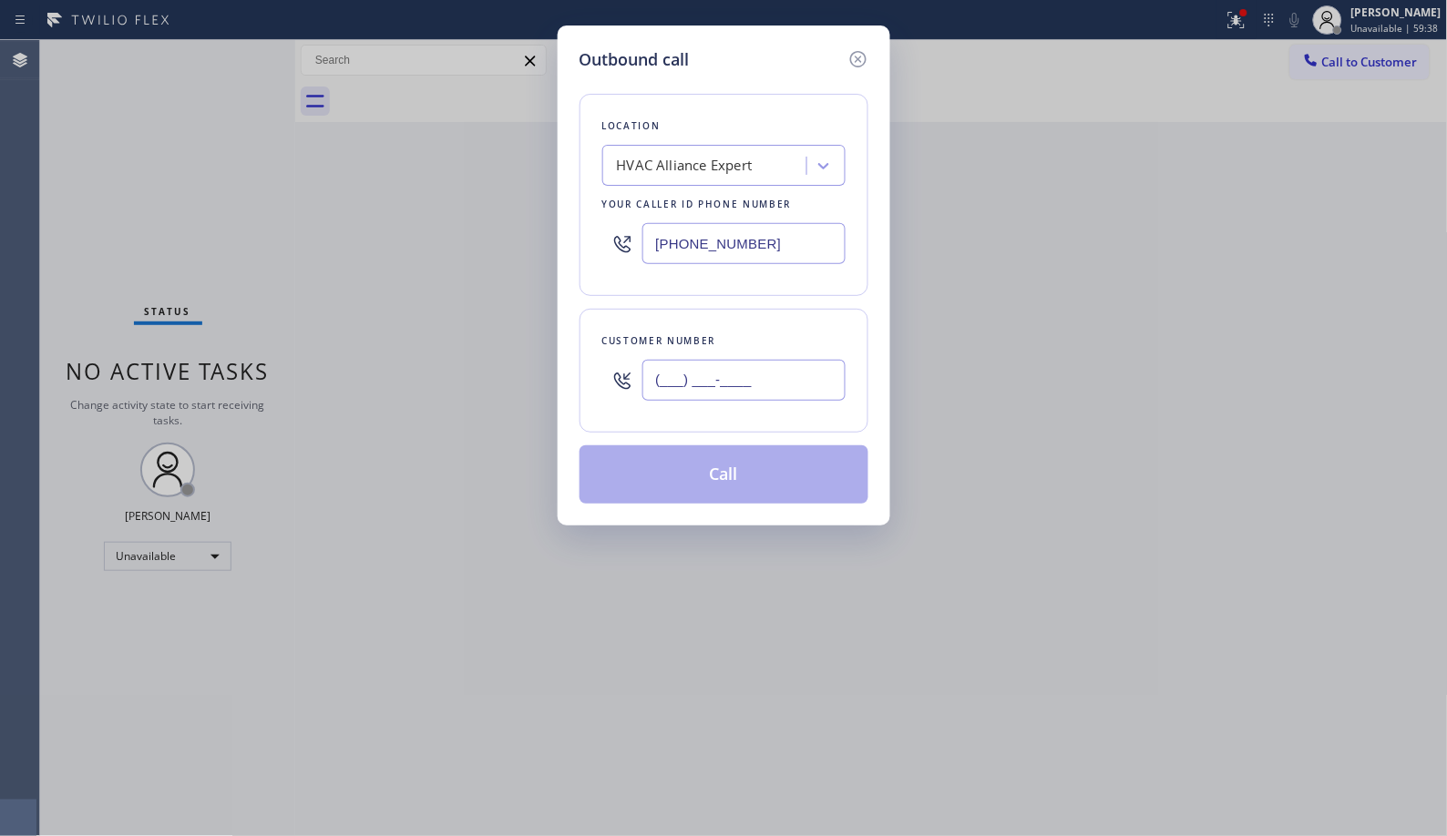
click at [548, 351] on div "Outbound call Location HVAC Alliance Expert Your caller id phone number [PHONE_…" at bounding box center [723, 418] width 1447 height 836
paste input "626) 463-3134"
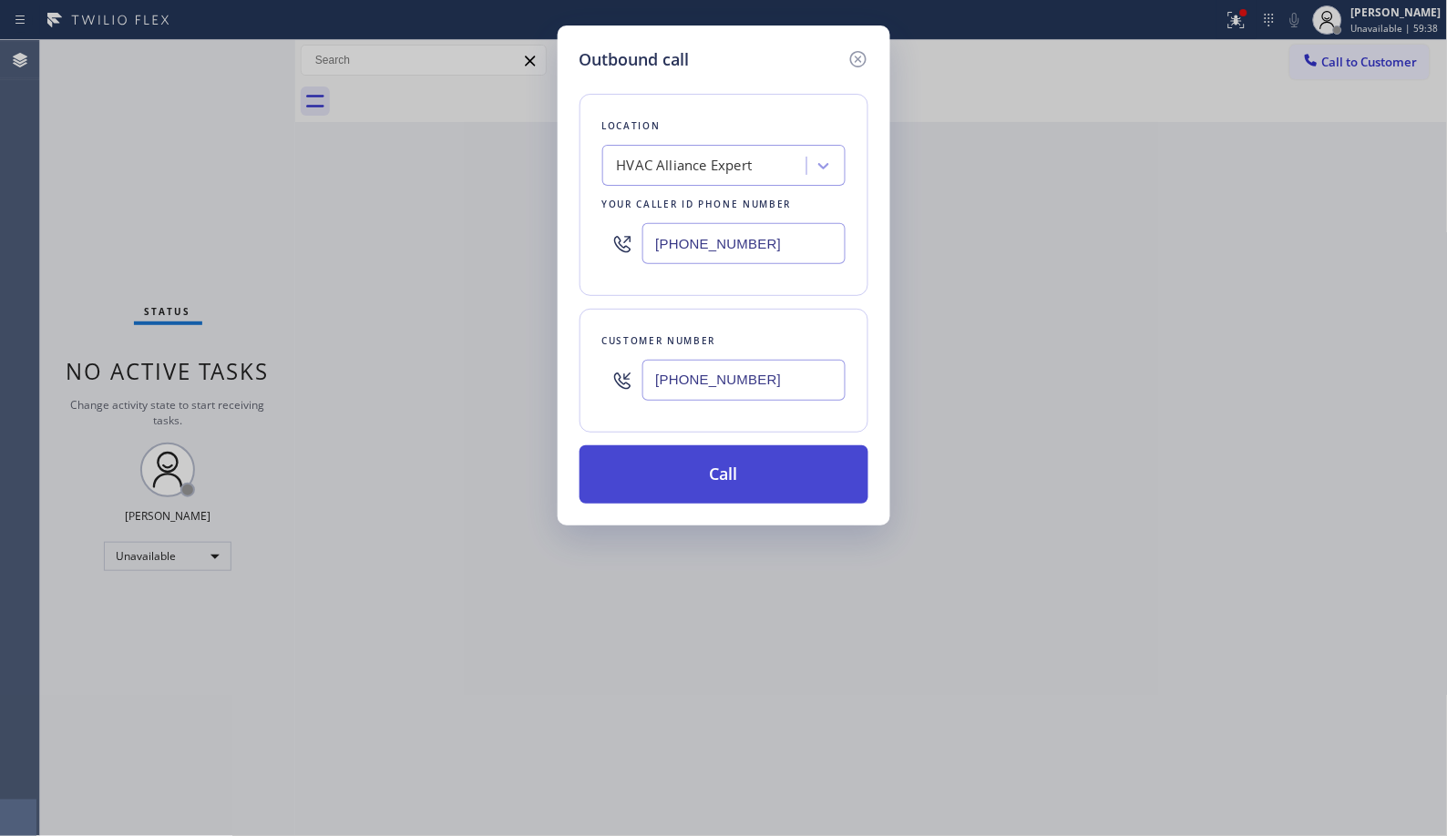
type input "[PHONE_NUMBER]"
click at [774, 489] on button "Call" at bounding box center [723, 474] width 289 height 58
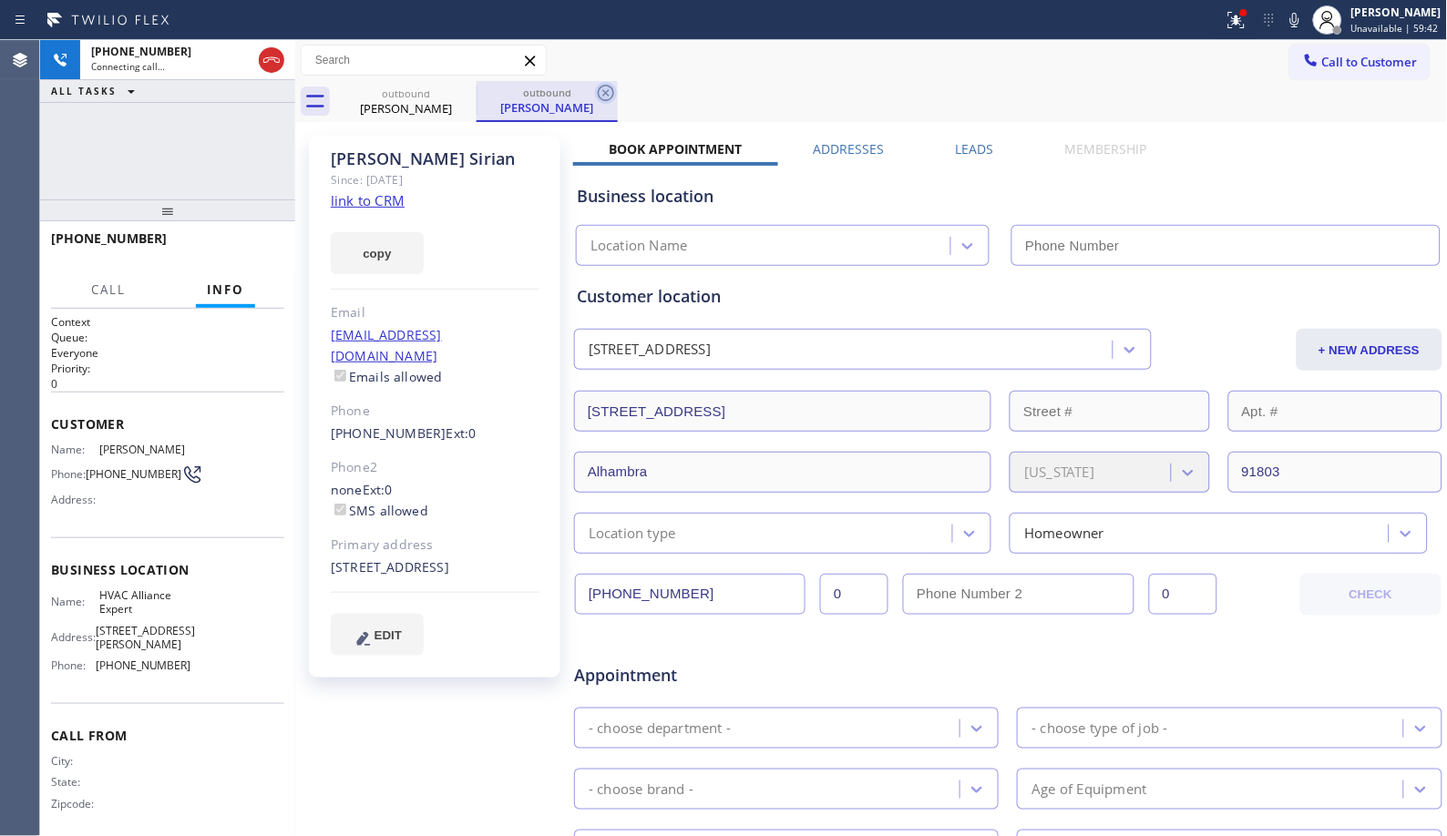
click at [605, 92] on icon at bounding box center [606, 93] width 16 height 16
type input "[PHONE_NUMBER]"
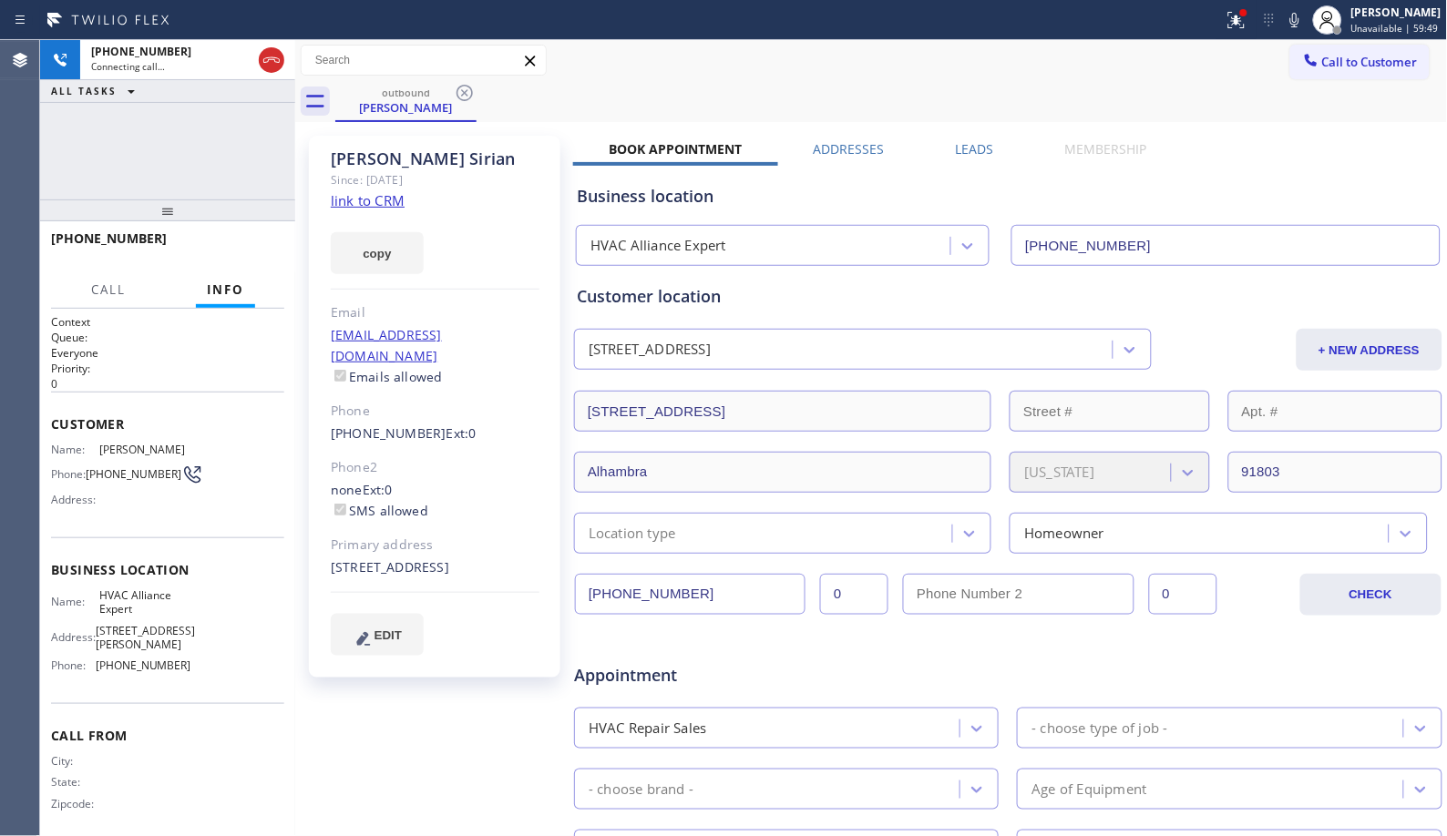
drag, startPoint x: 159, startPoint y: 216, endPoint x: 169, endPoint y: 169, distance: 47.7
click at [169, 169] on div "[PHONE_NUMBER] Connecting call… ALL TASKS ALL TASKS ACTIVE TASKS TASKS IN WRAP …" at bounding box center [167, 438] width 255 height 796
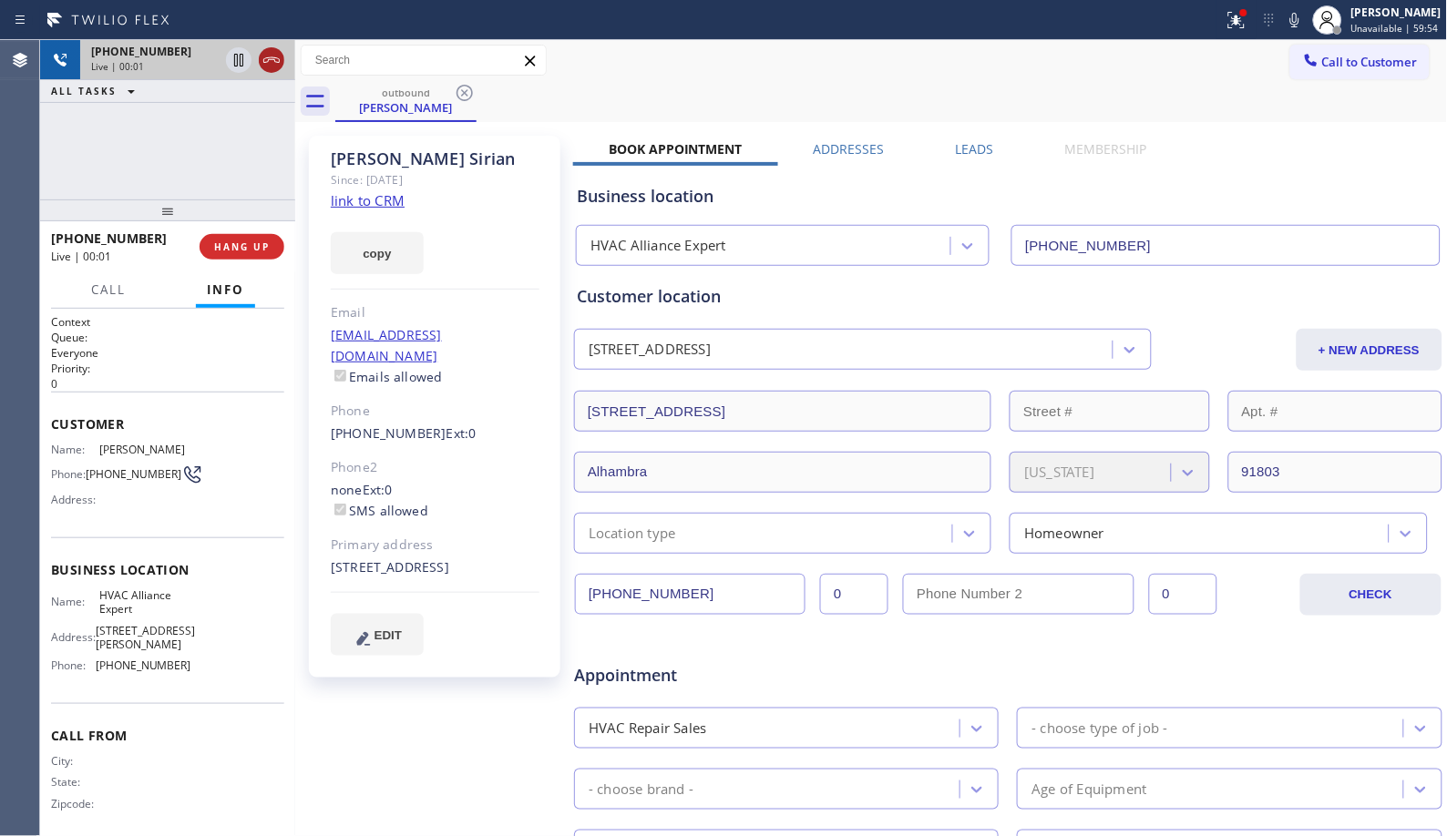
click at [271, 60] on icon at bounding box center [272, 60] width 22 height 22
click at [240, 241] on span "HANG UP" at bounding box center [242, 246] width 56 height 13
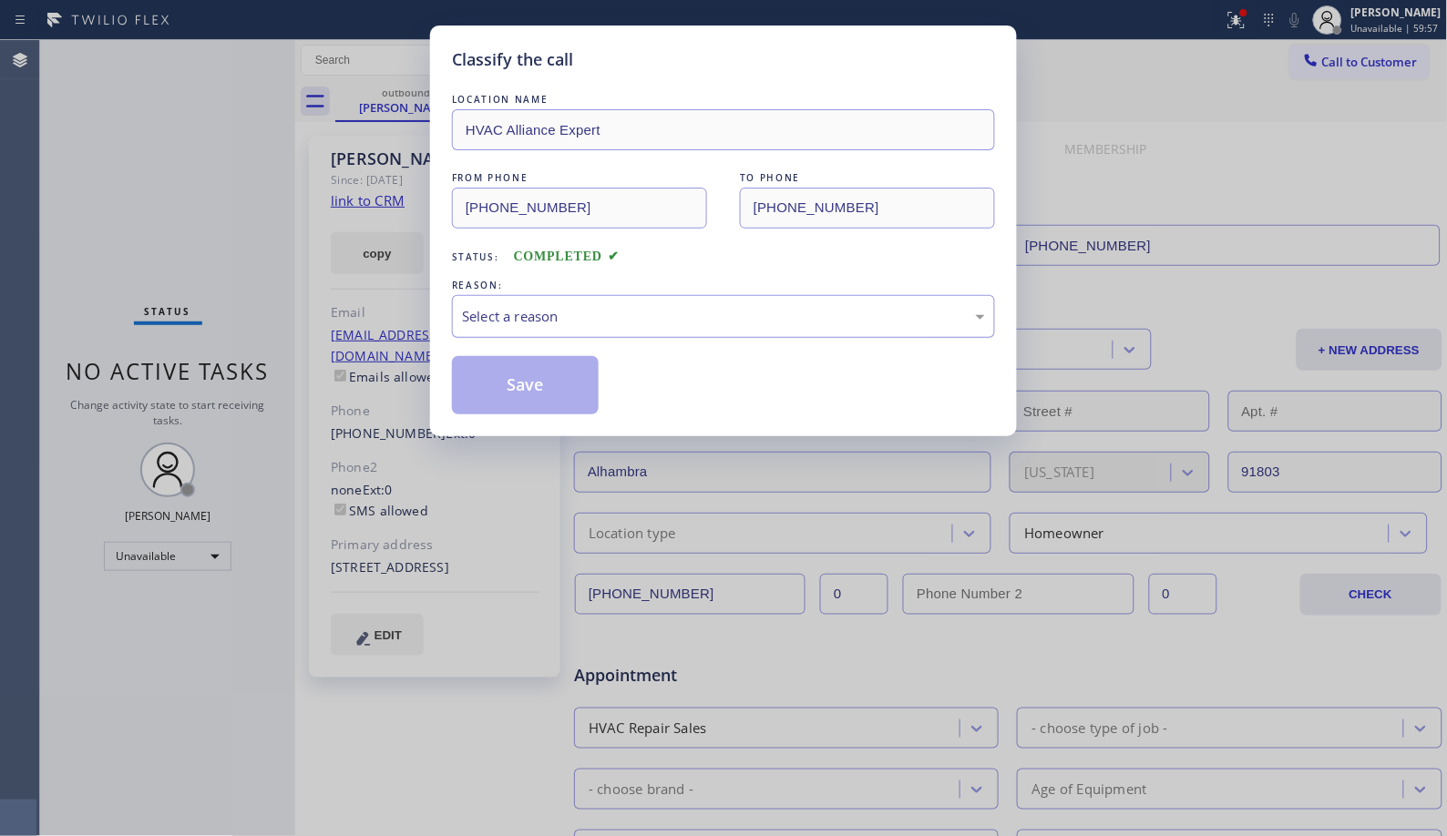
click at [596, 326] on div "Select a reason" at bounding box center [723, 316] width 523 height 21
drag, startPoint x: 557, startPoint y: 398, endPoint x: 639, endPoint y: 2, distance: 404.7
click at [557, 397] on button "Save" at bounding box center [525, 385] width 147 height 58
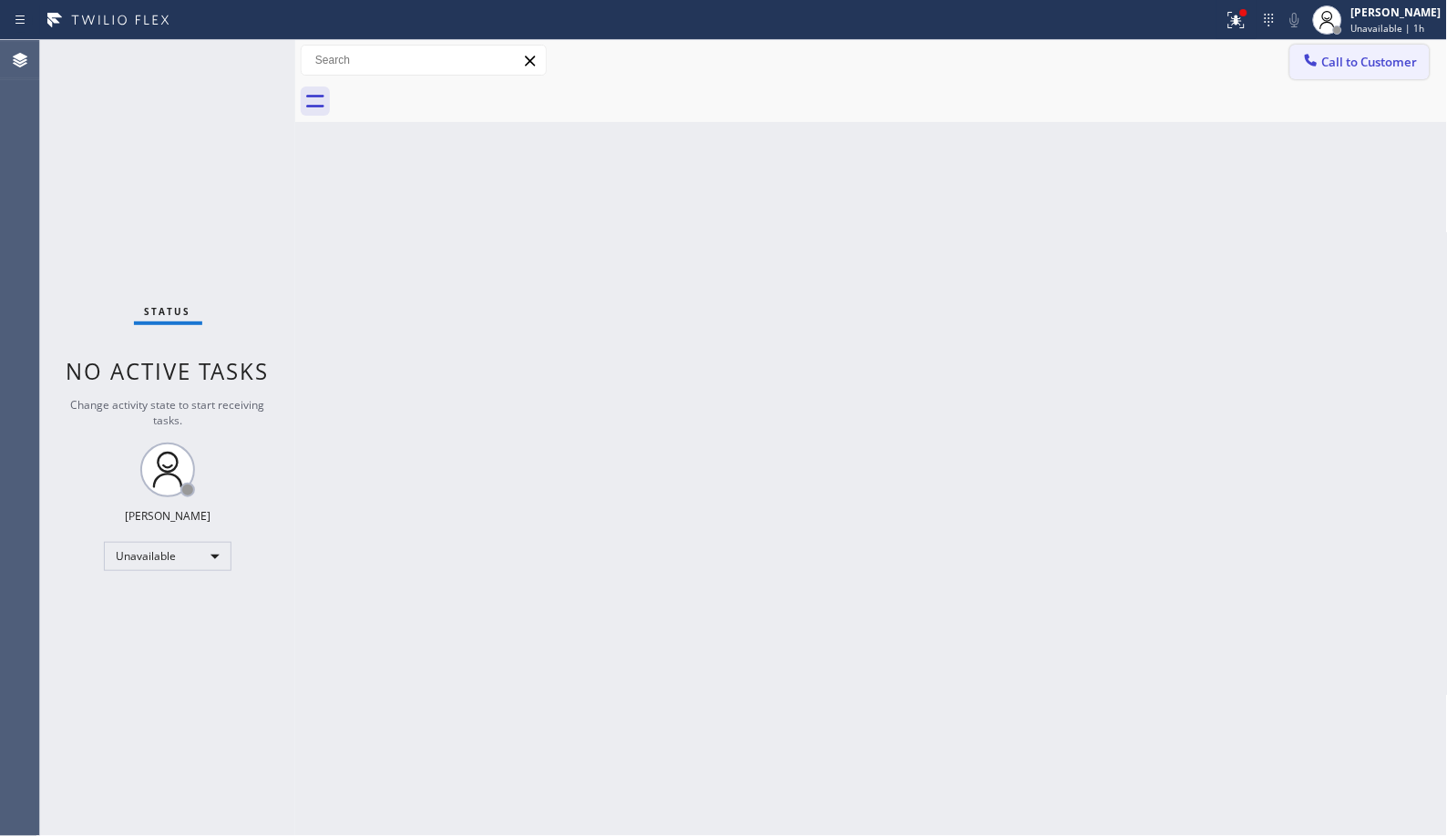
click at [1381, 66] on span "Call to Customer" at bounding box center [1370, 62] width 96 height 16
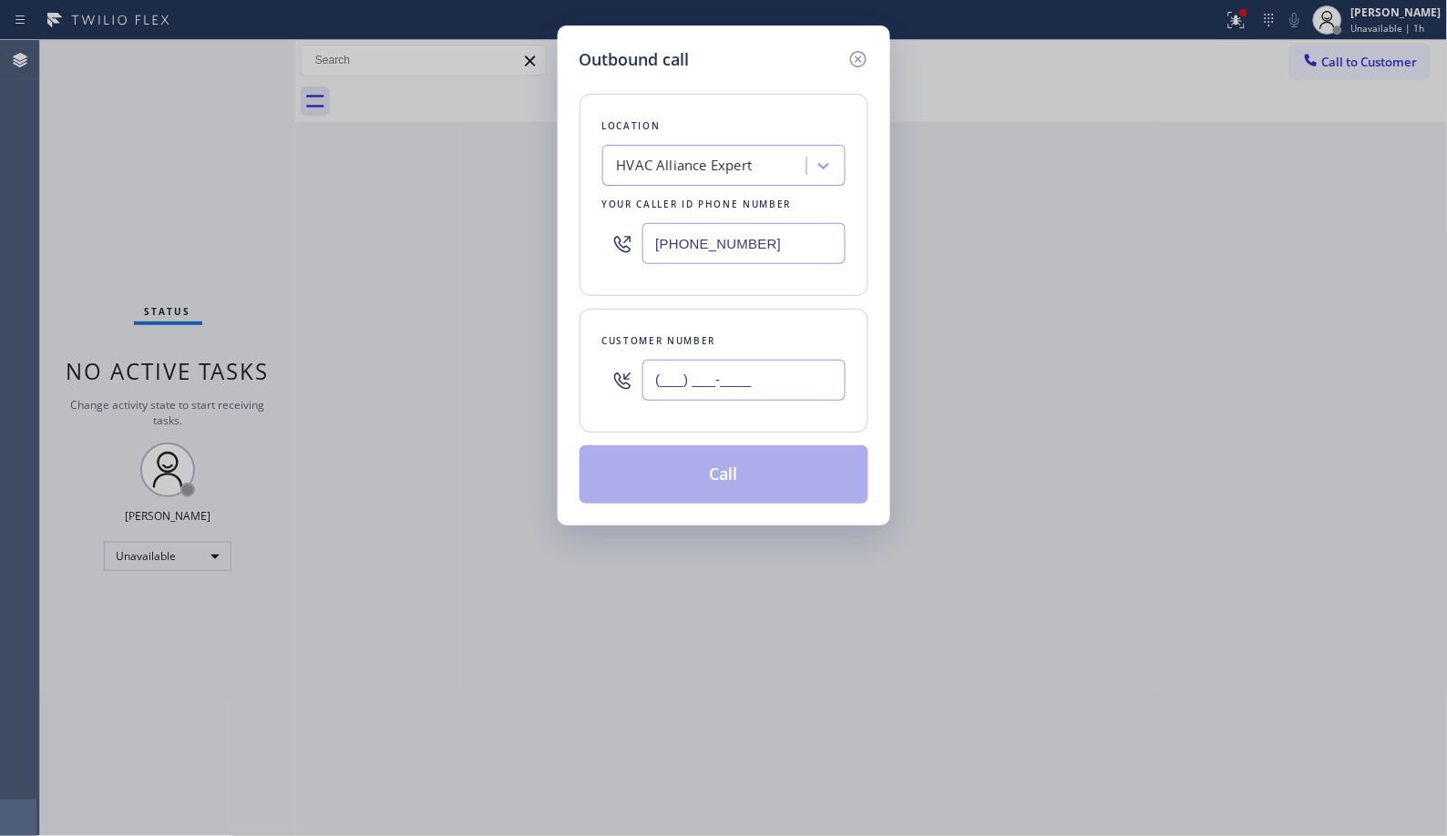
drag, startPoint x: 793, startPoint y: 364, endPoint x: 556, endPoint y: 261, distance: 258.6
click at [606, 350] on div "Customer number (___) ___-____" at bounding box center [723, 371] width 289 height 124
paste input "626) 463-3134"
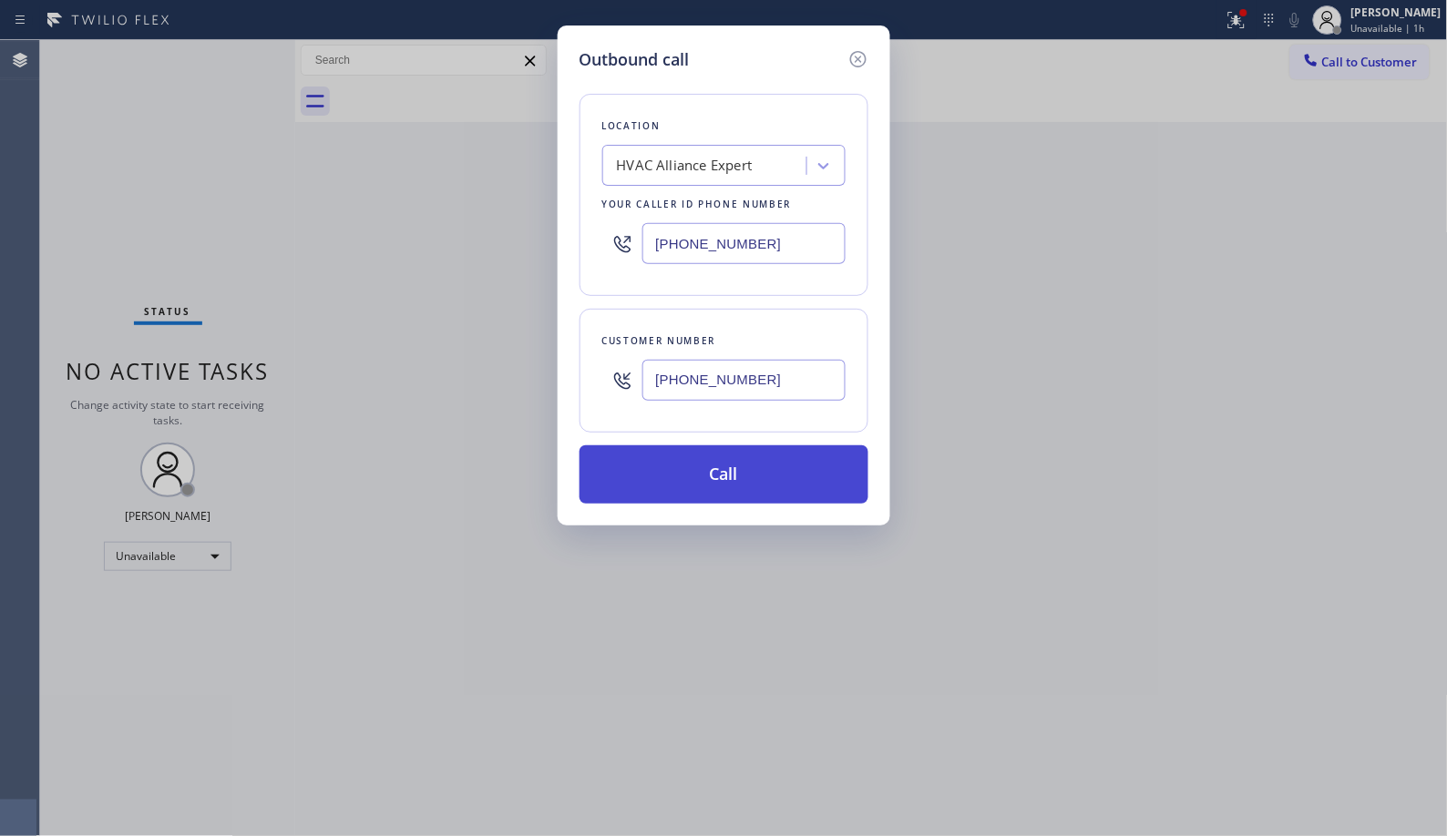
type input "[PHONE_NUMBER]"
click at [767, 468] on button "Call" at bounding box center [723, 474] width 289 height 58
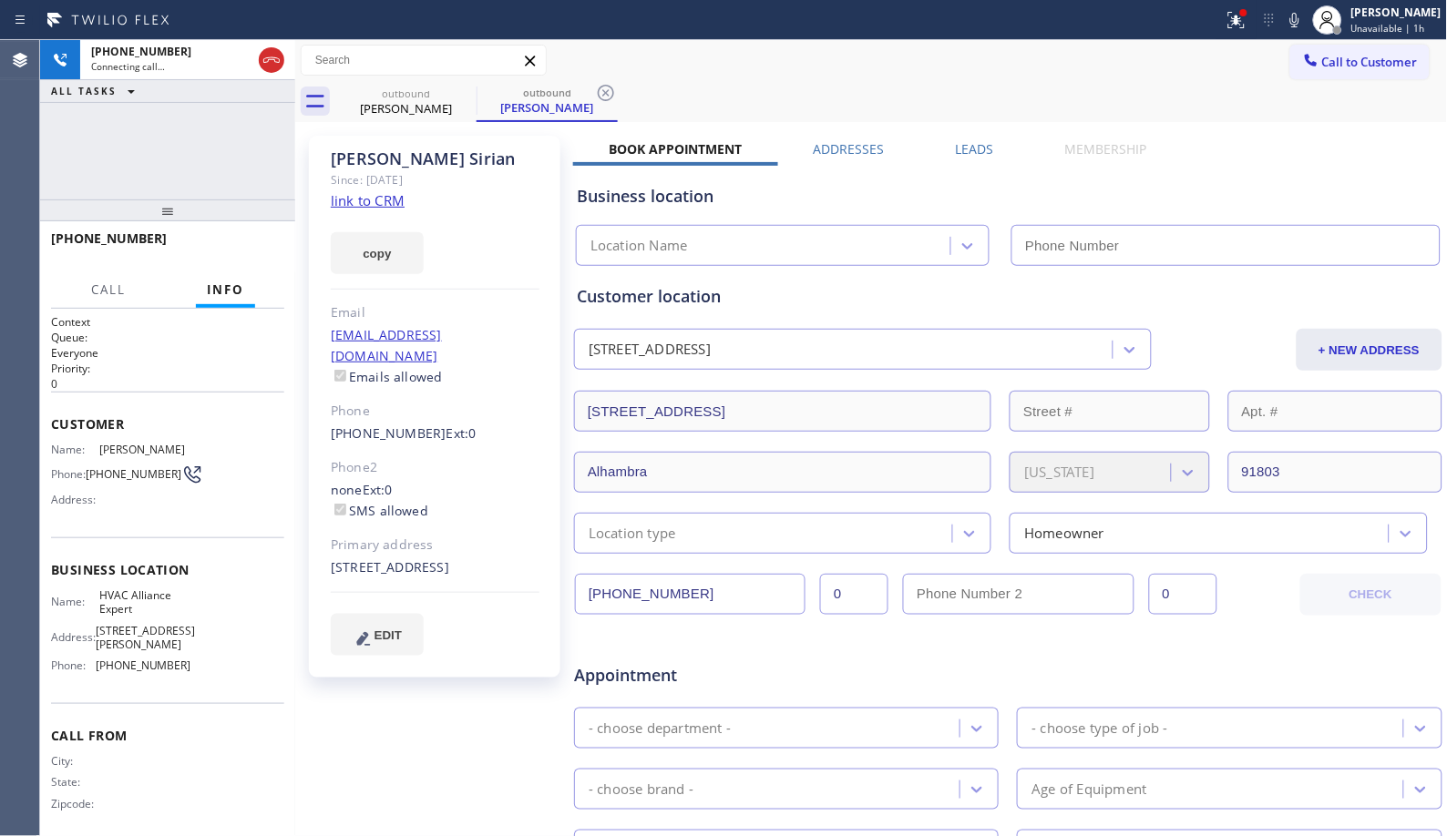
type input "[PHONE_NUMBER]"
click at [602, 91] on icon at bounding box center [606, 93] width 22 height 22
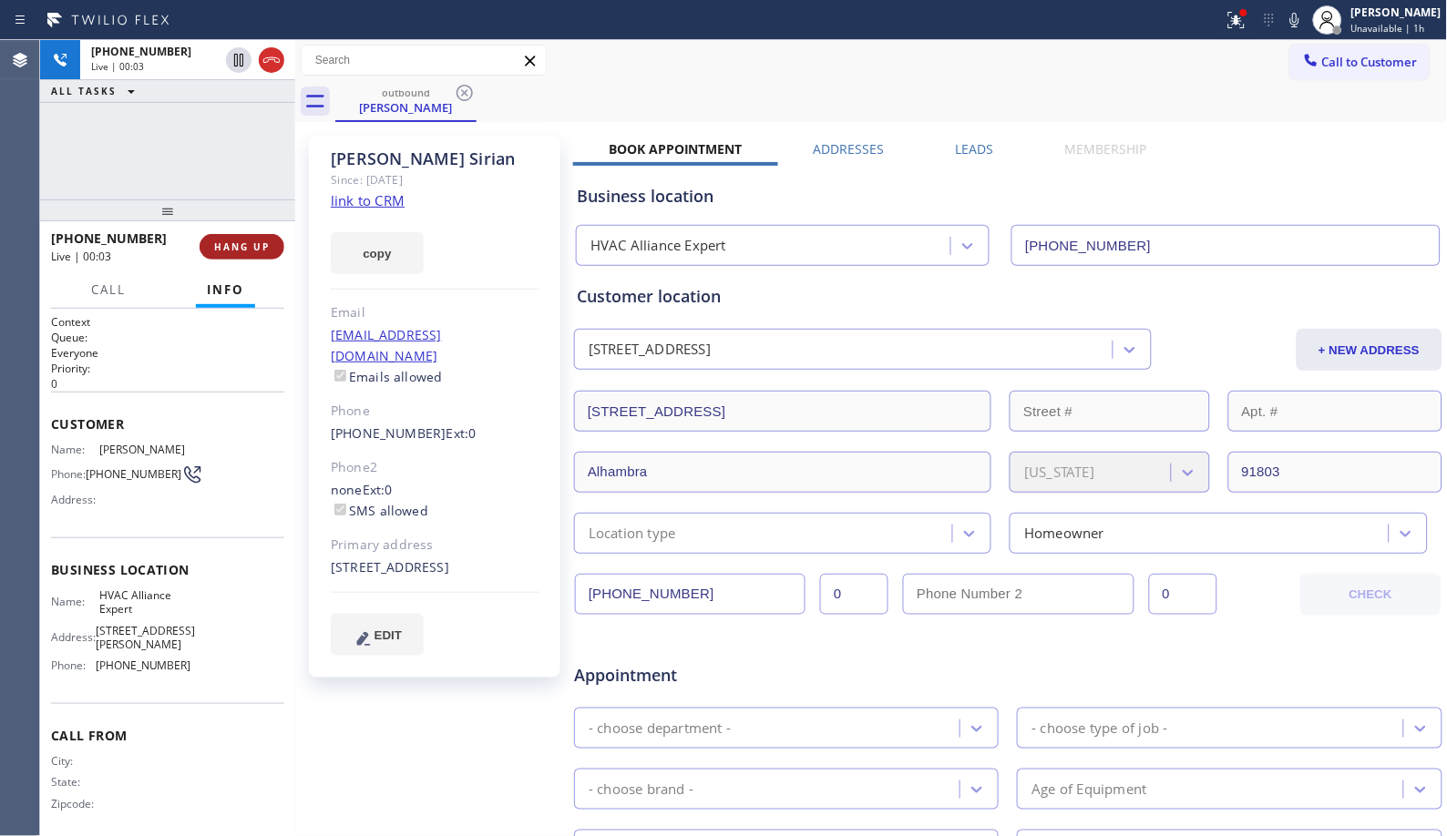
click at [235, 246] on span "HANG UP" at bounding box center [242, 246] width 56 height 13
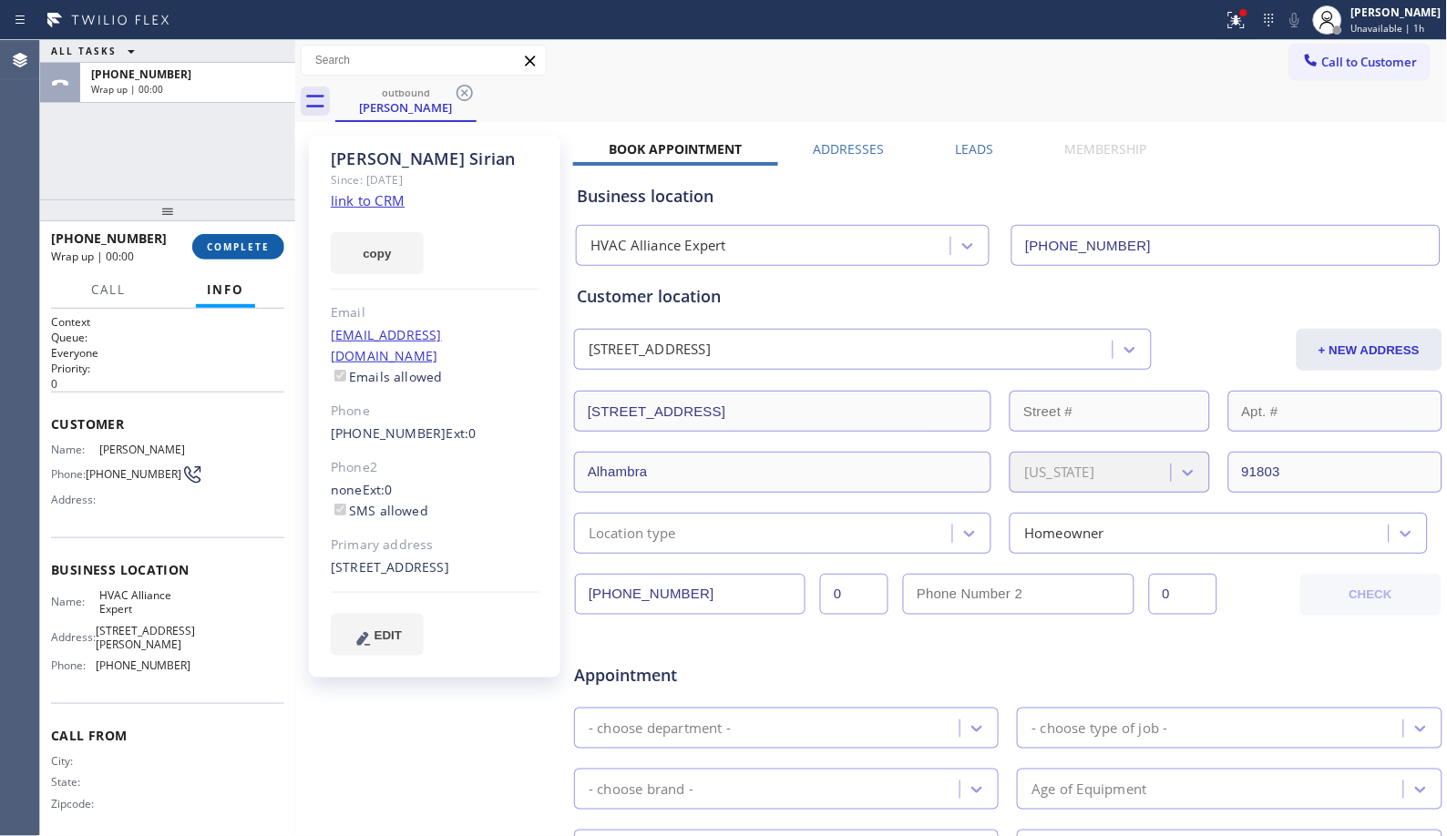
click at [235, 246] on span "COMPLETE" at bounding box center [238, 246] width 63 height 13
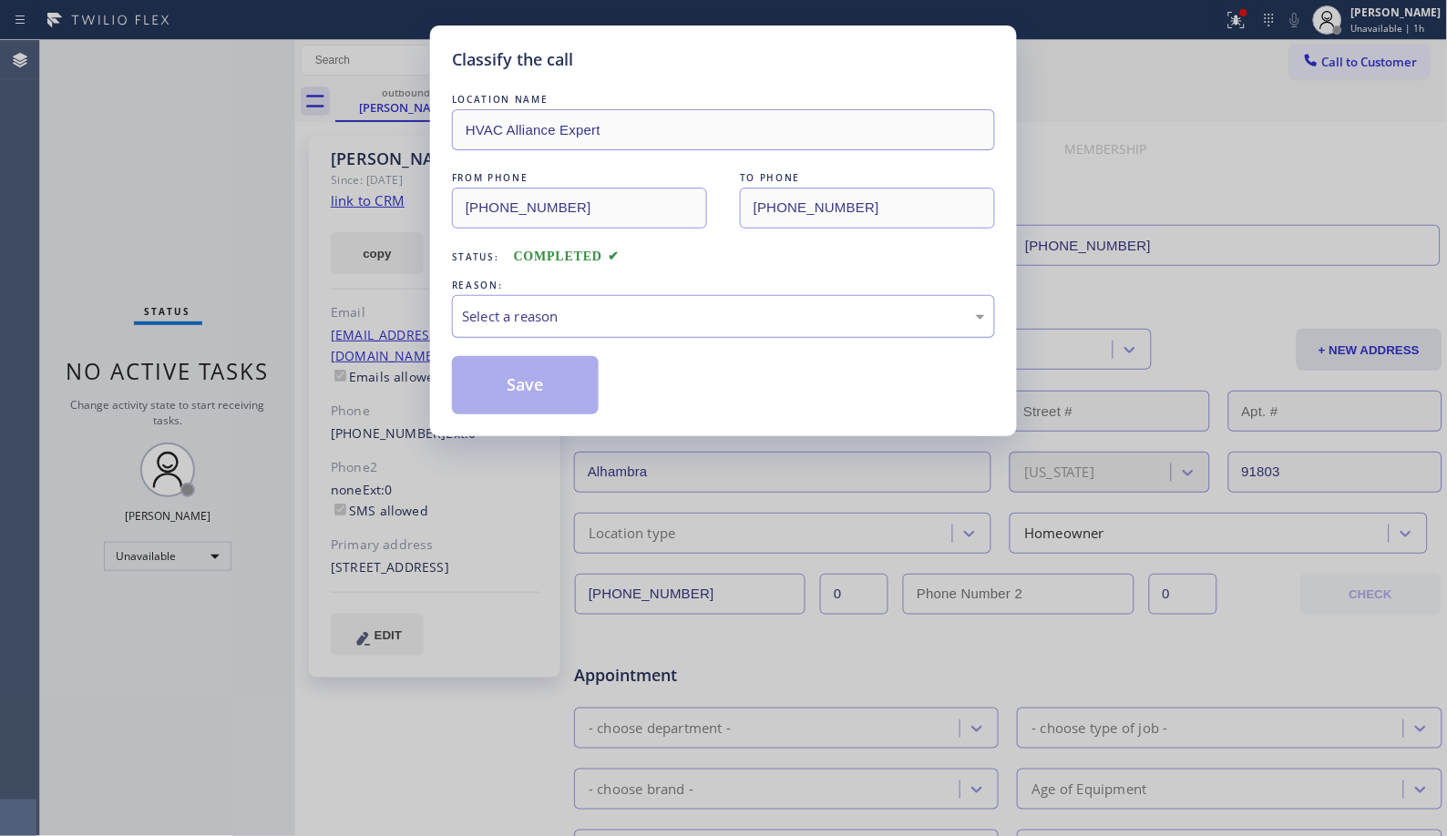
click at [590, 317] on div "Select a reason" at bounding box center [723, 316] width 523 height 21
click at [545, 386] on button "Save" at bounding box center [525, 385] width 147 height 58
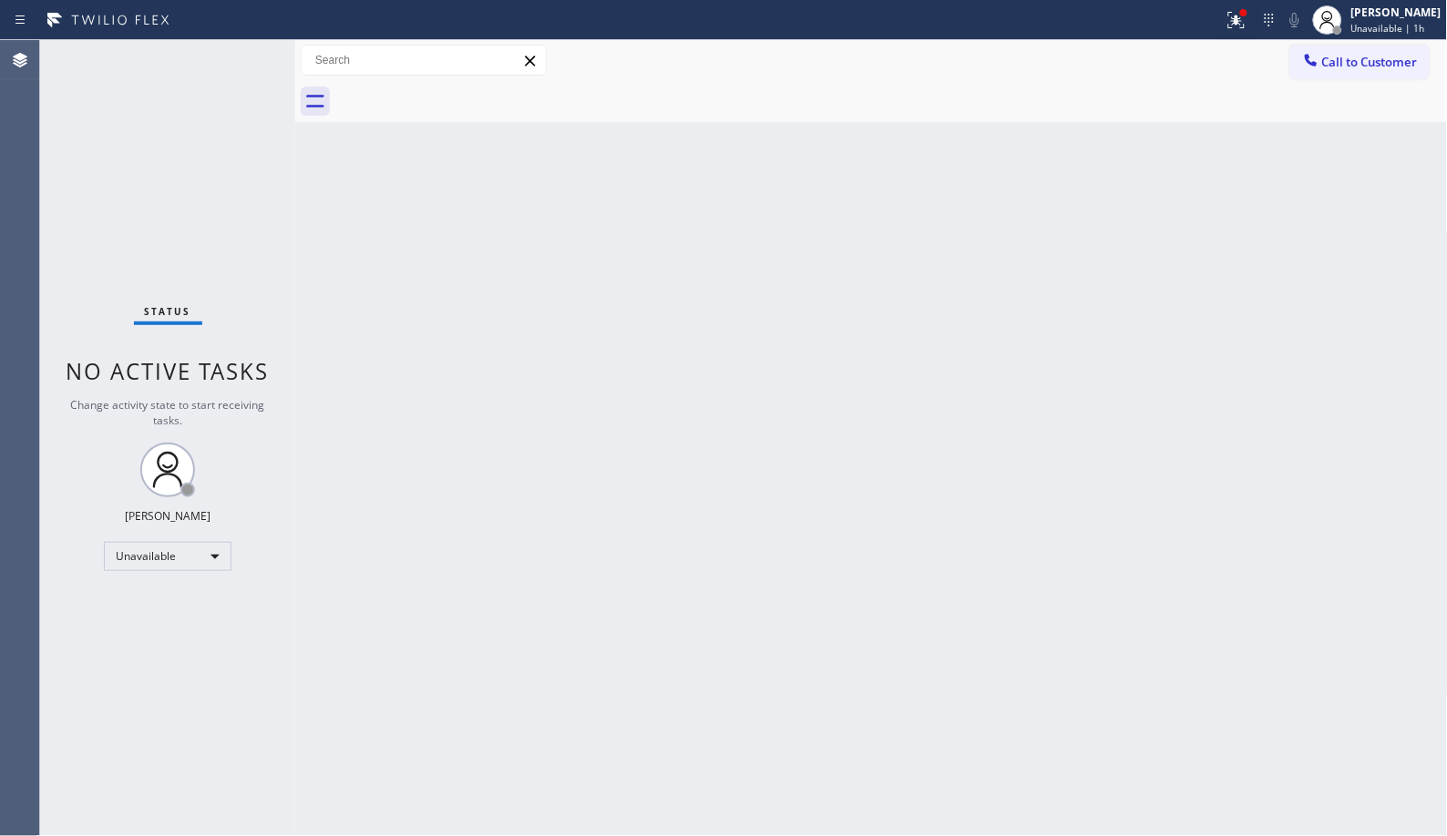
click at [807, 411] on div "Back to Dashboard Change Sender ID Customers Technicians Select a contact Outbo…" at bounding box center [871, 438] width 1152 height 796
